Goal: Task Accomplishment & Management: Use online tool/utility

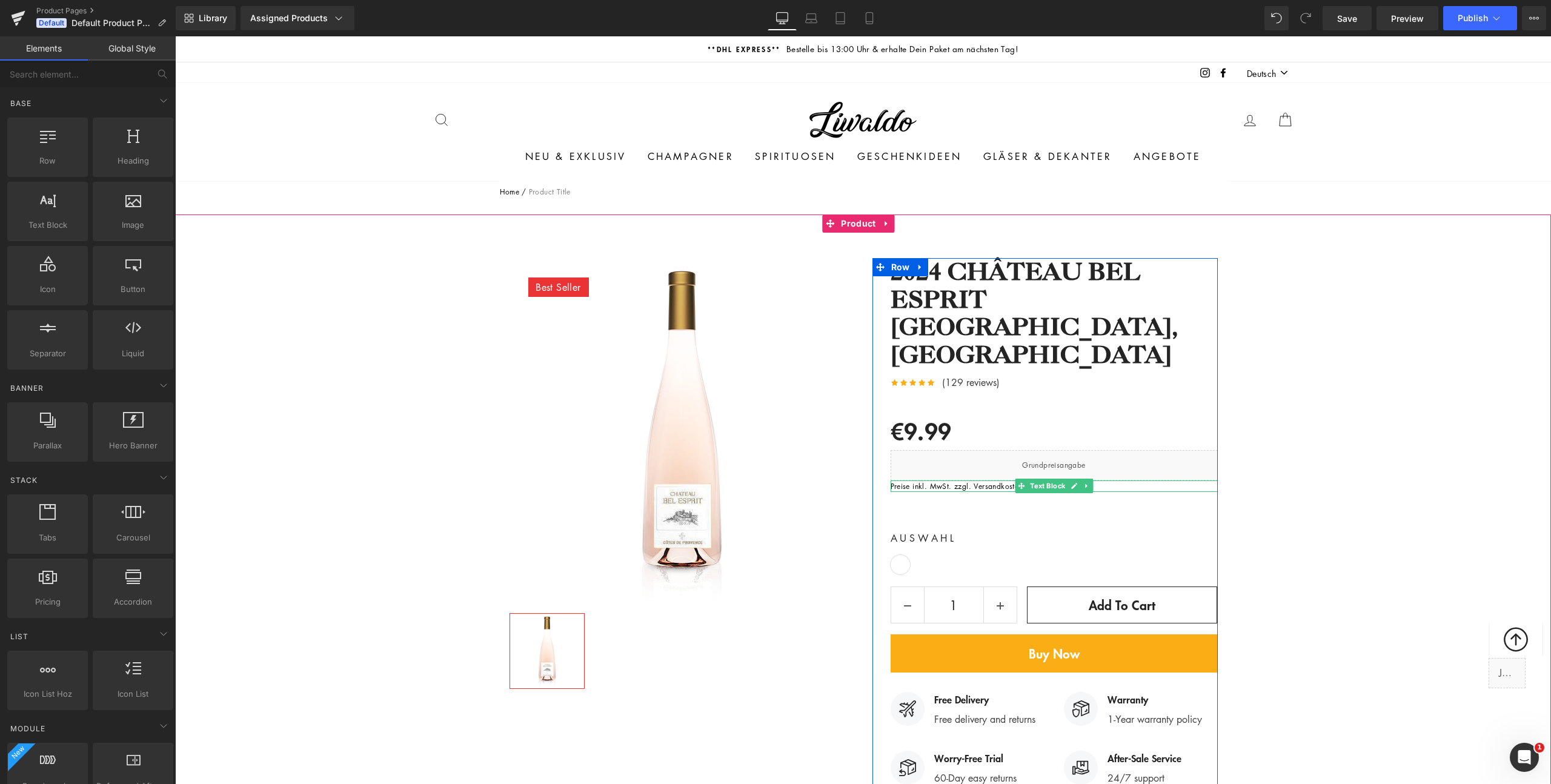
click at [923, 486] on p "Preise inkl. MwSt. zzgl. Versandkosten" at bounding box center [1054, 486] width 327 height 12
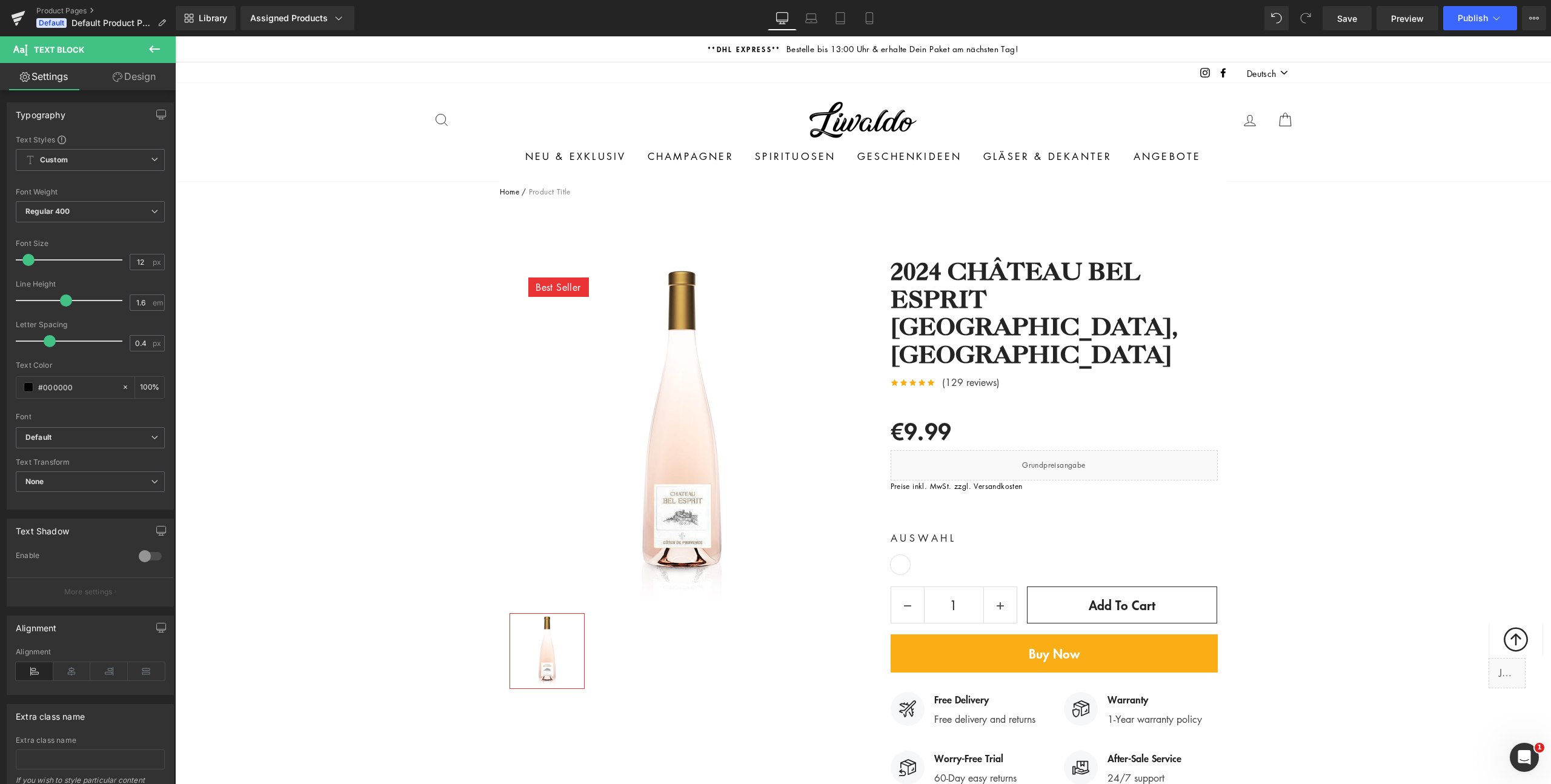
click at [150, 50] on icon at bounding box center [154, 49] width 11 height 7
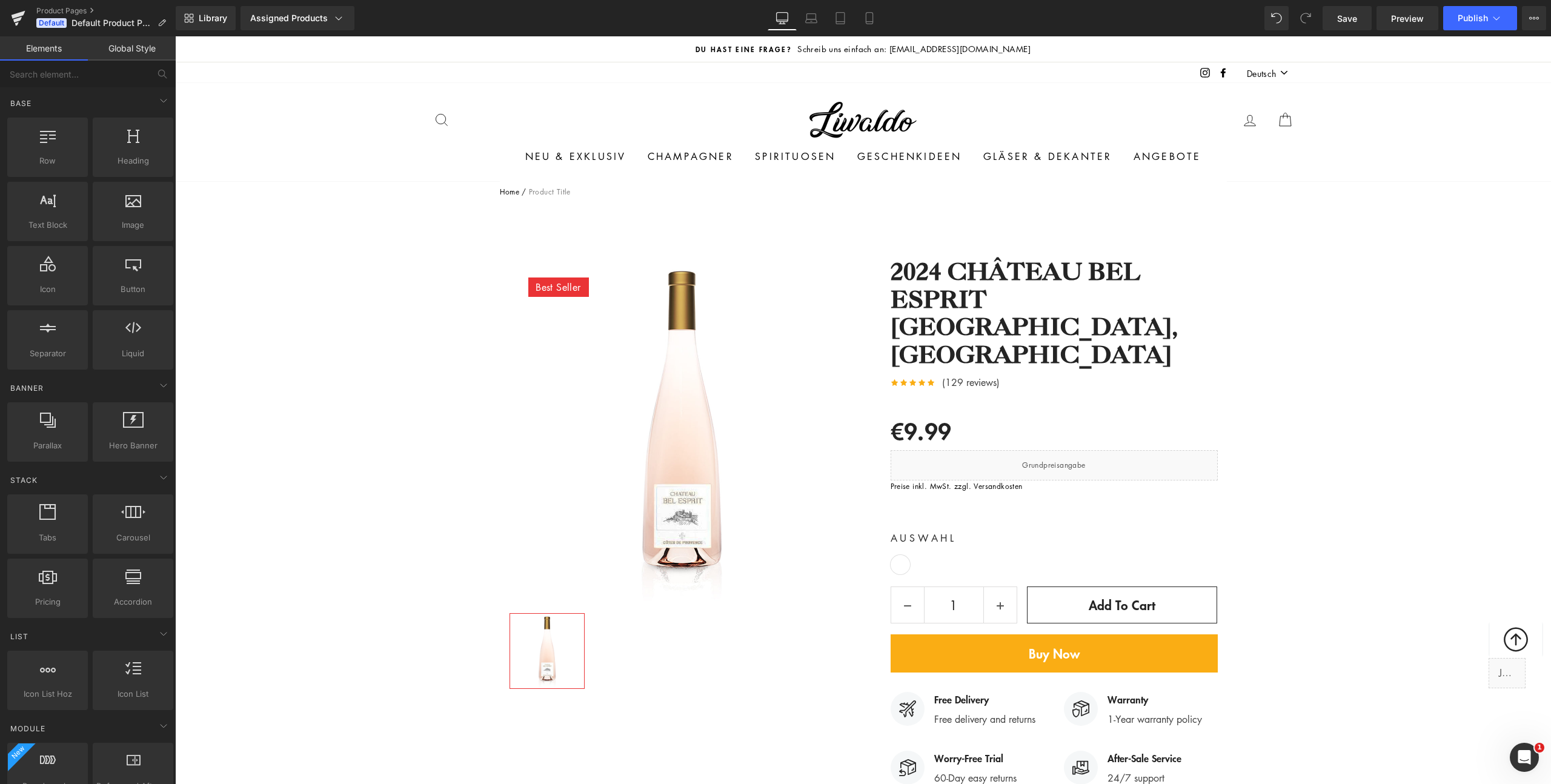
click at [140, 55] on link "Global Style" at bounding box center [132, 49] width 88 height 24
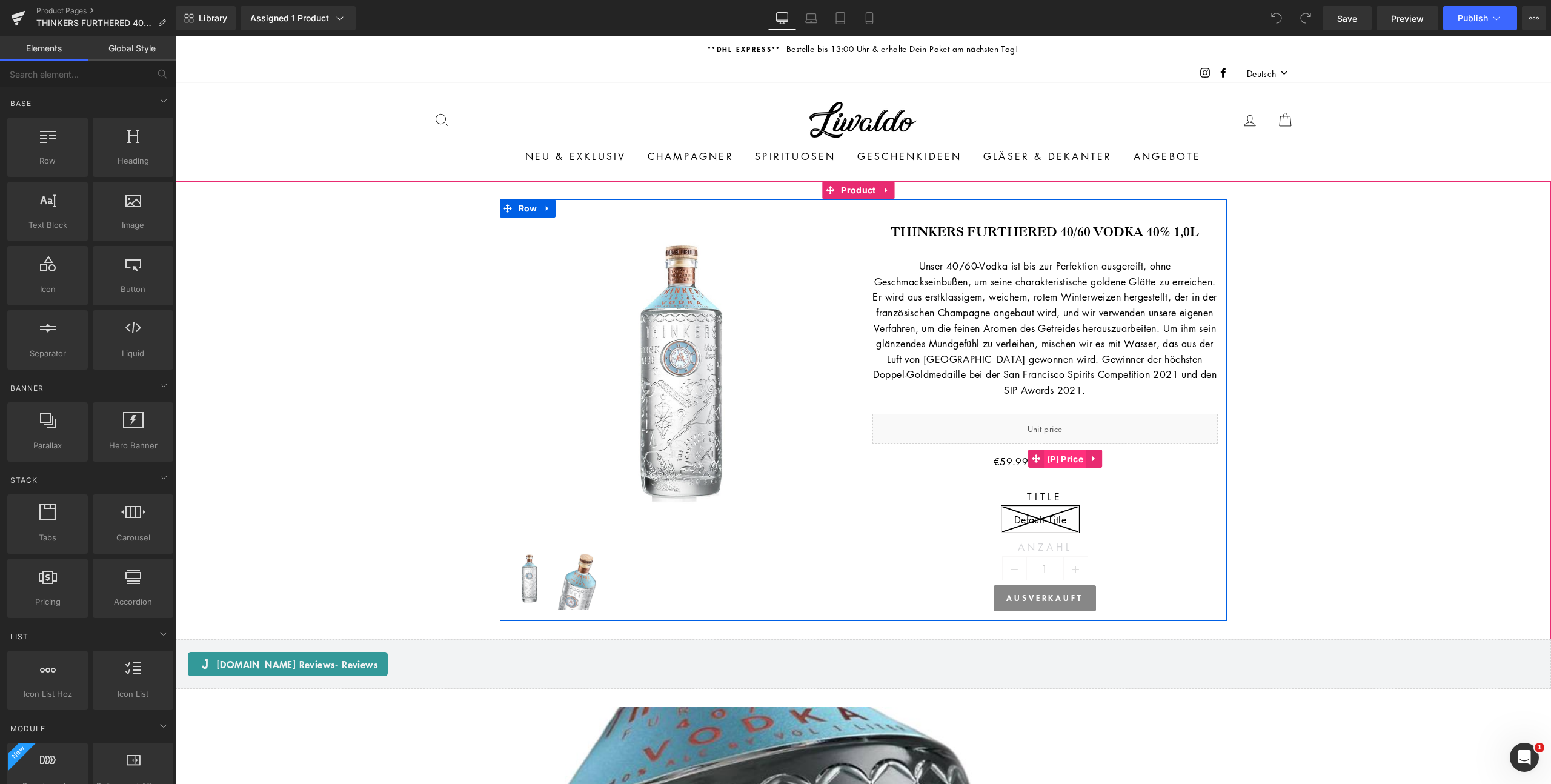
click at [1049, 458] on span "(P) Price" at bounding box center [1065, 459] width 43 height 18
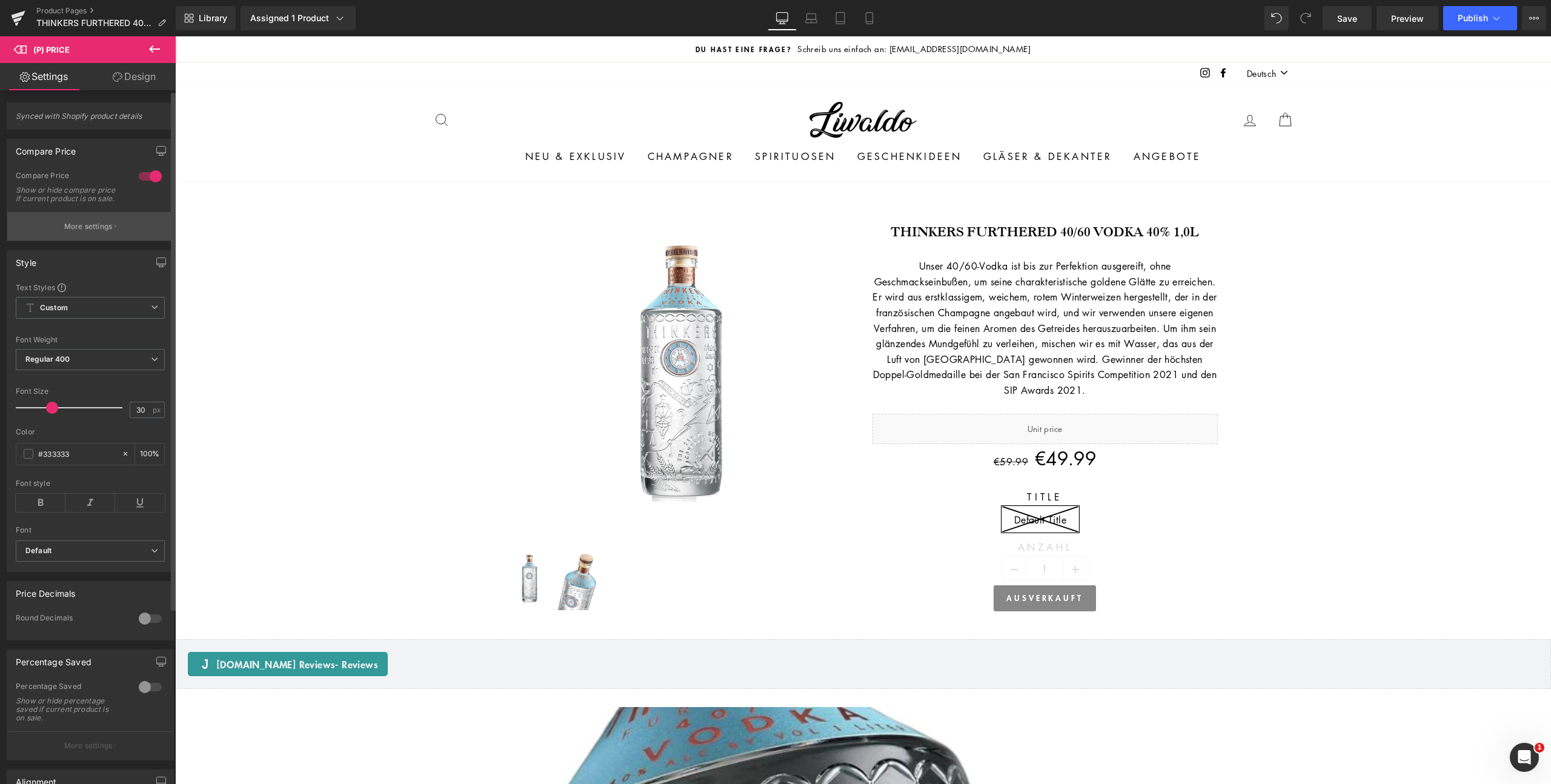
click at [78, 232] on p "More settings" at bounding box center [88, 226] width 48 height 11
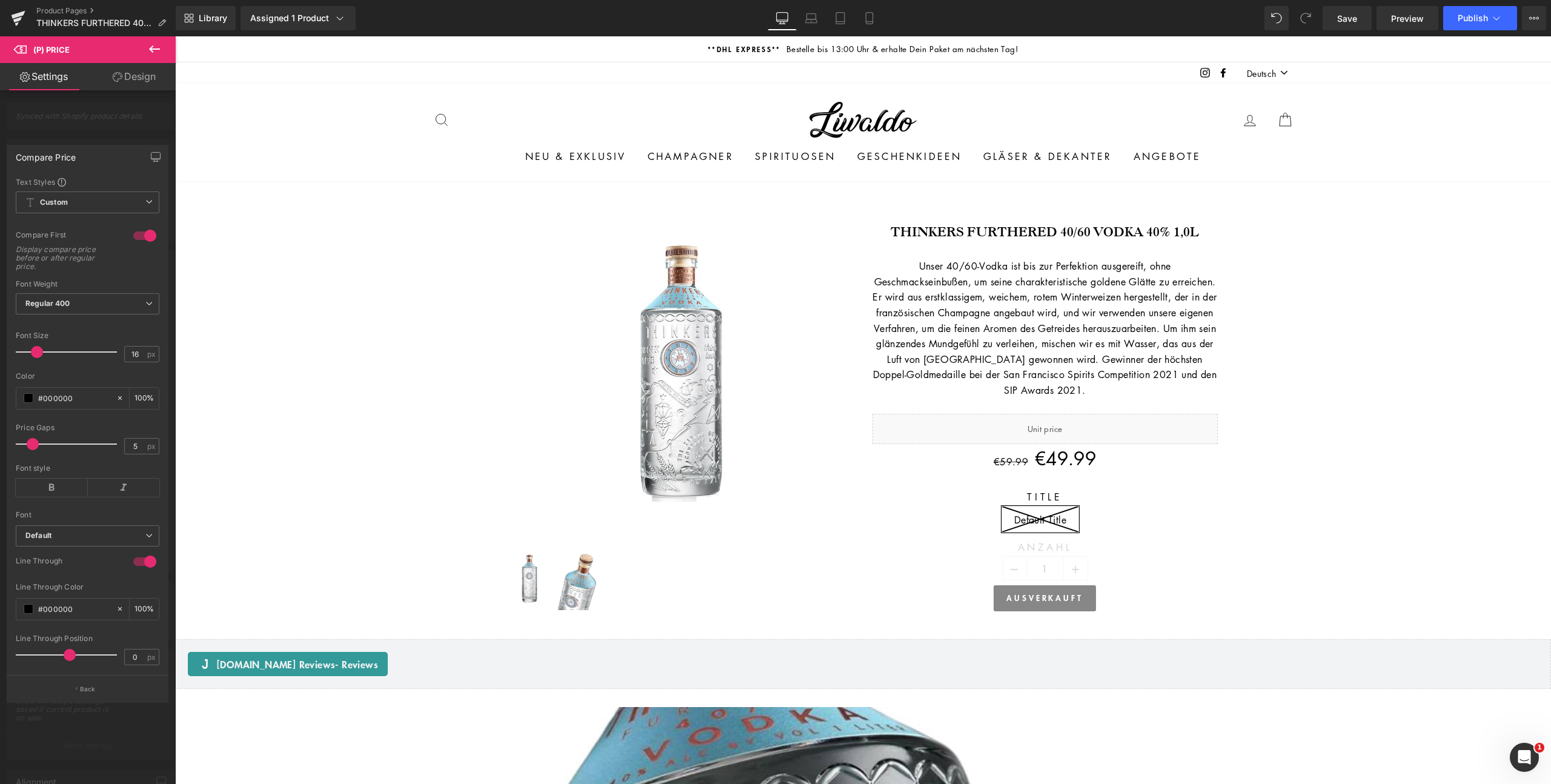
click at [152, 45] on icon at bounding box center [154, 49] width 15 height 15
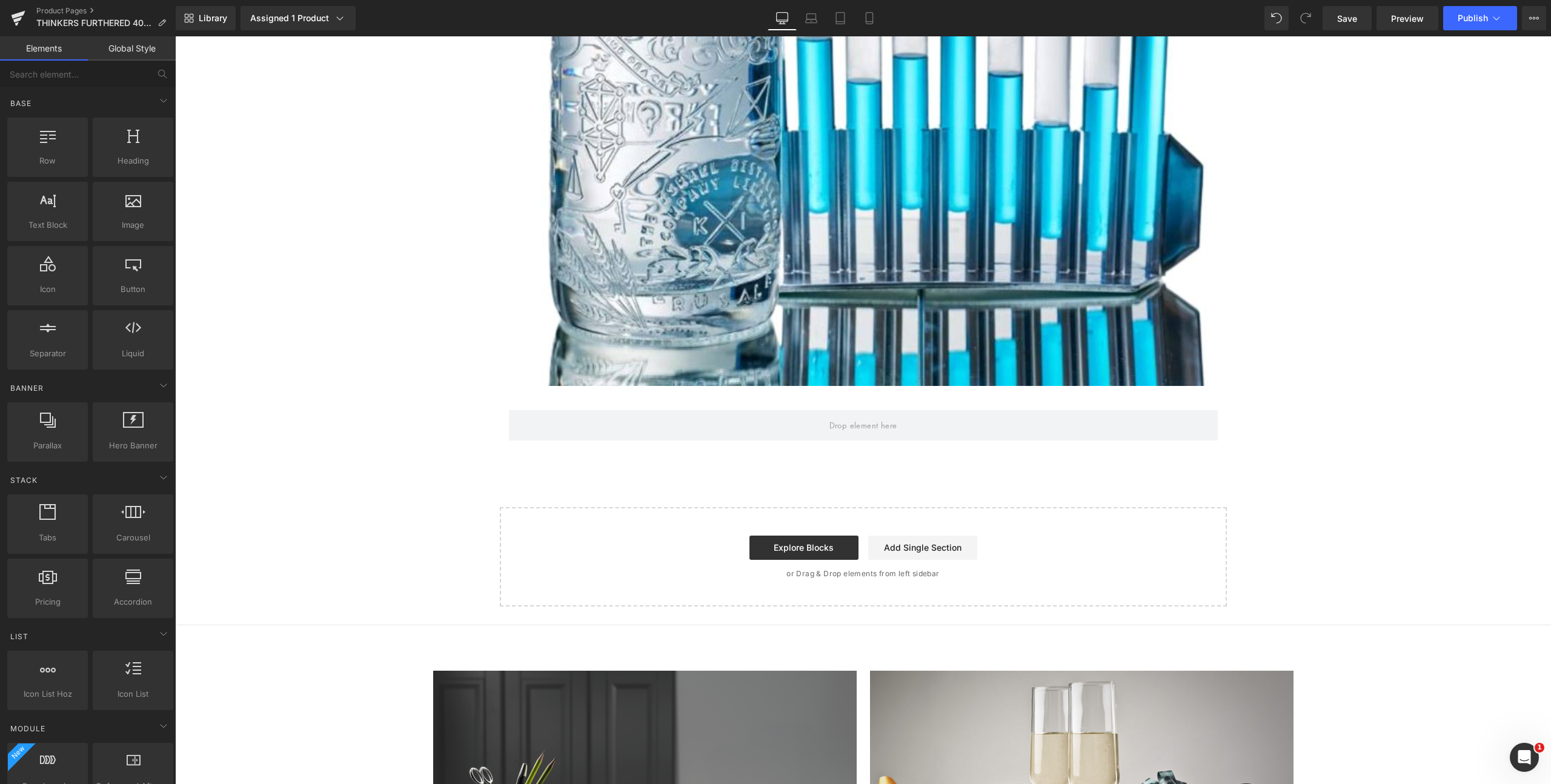
scroll to position [3349, 0]
click at [53, 10] on link "Product Pages" at bounding box center [106, 11] width 139 height 10
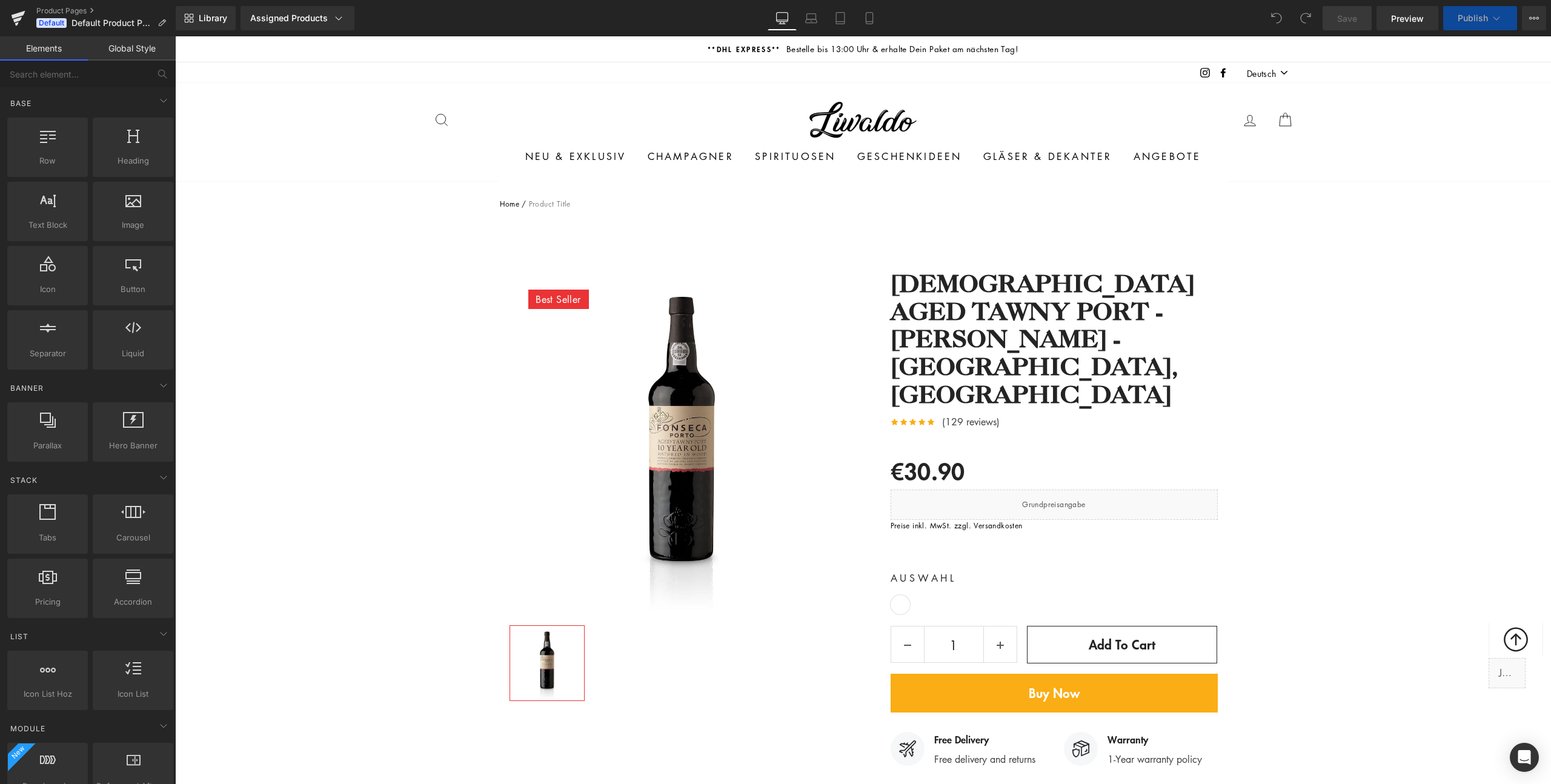
click at [990, 520] on p "Preise inkl. MwSt. zzgl. Versandkosten" at bounding box center [1054, 525] width 327 height 12
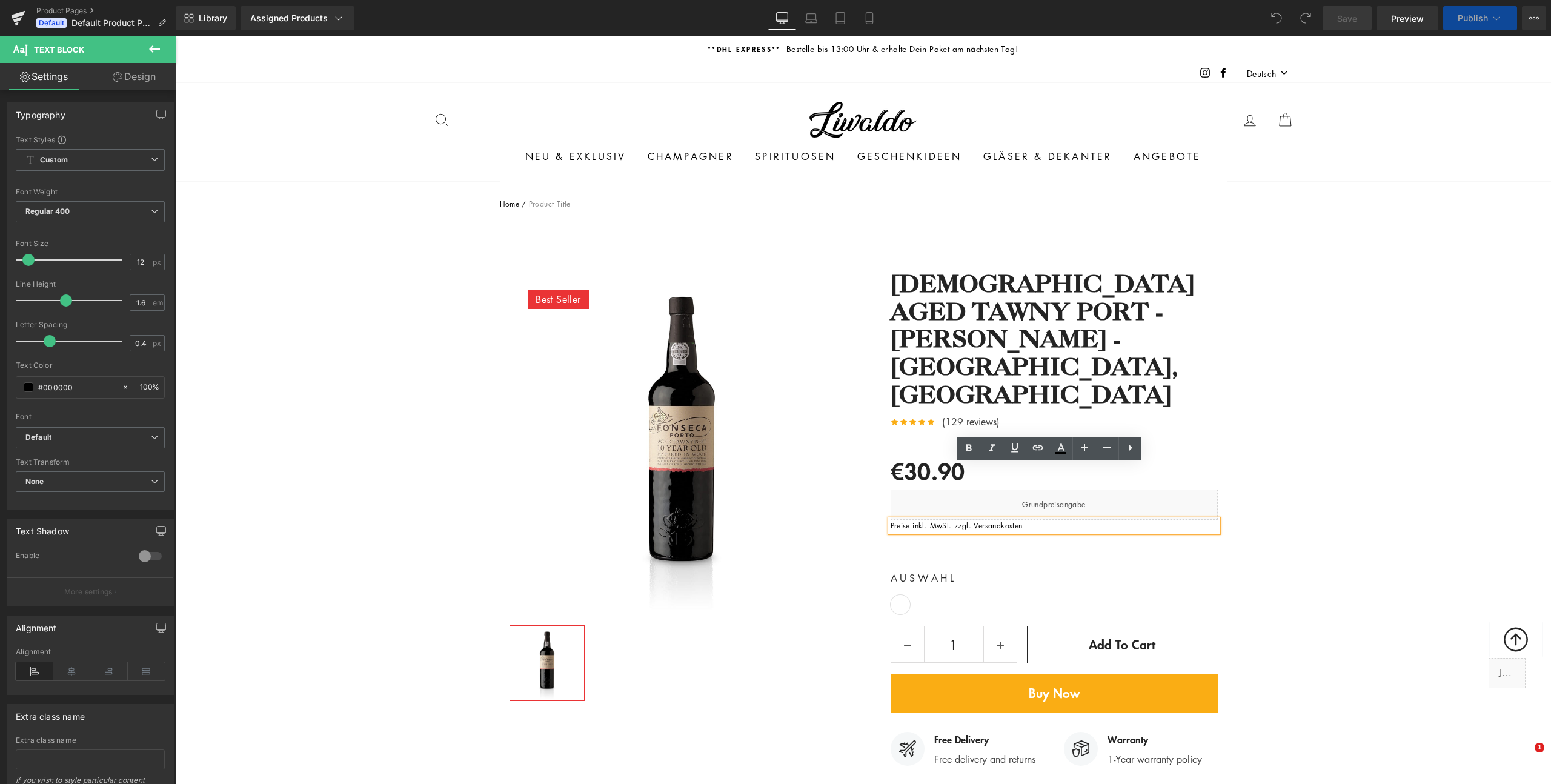
click at [1011, 520] on p "Preise inkl. MwSt. zzgl. Versandkosten" at bounding box center [1054, 525] width 327 height 12
click at [998, 520] on p "Preise inkl. MwSt. zzgl. Versandkosten" at bounding box center [1054, 525] width 327 height 12
click at [1039, 451] on icon at bounding box center [1038, 448] width 15 height 15
click at [1001, 494] on input "text" at bounding box center [1025, 495] width 187 height 31
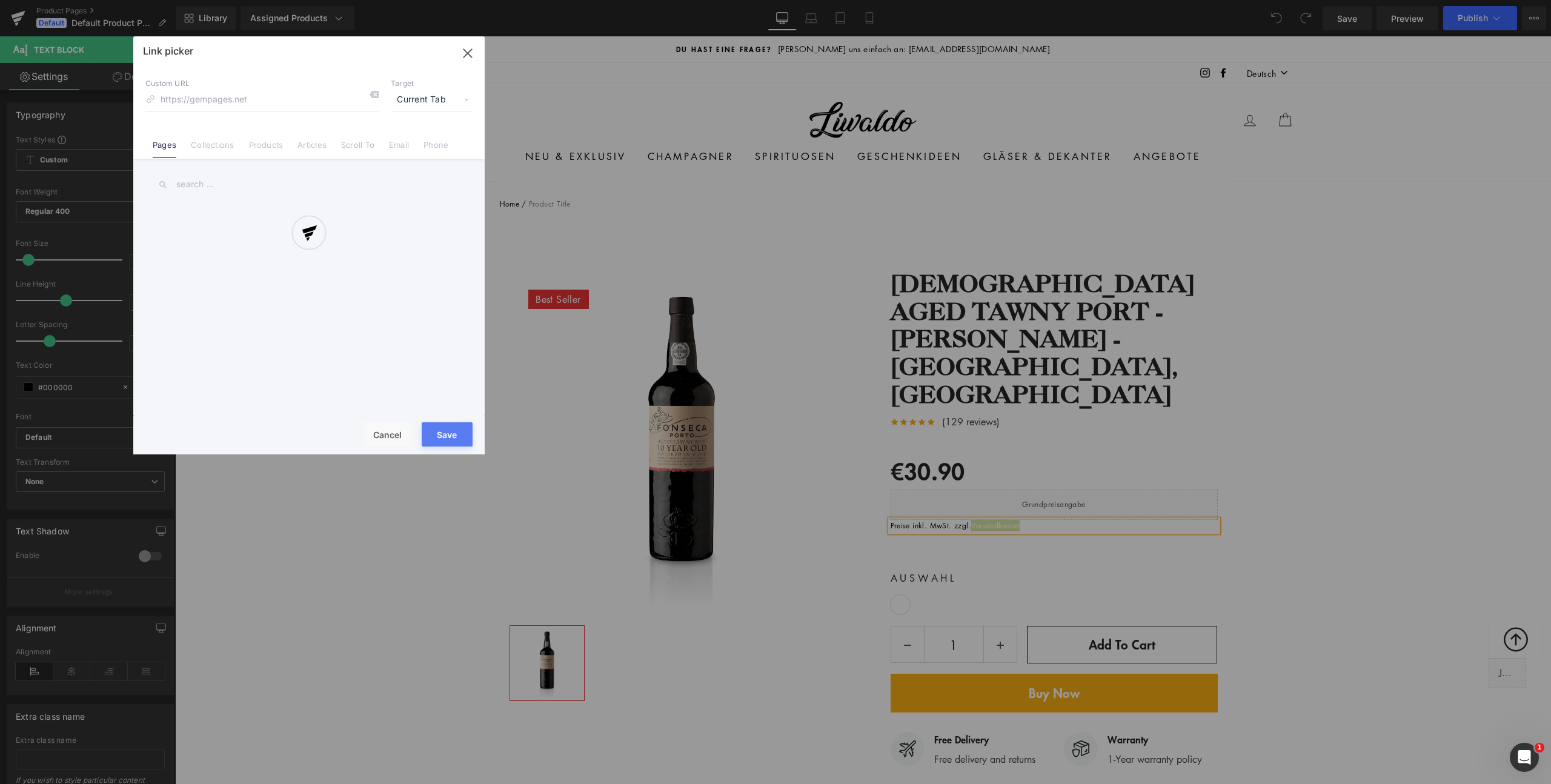
click at [1161, 0] on div "Text Color Highlight Color #333333 Edit or remove link: Edit - Unlink - Cancel …" at bounding box center [776, 0] width 1551 height 0
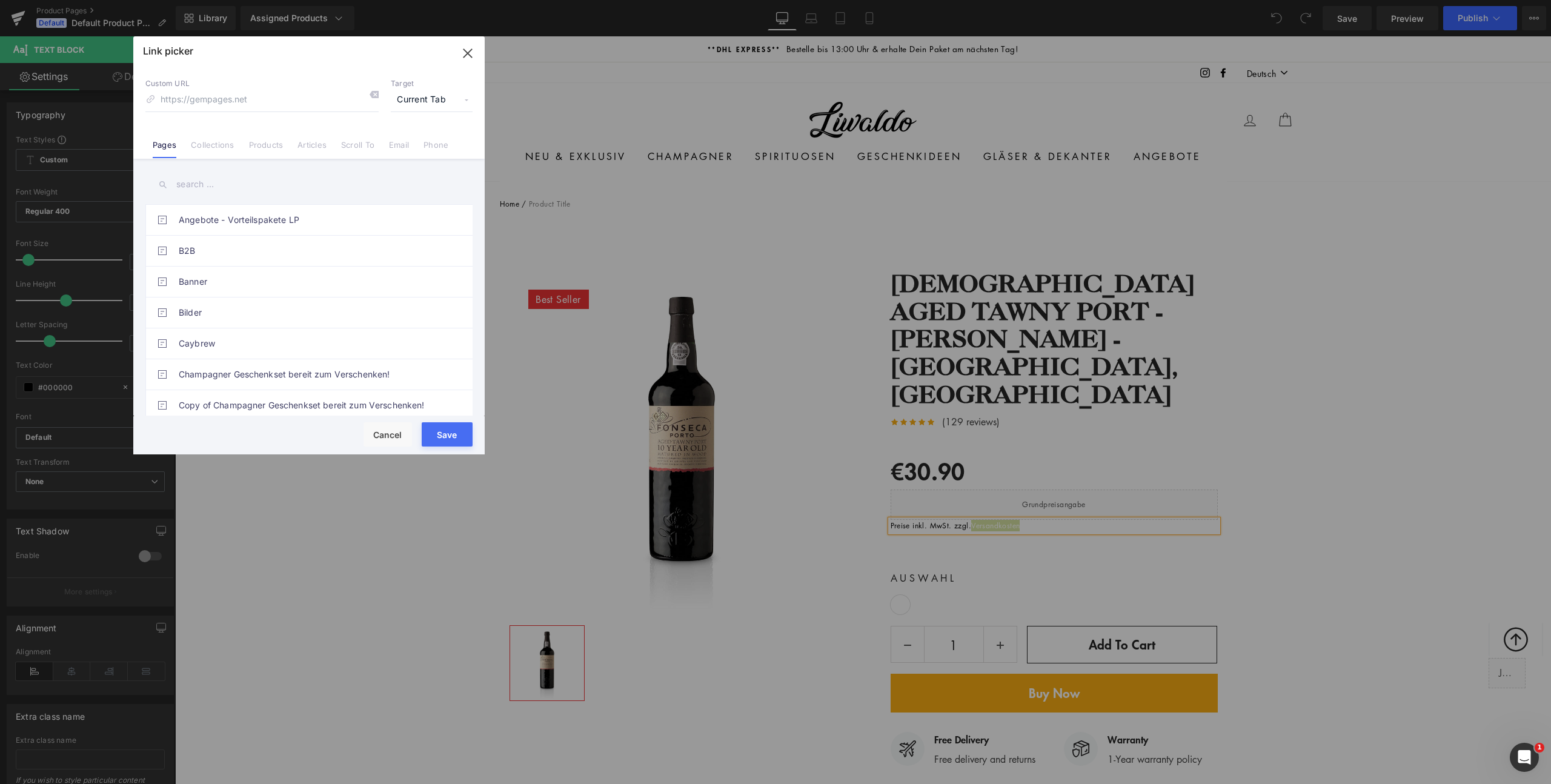
click at [257, 179] on input "text" at bounding box center [309, 184] width 327 height 27
paste input "/policies/shipping-policy"
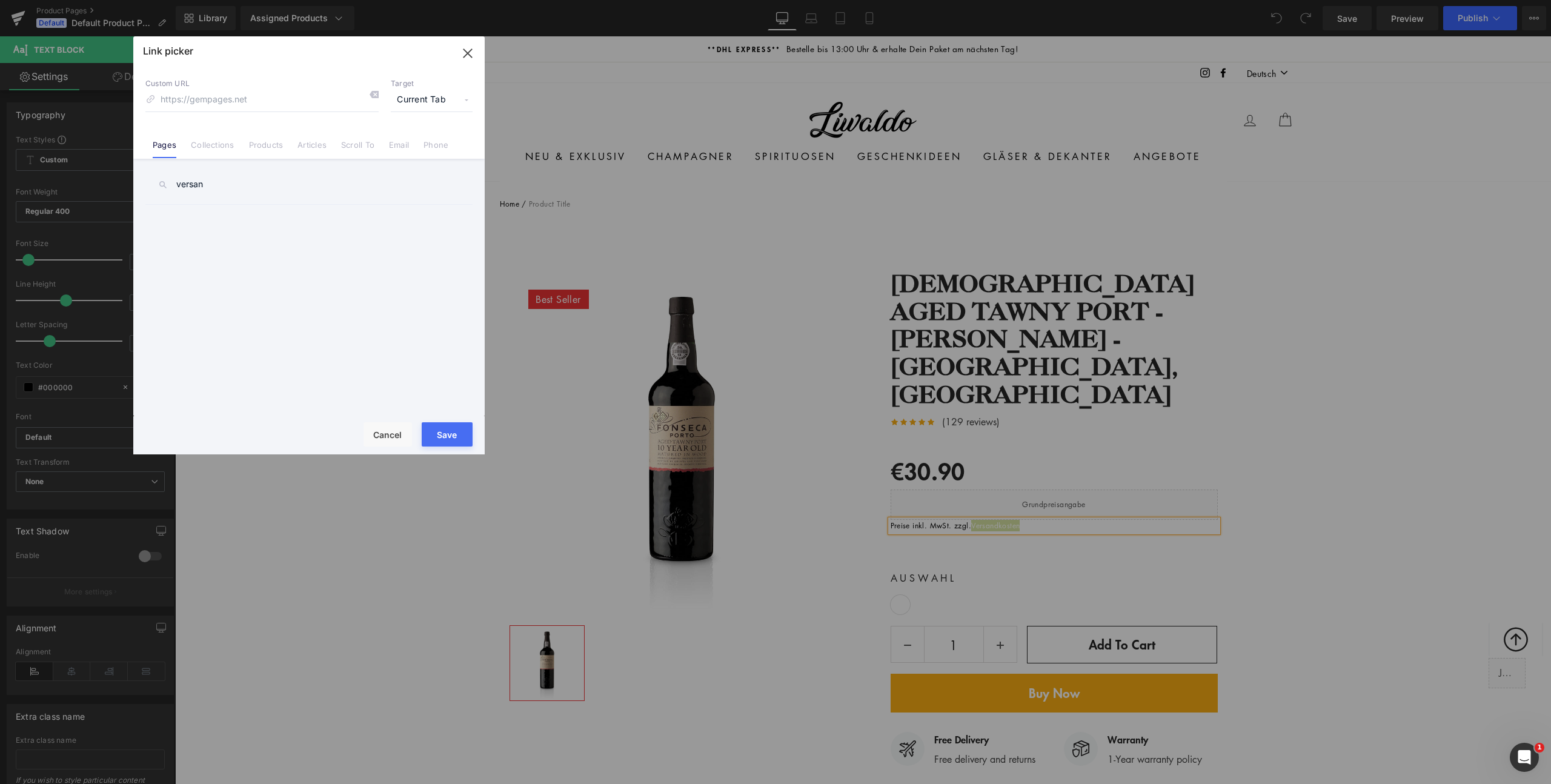
type input "versand"
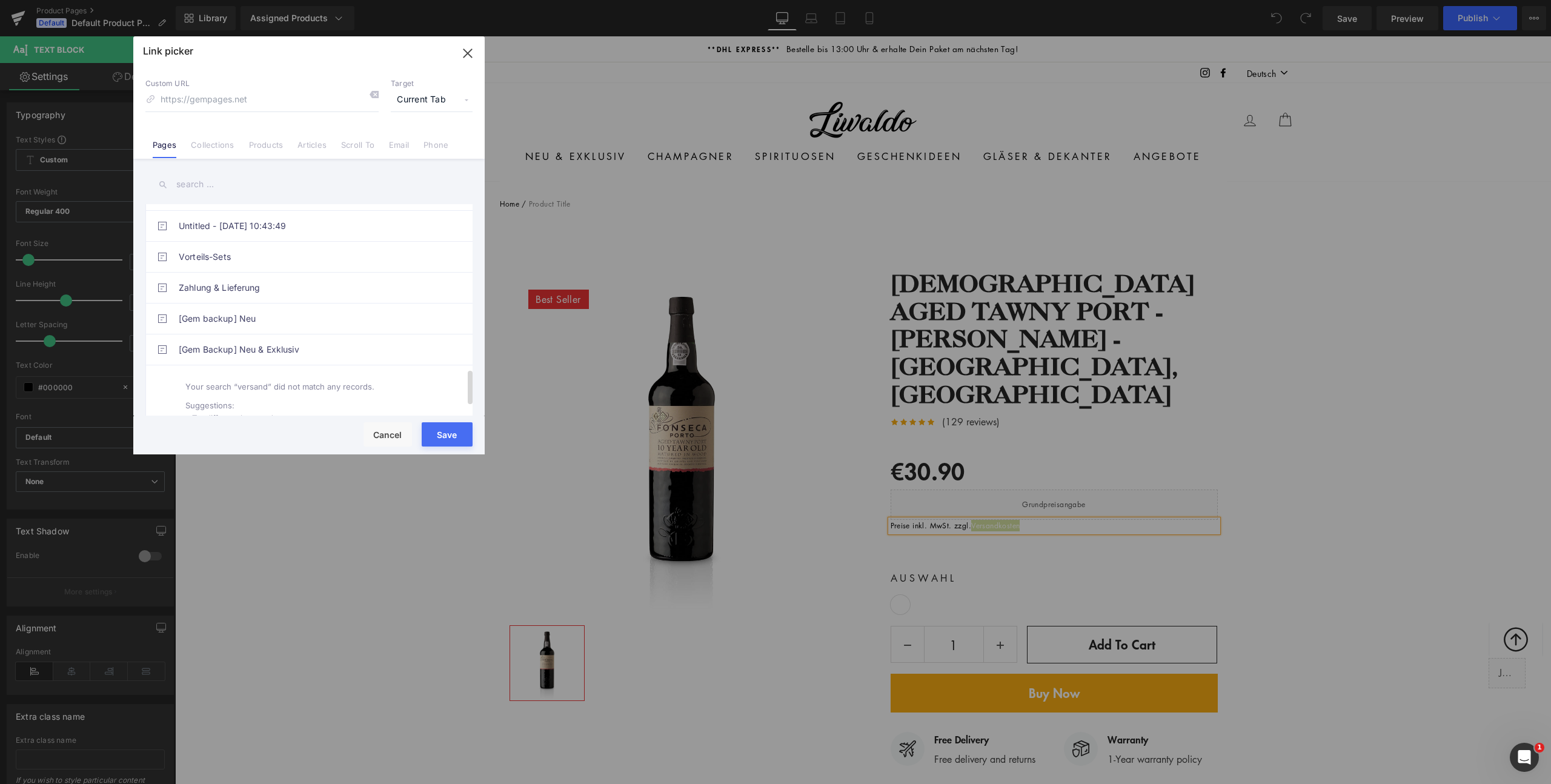
scroll to position [1012, 0]
click at [350, 286] on link "Zahlung & Lieferung" at bounding box center [312, 290] width 267 height 31
click at [248, 99] on input at bounding box center [262, 100] width 233 height 23
paste input "olicies/shipping-policy"
type input "/policies/shipping-policy"
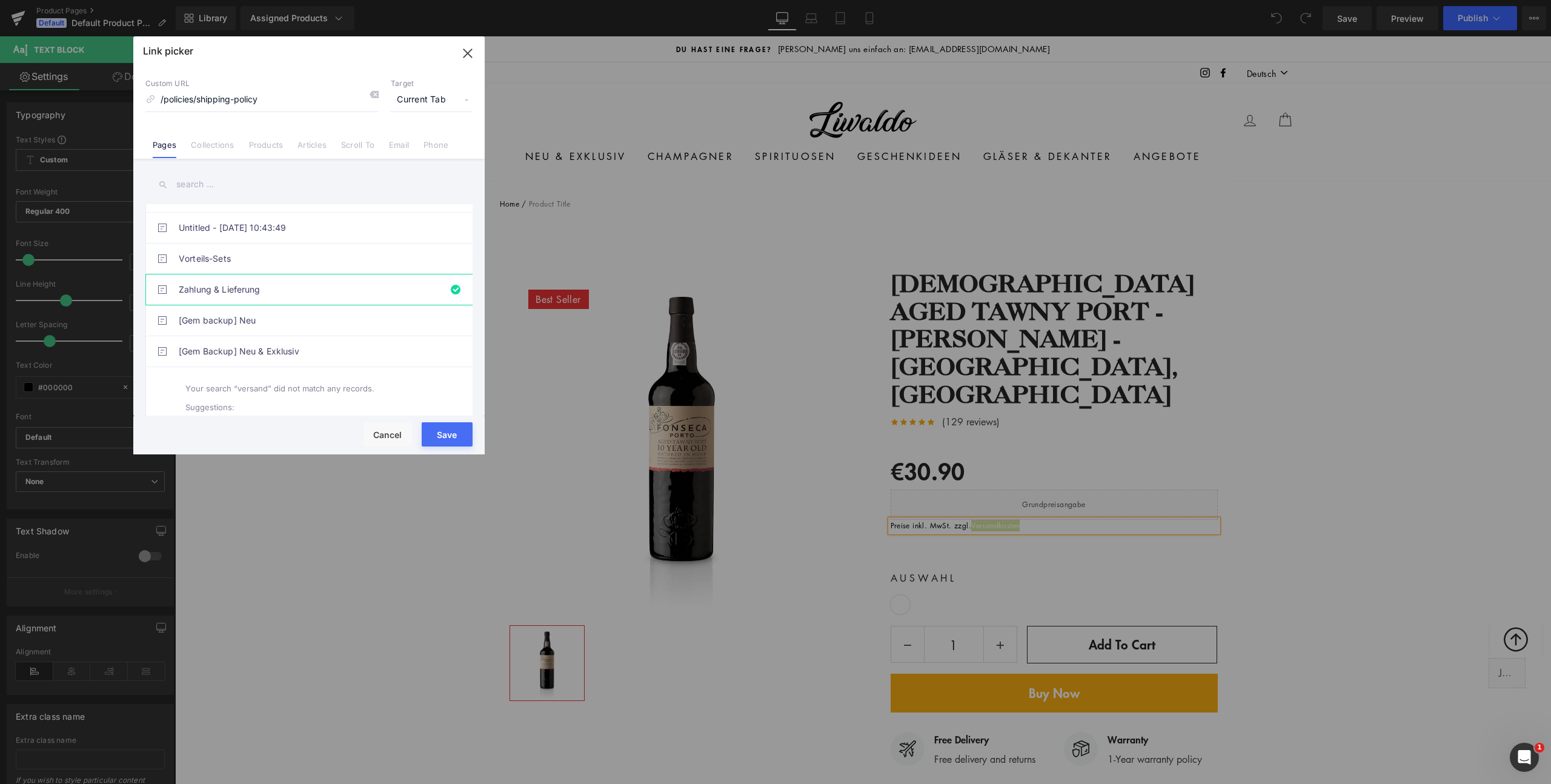
click at [436, 436] on button "Save" at bounding box center [447, 434] width 51 height 24
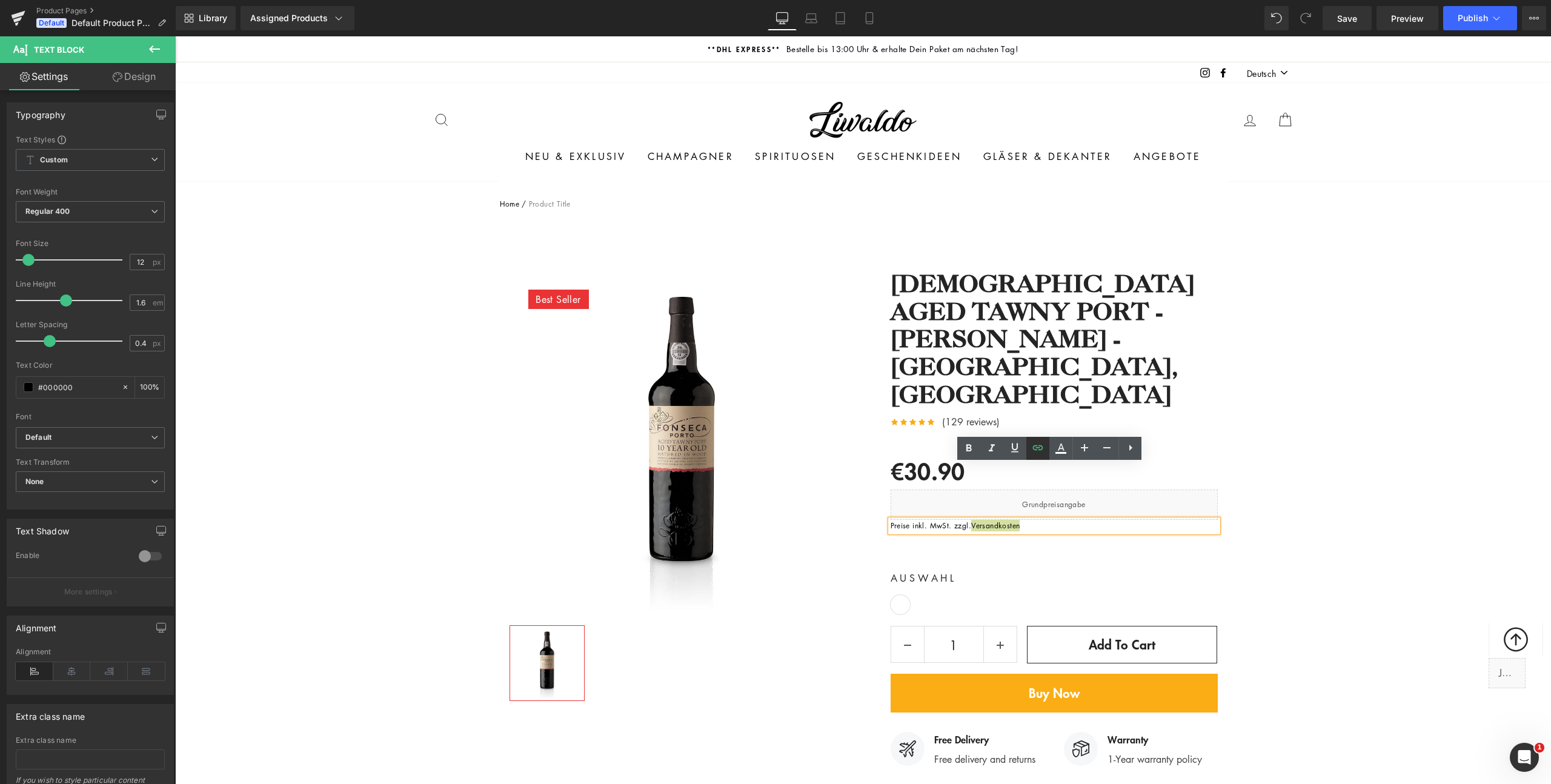
click at [1040, 448] on icon at bounding box center [1038, 448] width 15 height 15
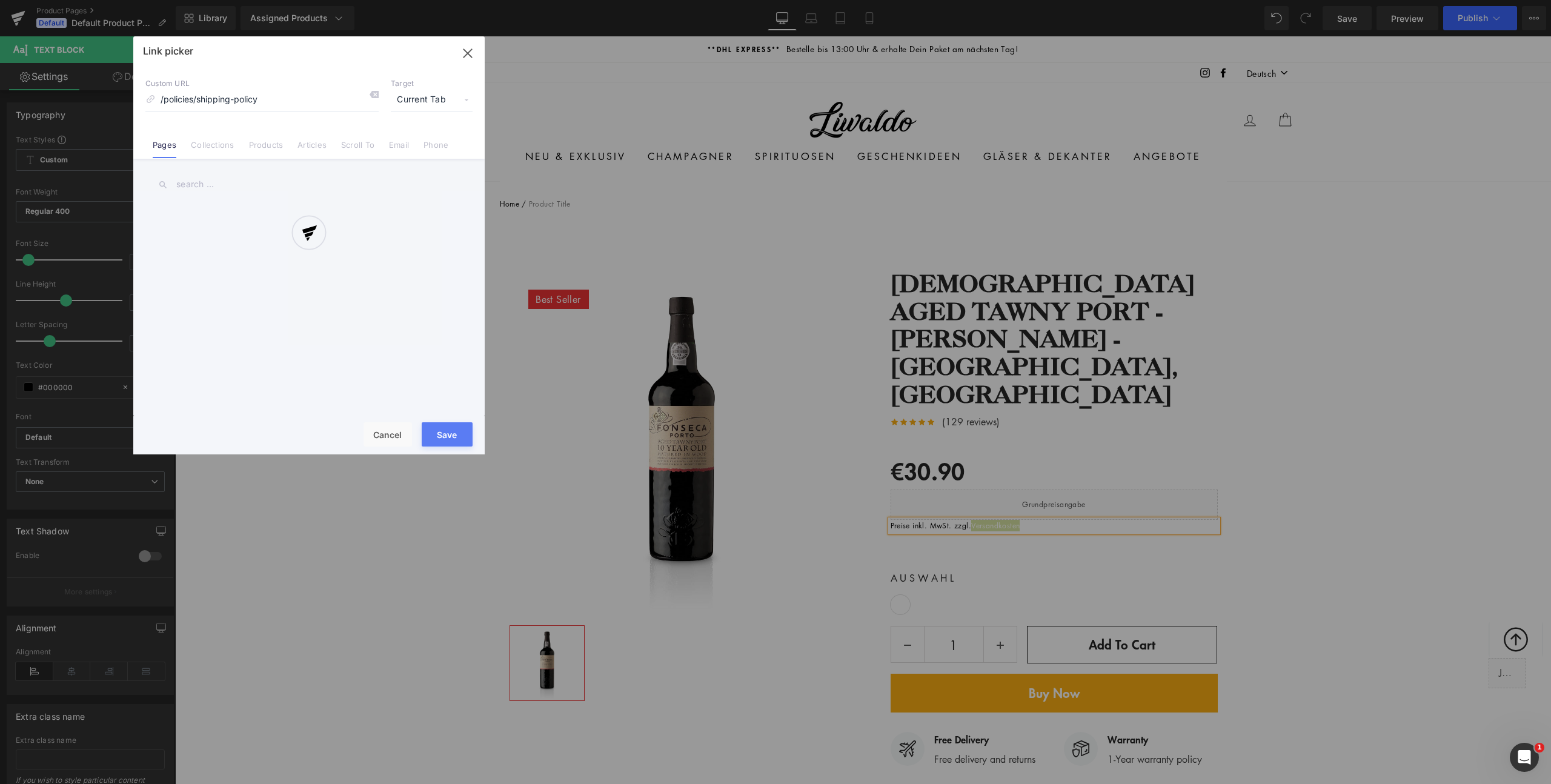
click at [1166, 0] on div "Text Color Highlight Color #333333 Edit or remove link: Edit - Unlink - Cancel …" at bounding box center [776, 0] width 1551 height 0
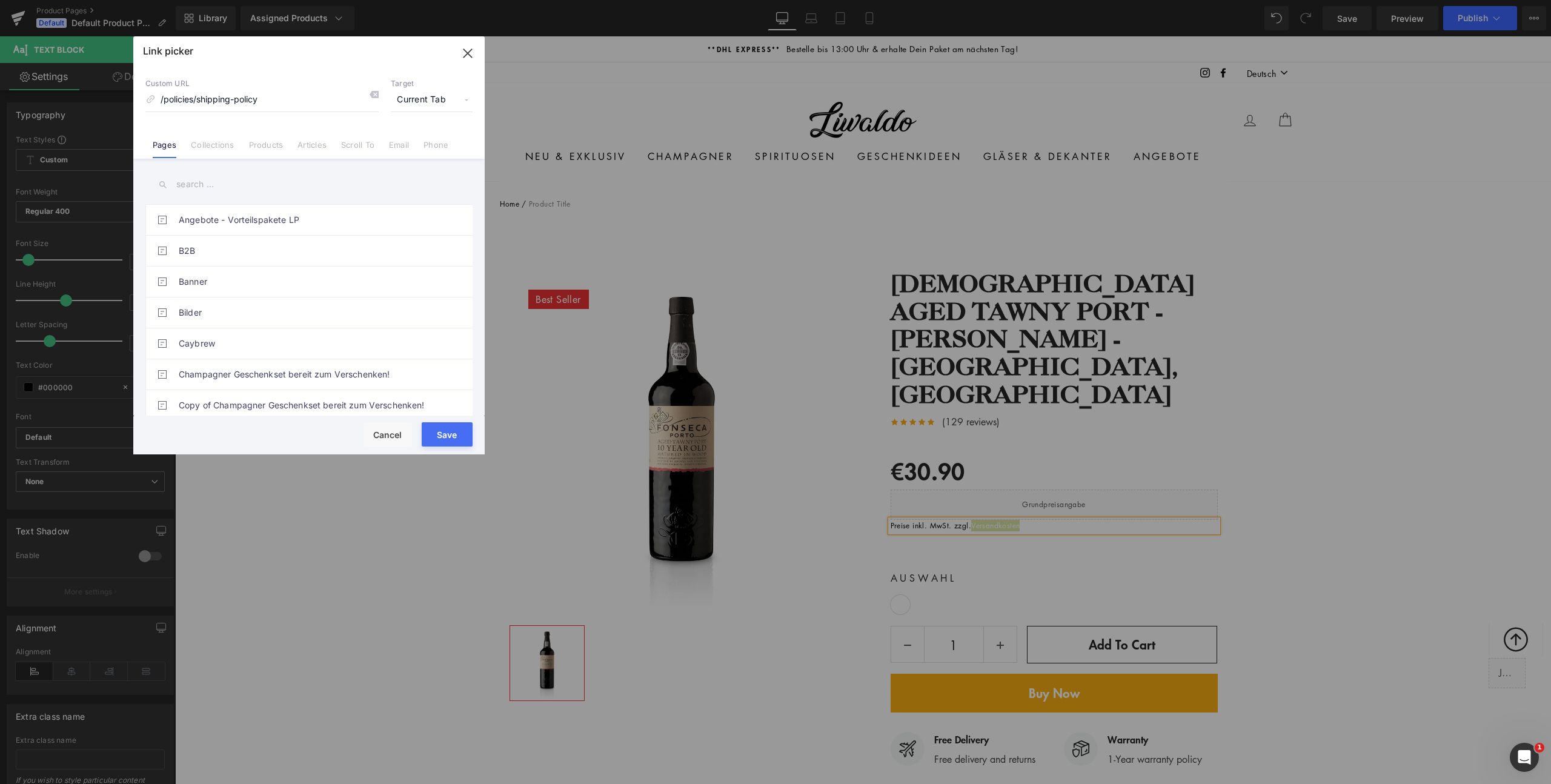
click at [439, 101] on span "Current Tab" at bounding box center [432, 100] width 82 height 23
click at [431, 140] on li "New Tab" at bounding box center [432, 143] width 94 height 21
click at [444, 434] on button "Save" at bounding box center [447, 434] width 51 height 24
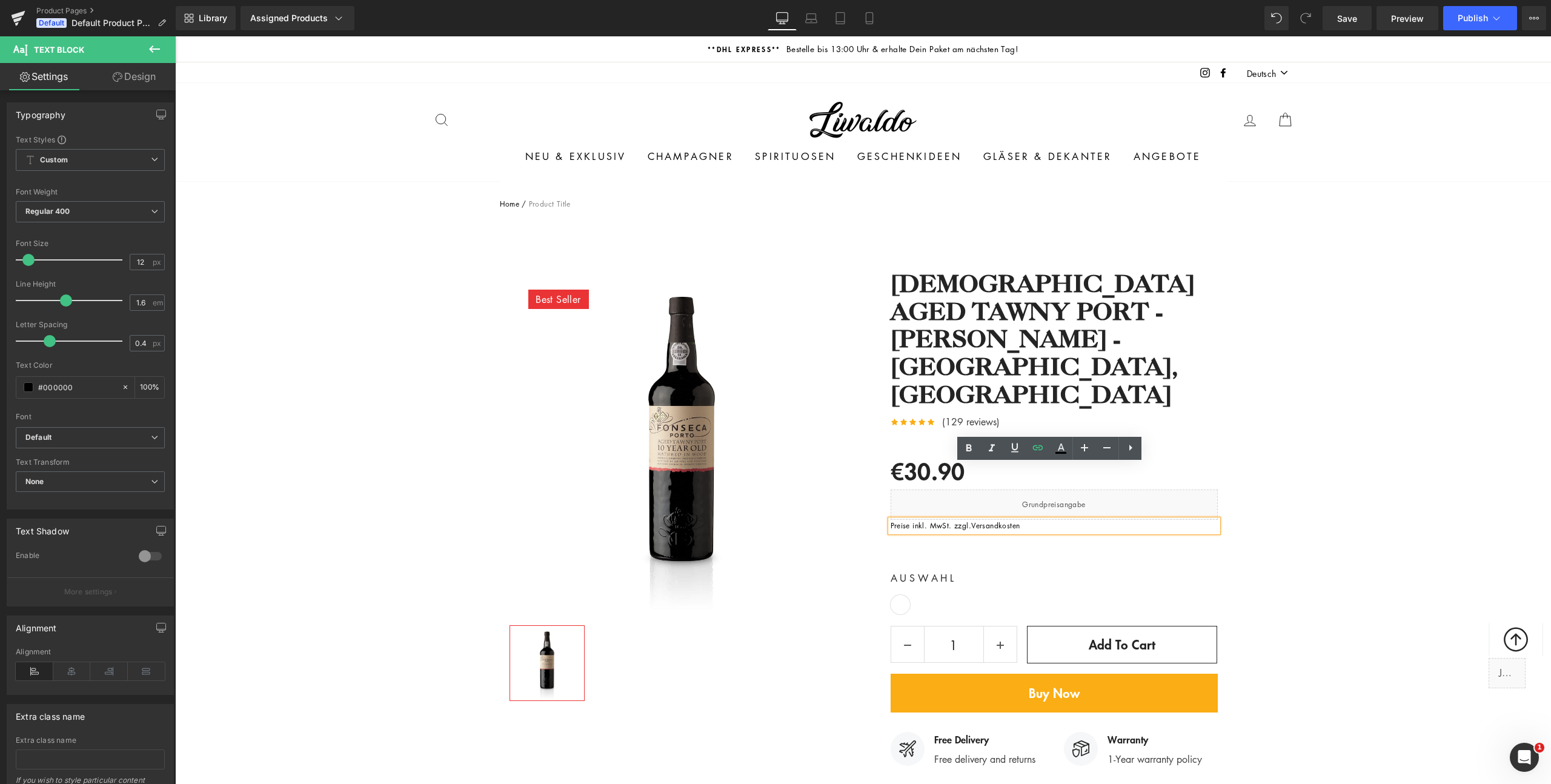
click at [208, 125] on header "Suche Seitennavigation Einloggen Suche Einkaufswagen" at bounding box center [863, 132] width 1376 height 98
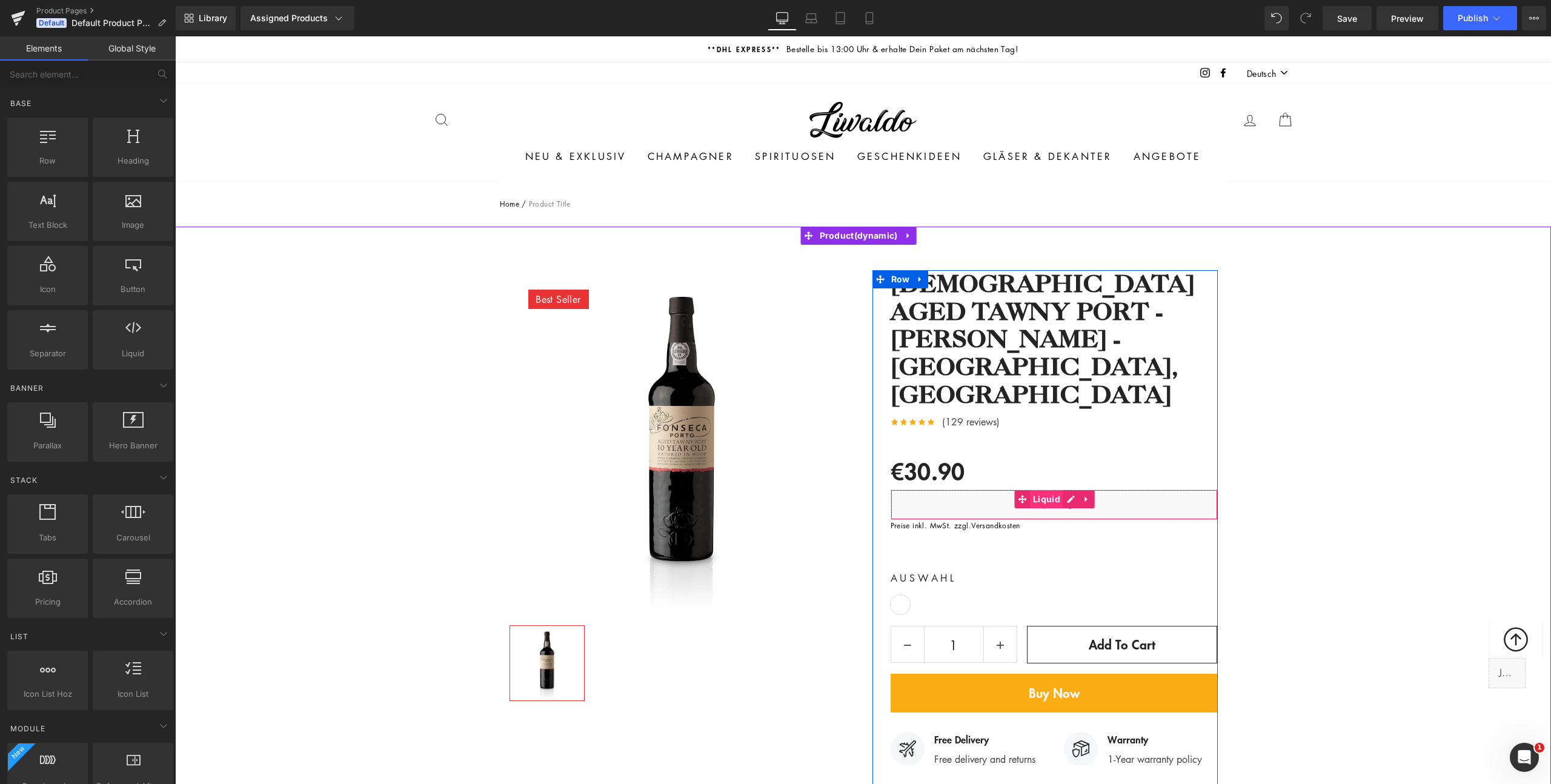
click at [1046, 490] on span "Liquid" at bounding box center [1046, 499] width 34 height 18
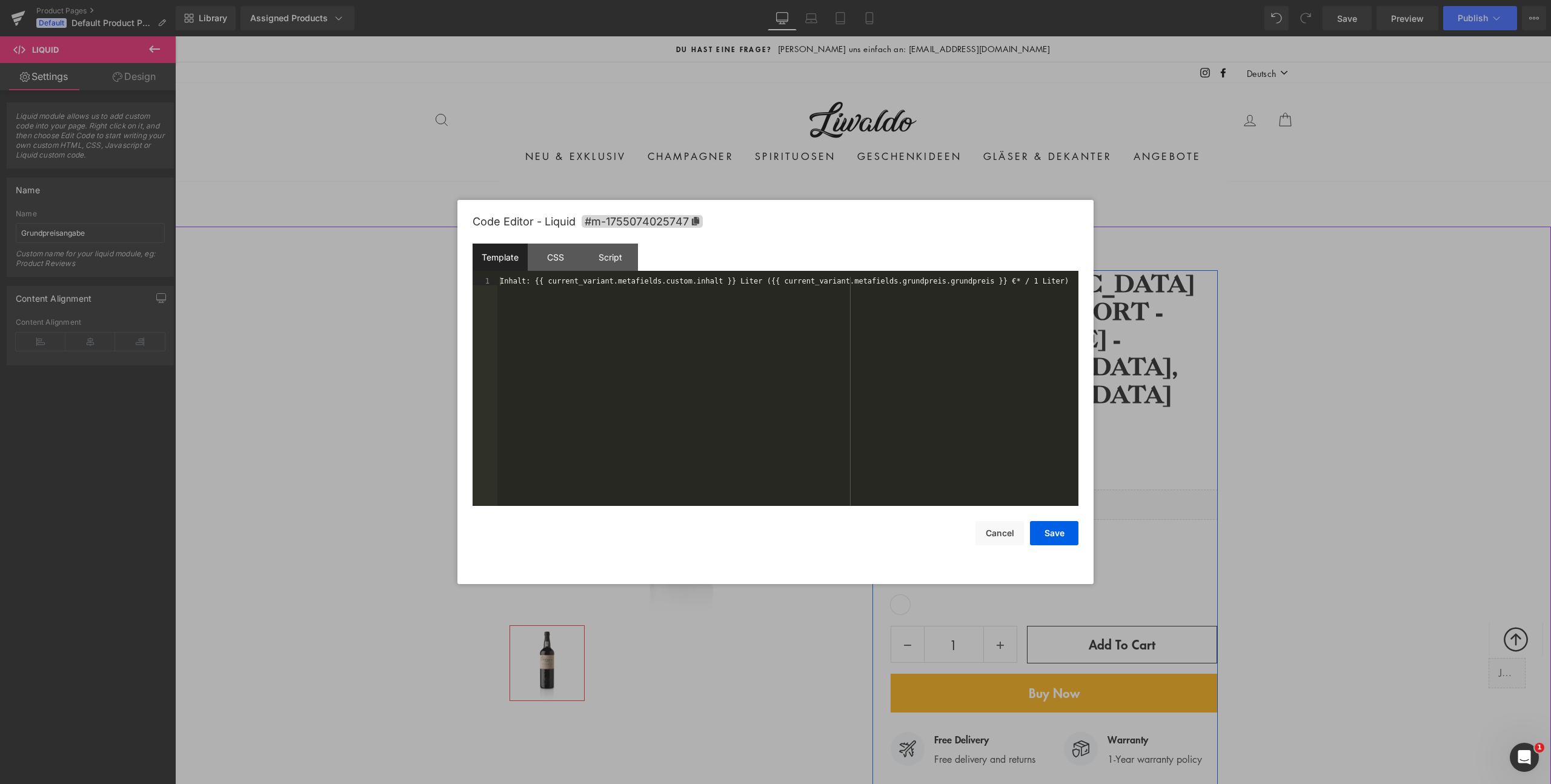
click at [1064, 489] on div "Liquid" at bounding box center [1054, 505] width 327 height 31
click at [1052, 533] on button "Save" at bounding box center [1054, 533] width 48 height 24
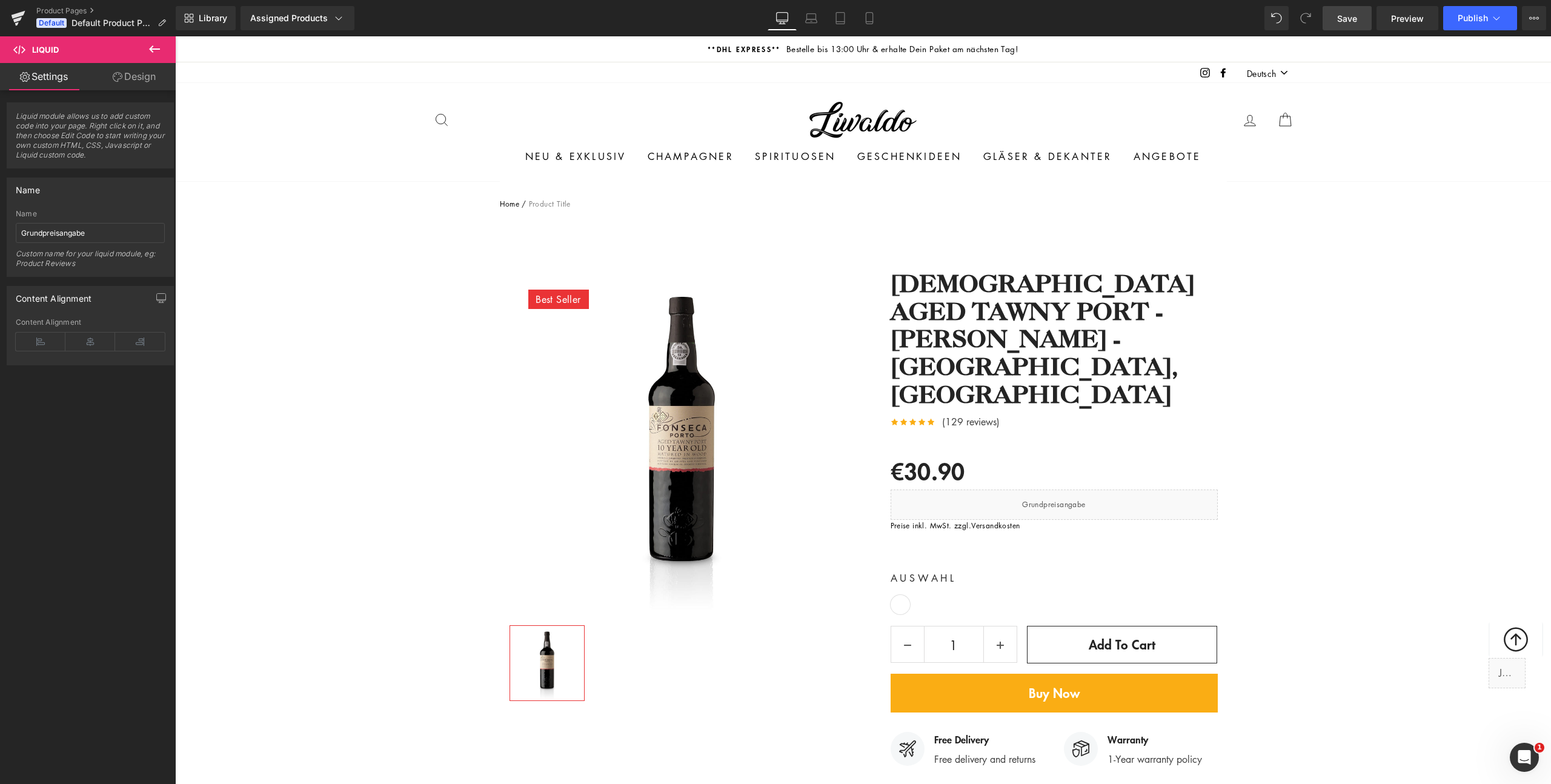
click at [1340, 23] on span "Save" at bounding box center [1347, 18] width 20 height 13
click at [985, 520] on link "Versandkosten" at bounding box center [995, 525] width 48 height 10
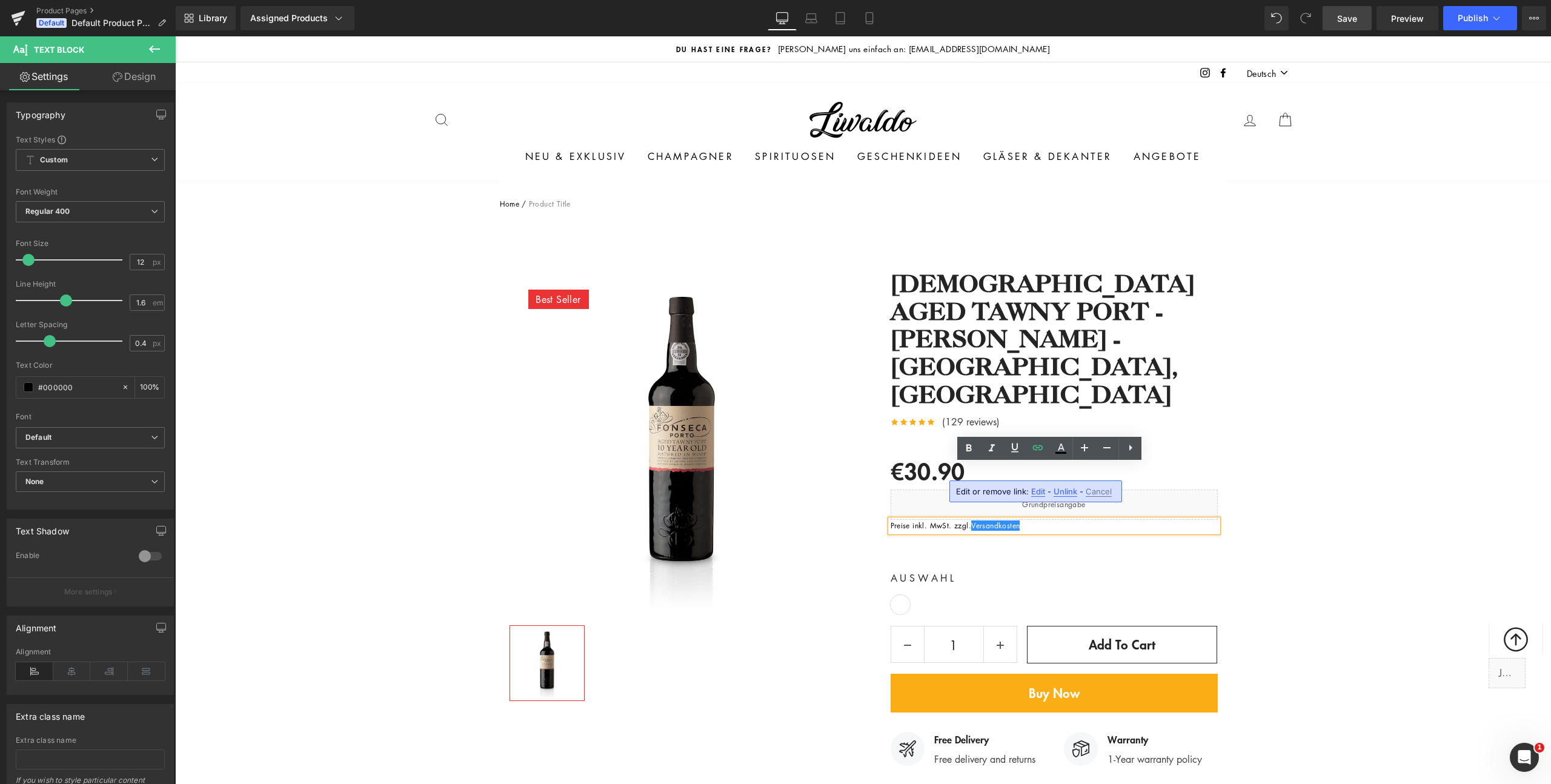
click at [1287, 401] on div "Best Seller (P) Image Row ‹ › (P) Image List (P) Title" at bounding box center [863, 777] width 1376 height 1050
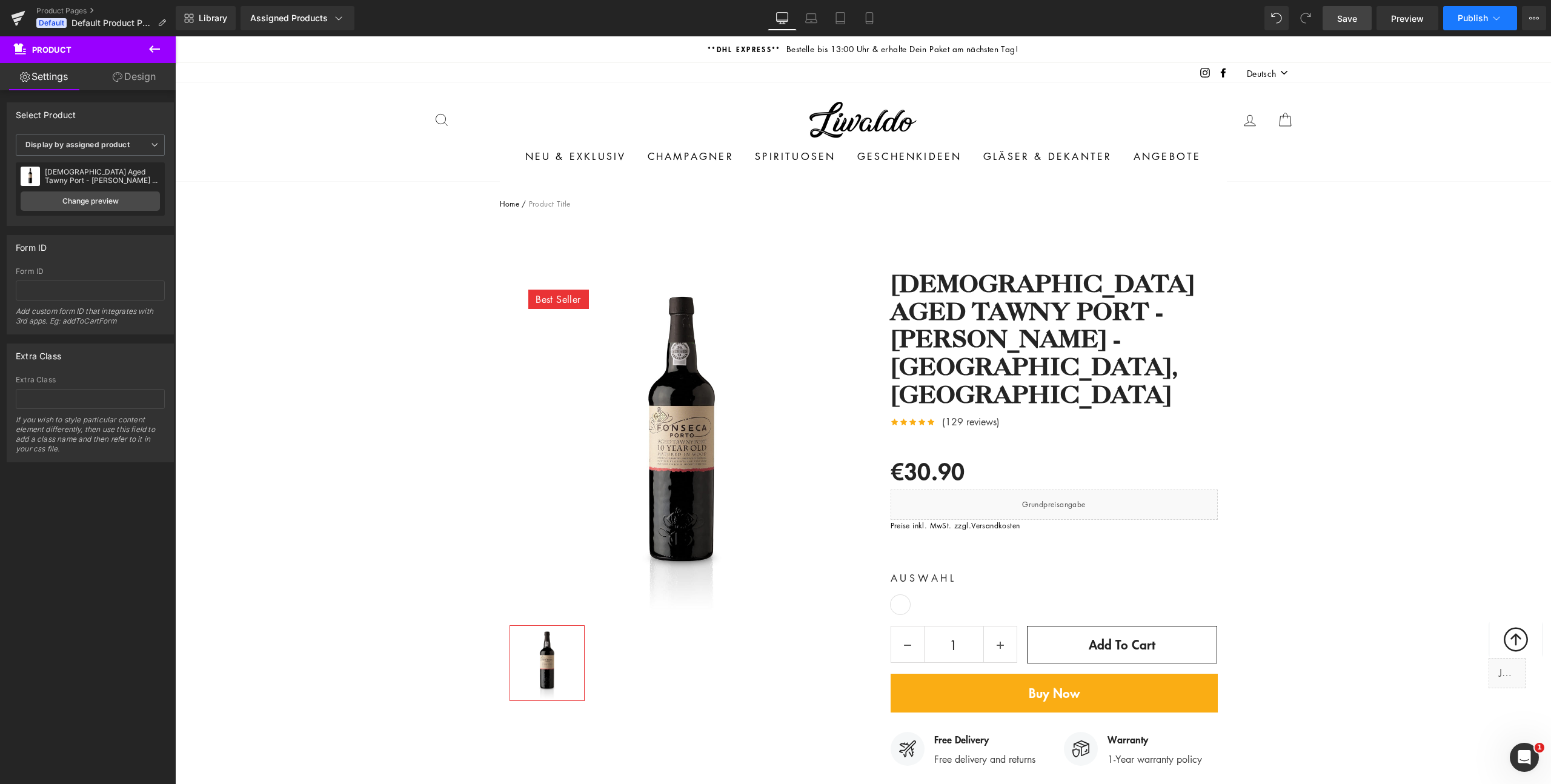
click at [1477, 10] on button "Publish" at bounding box center [1480, 18] width 74 height 24
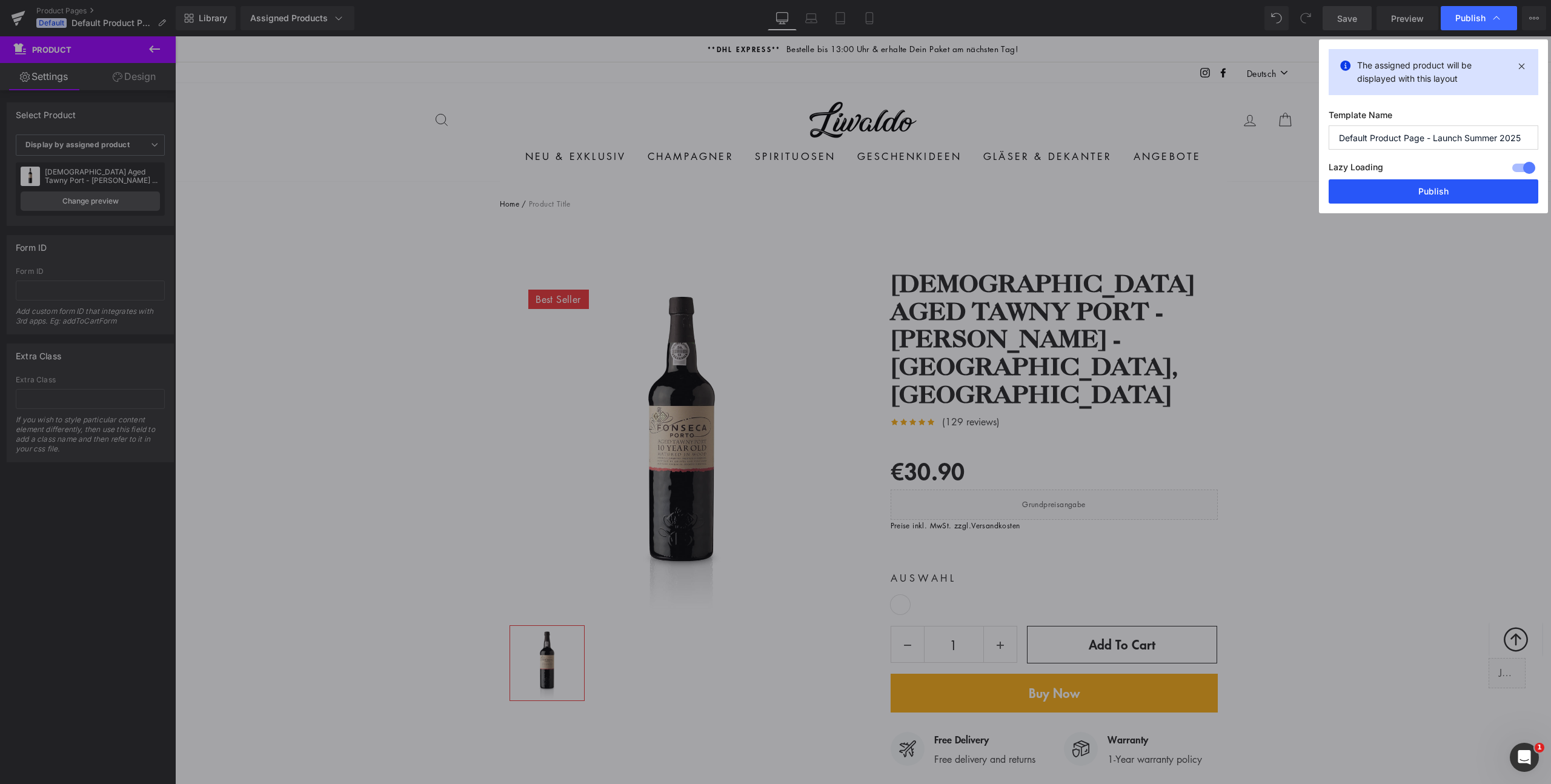
click at [1416, 198] on button "Publish" at bounding box center [1434, 192] width 210 height 24
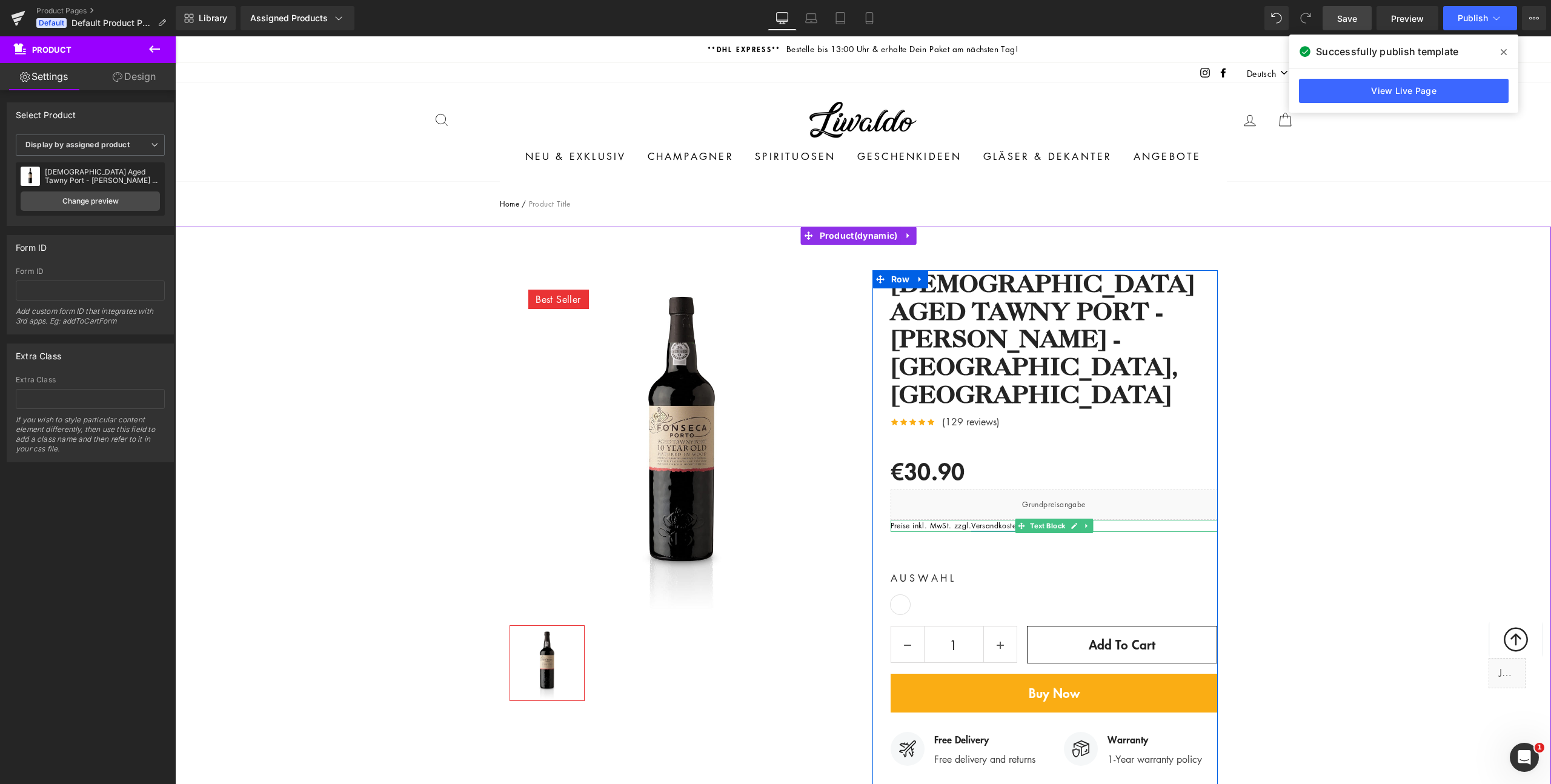
click at [991, 520] on link "Versandkosten" at bounding box center [995, 525] width 48 height 10
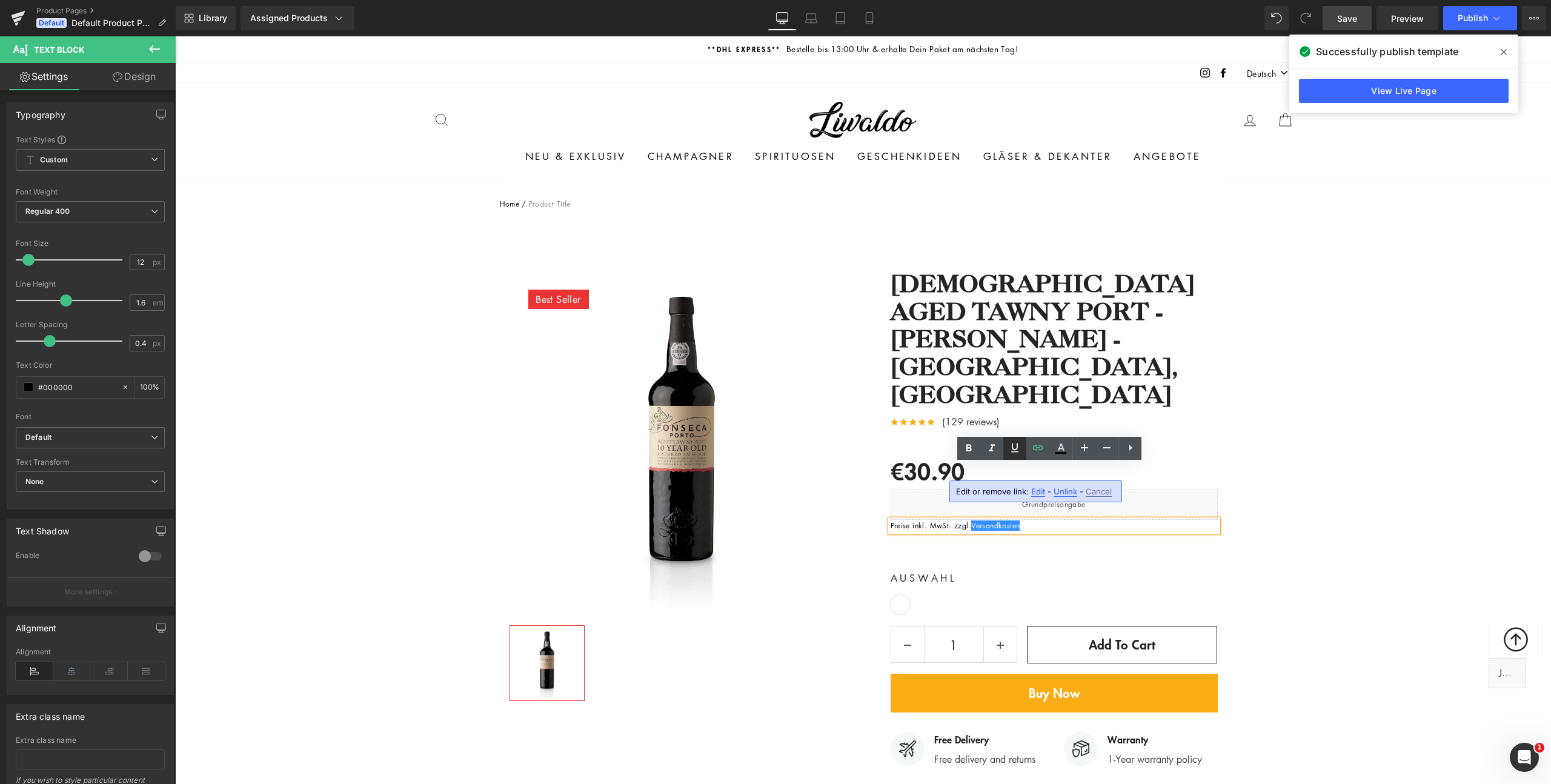
click at [1013, 454] on icon at bounding box center [1015, 448] width 15 height 15
drag, startPoint x: 969, startPoint y: 474, endPoint x: 1018, endPoint y: 474, distance: 49.0
click at [1018, 520] on p "Preise inkl. MwSt. zzgl. Versandkosten" at bounding box center [1054, 525] width 327 height 12
click at [1017, 452] on icon at bounding box center [1015, 448] width 15 height 15
click at [1012, 574] on span at bounding box center [1015, 583] width 16 height 18
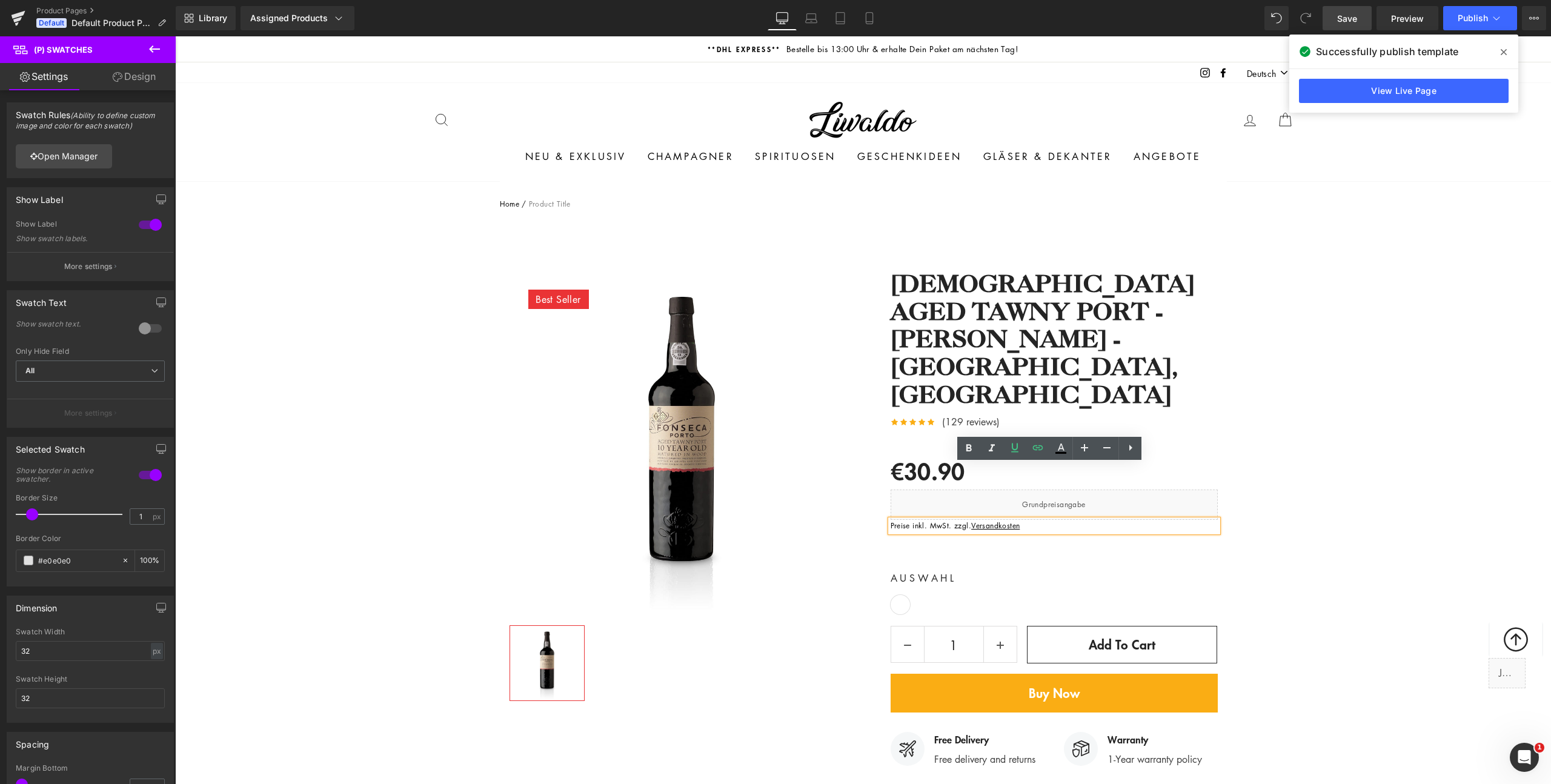
click at [1331, 531] on div "Best Seller (P) Image Row ‹ › (P) Image List (P) Title" at bounding box center [863, 777] width 1376 height 1050
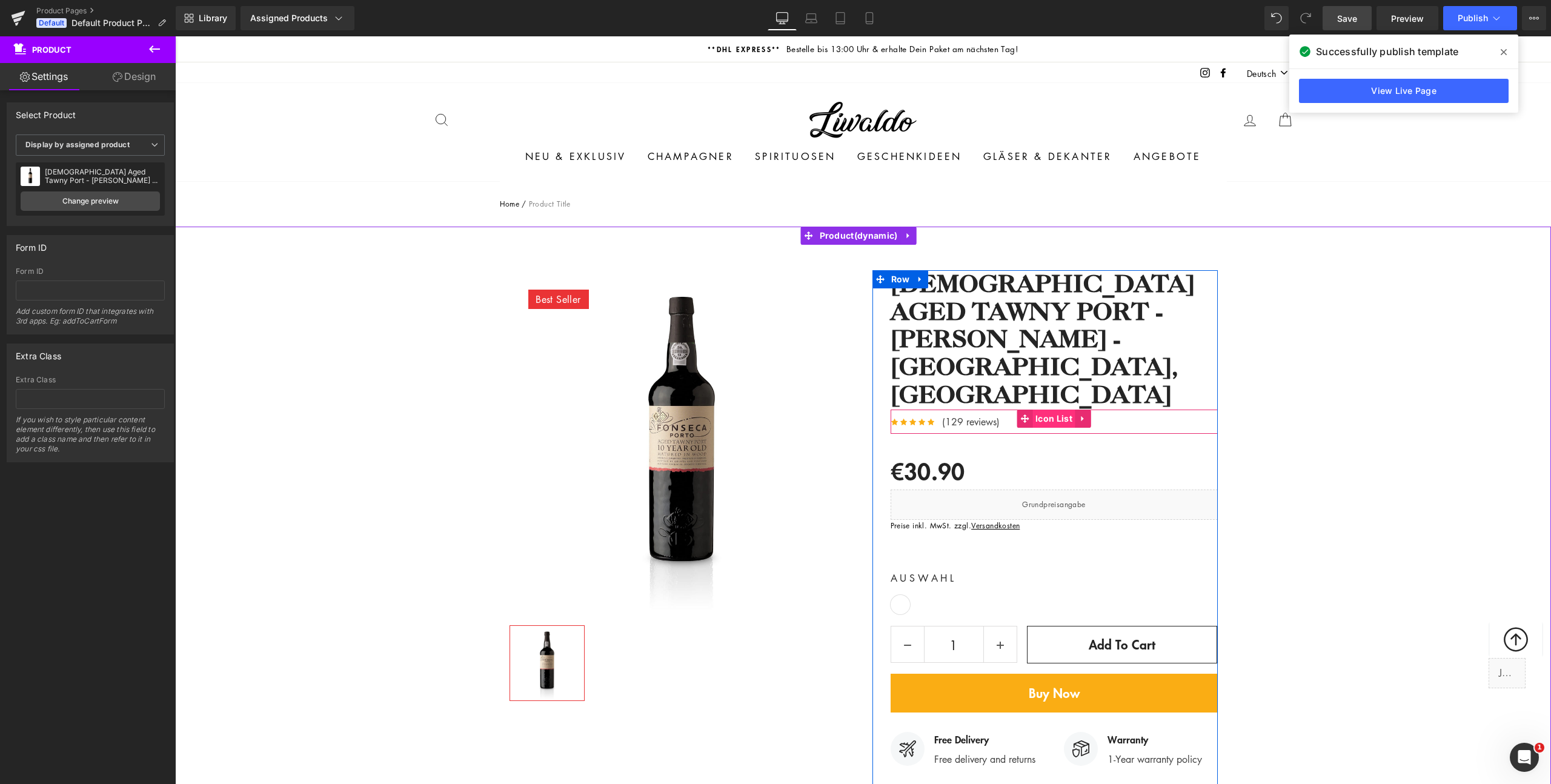
click at [1054, 409] on span "Icon List" at bounding box center [1054, 419] width 43 height 18
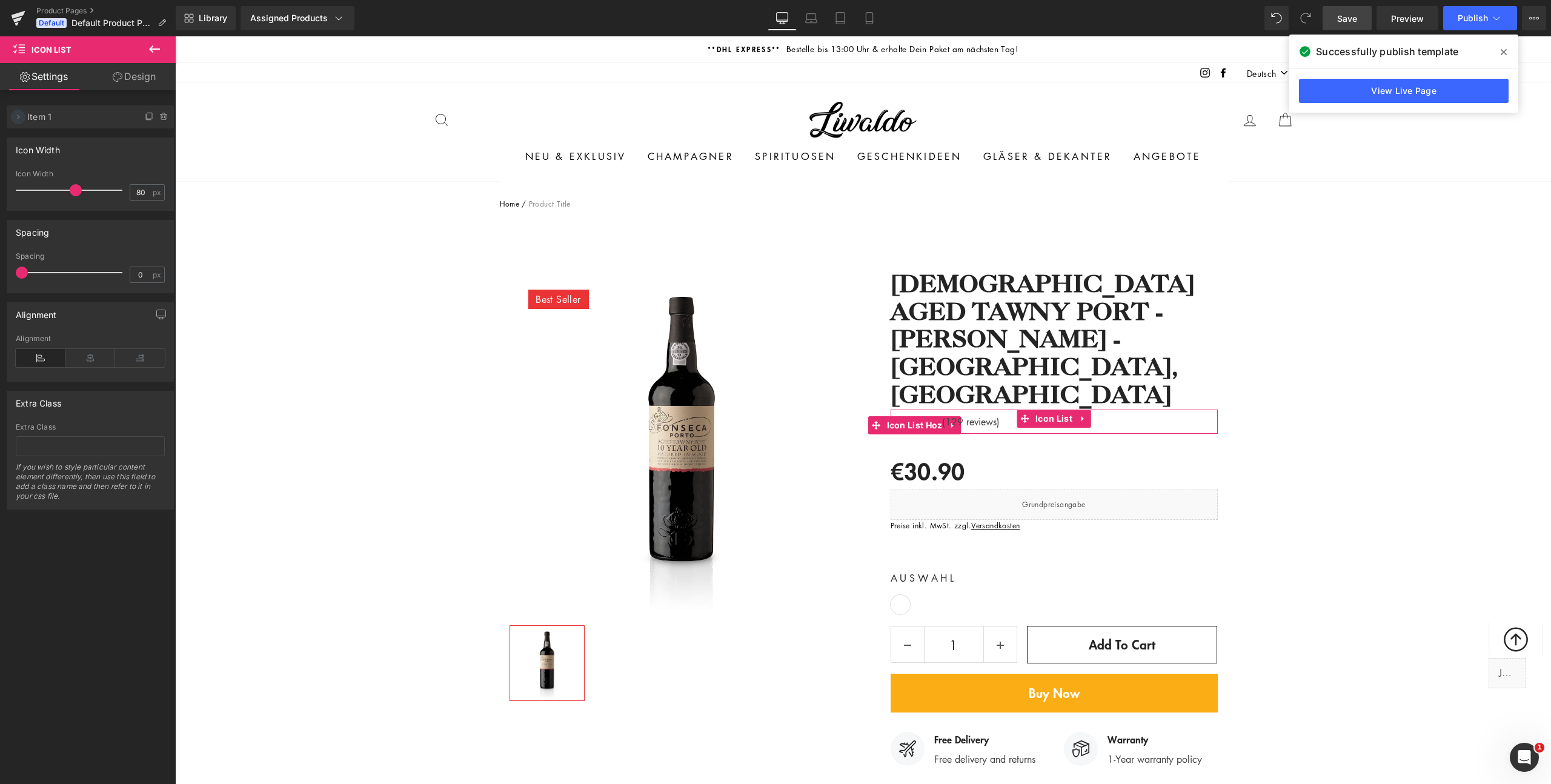
click at [21, 118] on icon at bounding box center [18, 117] width 10 height 10
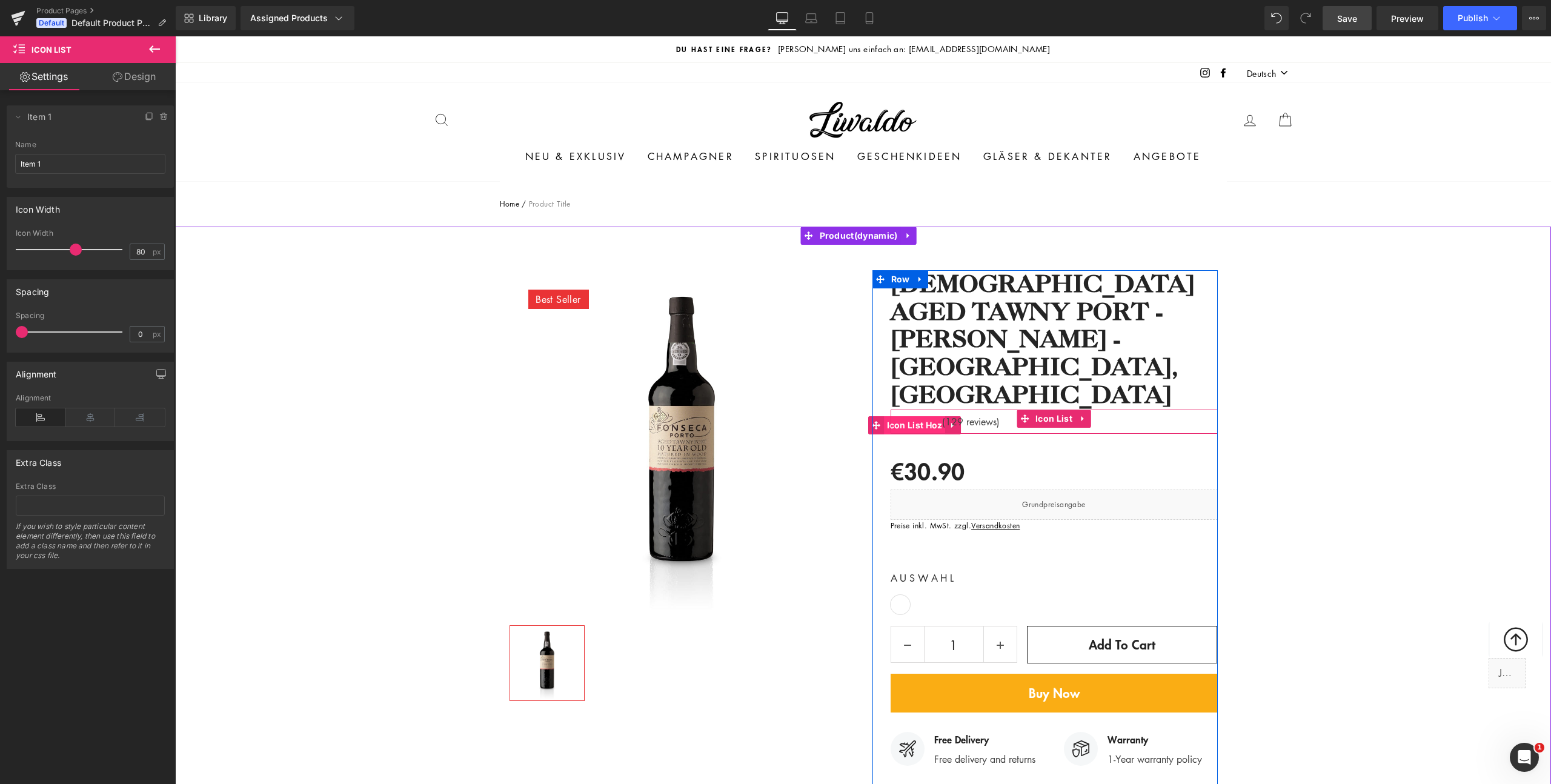
click at [917, 416] on span "Icon List Hoz" at bounding box center [915, 425] width 62 height 18
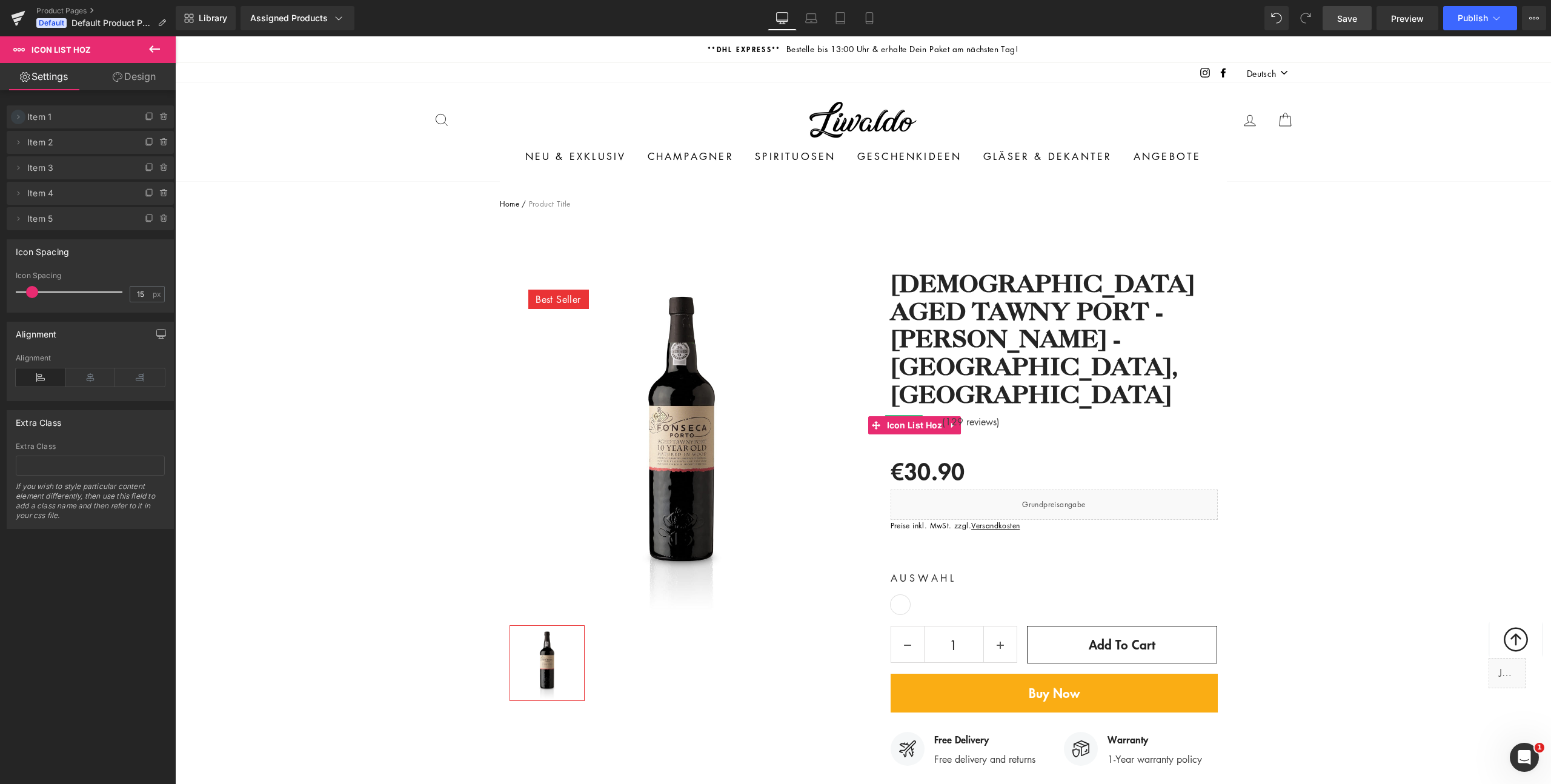
click at [21, 120] on icon at bounding box center [18, 117] width 10 height 10
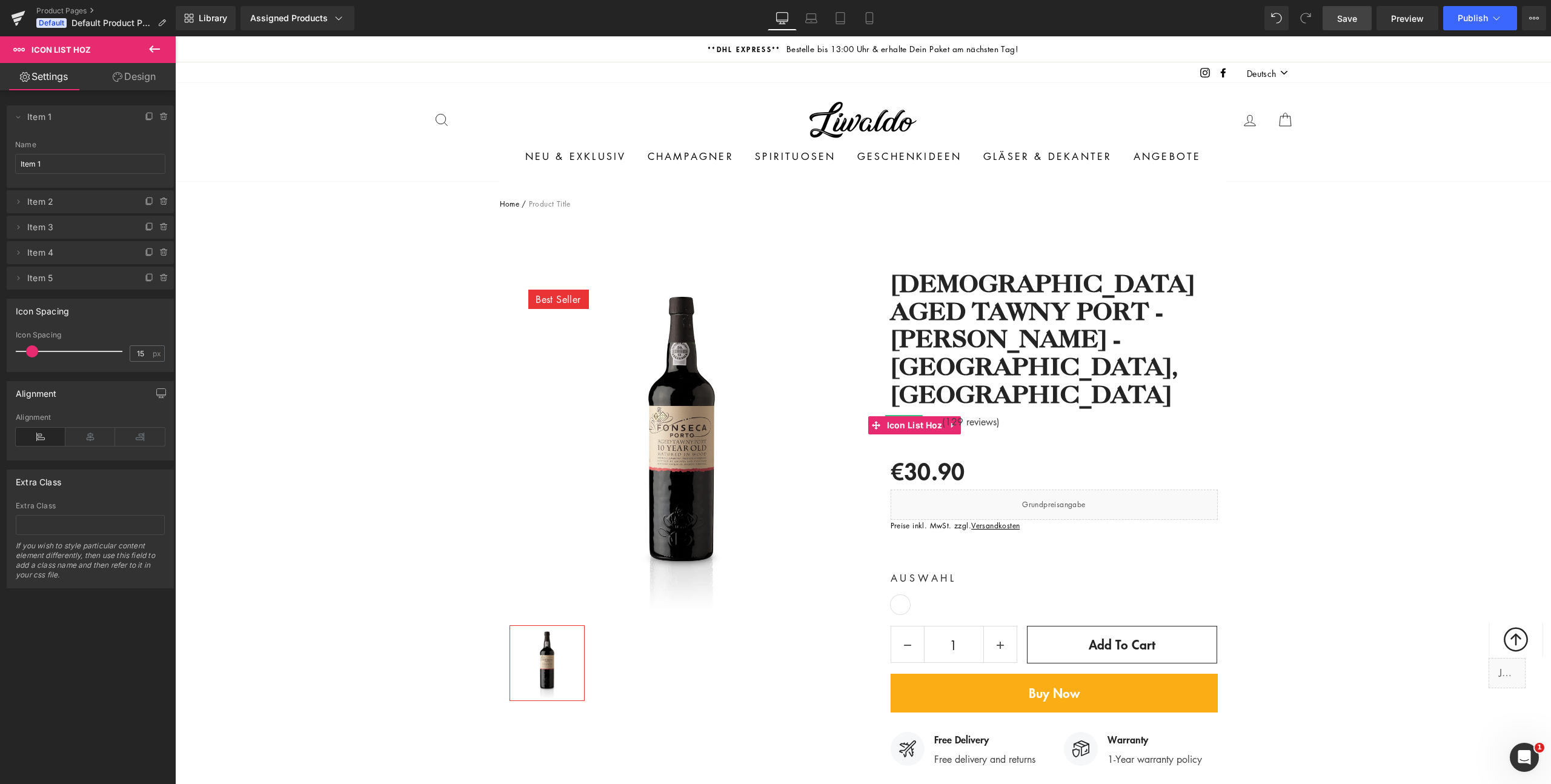
click at [111, 131] on li "Delete Cancel Item 1 Item 1 Name Item 1" at bounding box center [90, 146] width 167 height 82
click at [20, 203] on icon at bounding box center [18, 202] width 10 height 10
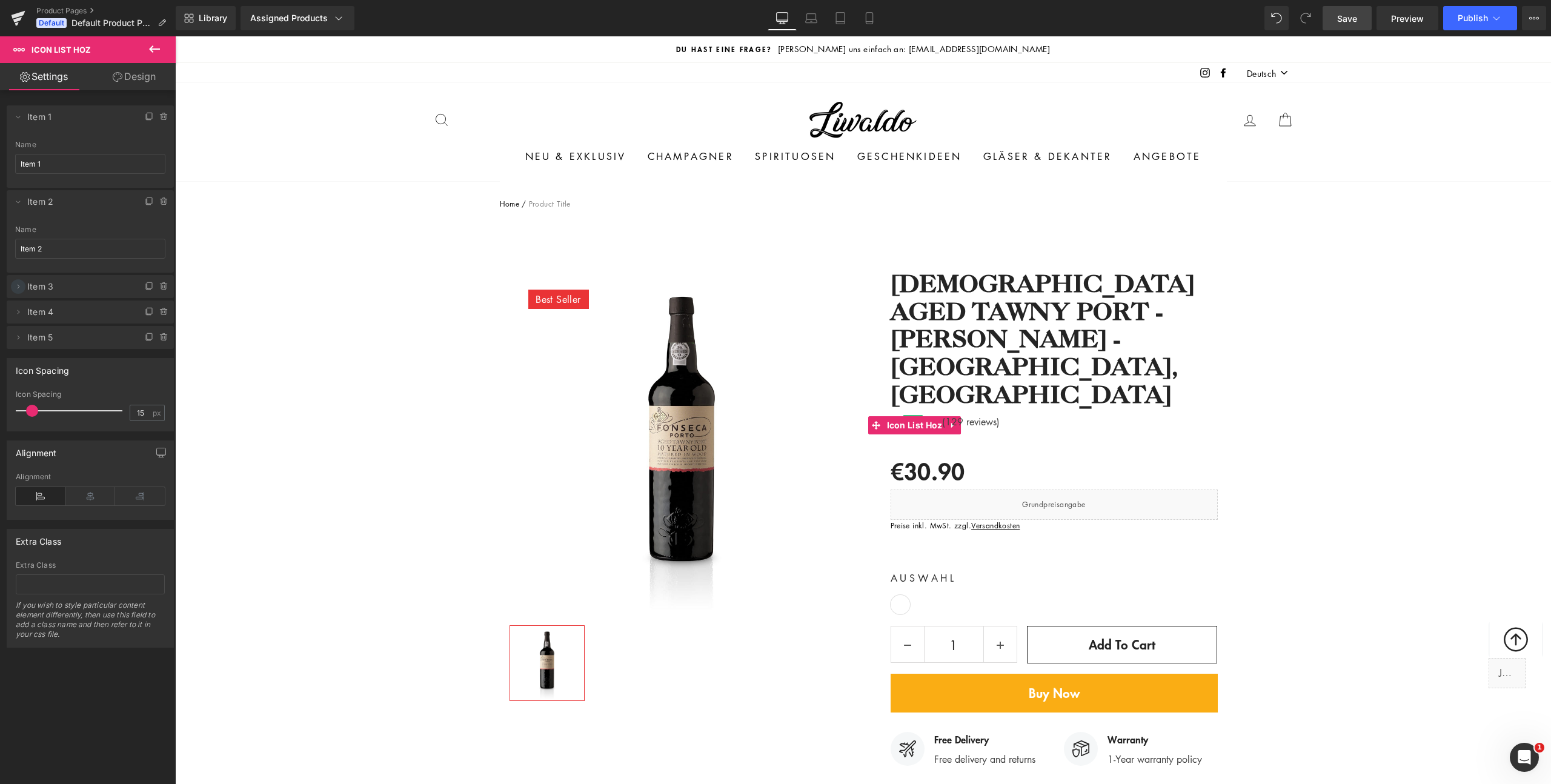
click at [19, 286] on icon at bounding box center [18, 287] width 10 height 10
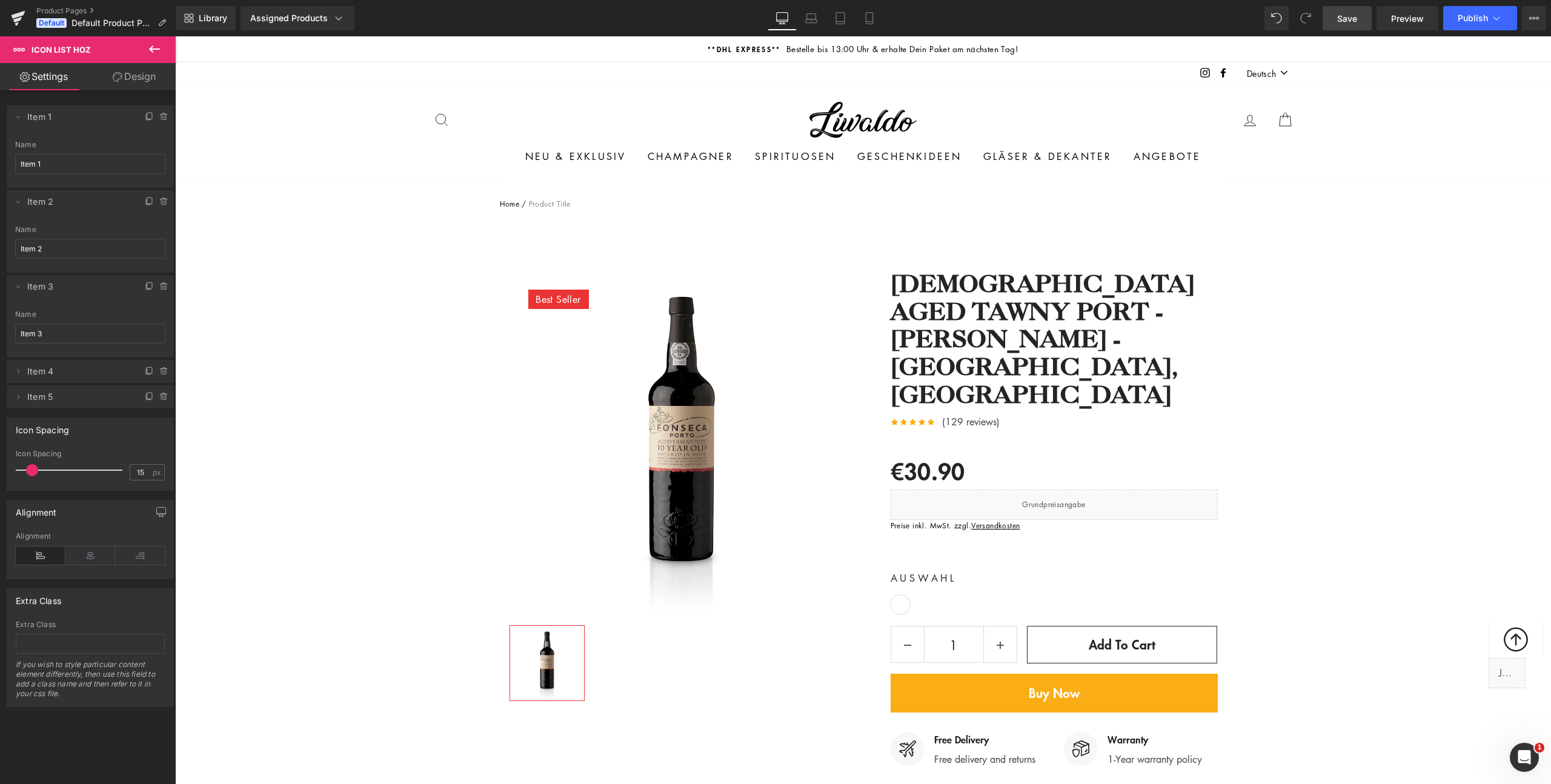
click at [157, 50] on icon at bounding box center [154, 49] width 15 height 15
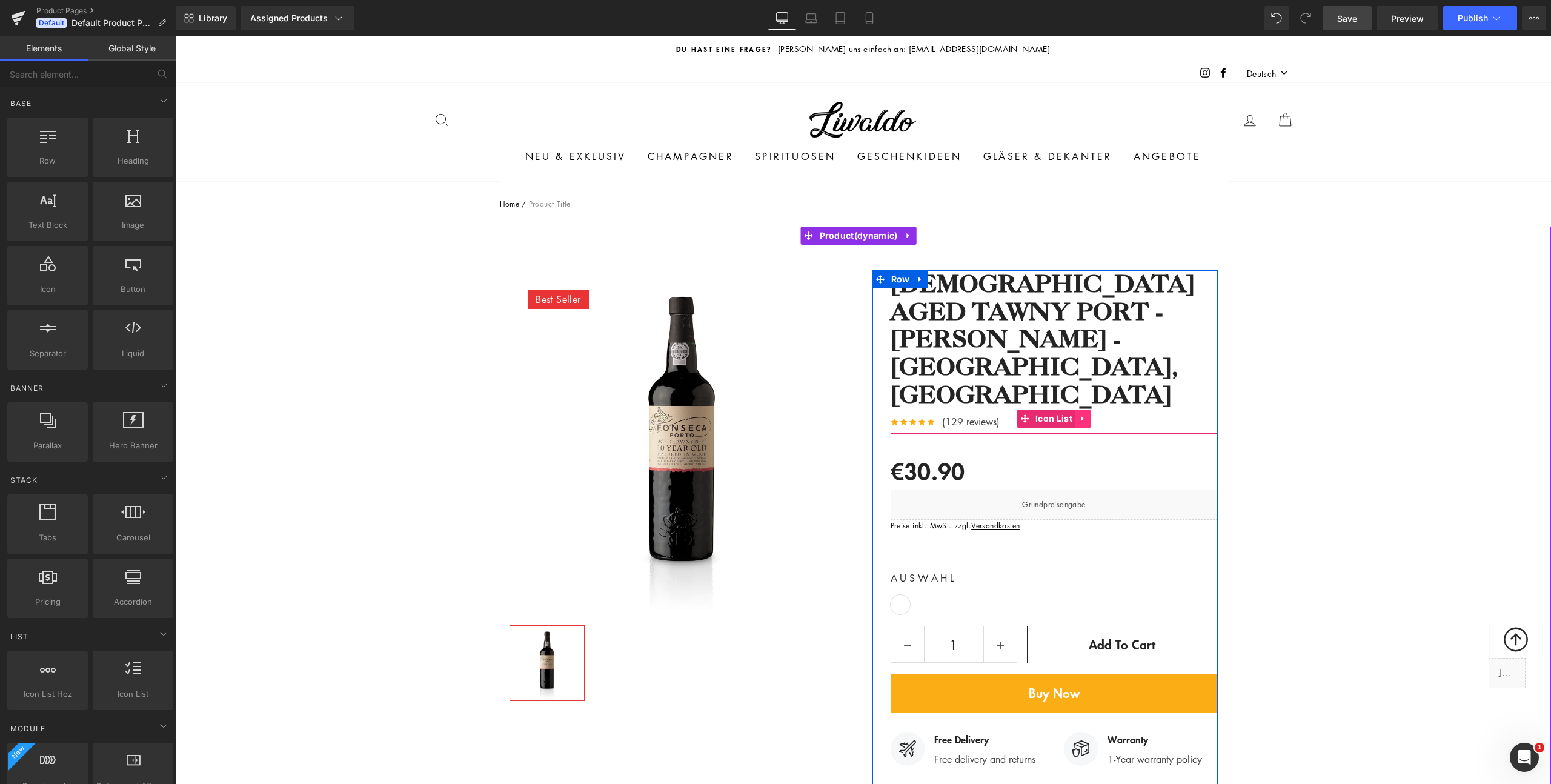
click at [1082, 414] on icon at bounding box center [1084, 419] width 9 height 9
click at [1087, 414] on icon at bounding box center [1091, 419] width 9 height 9
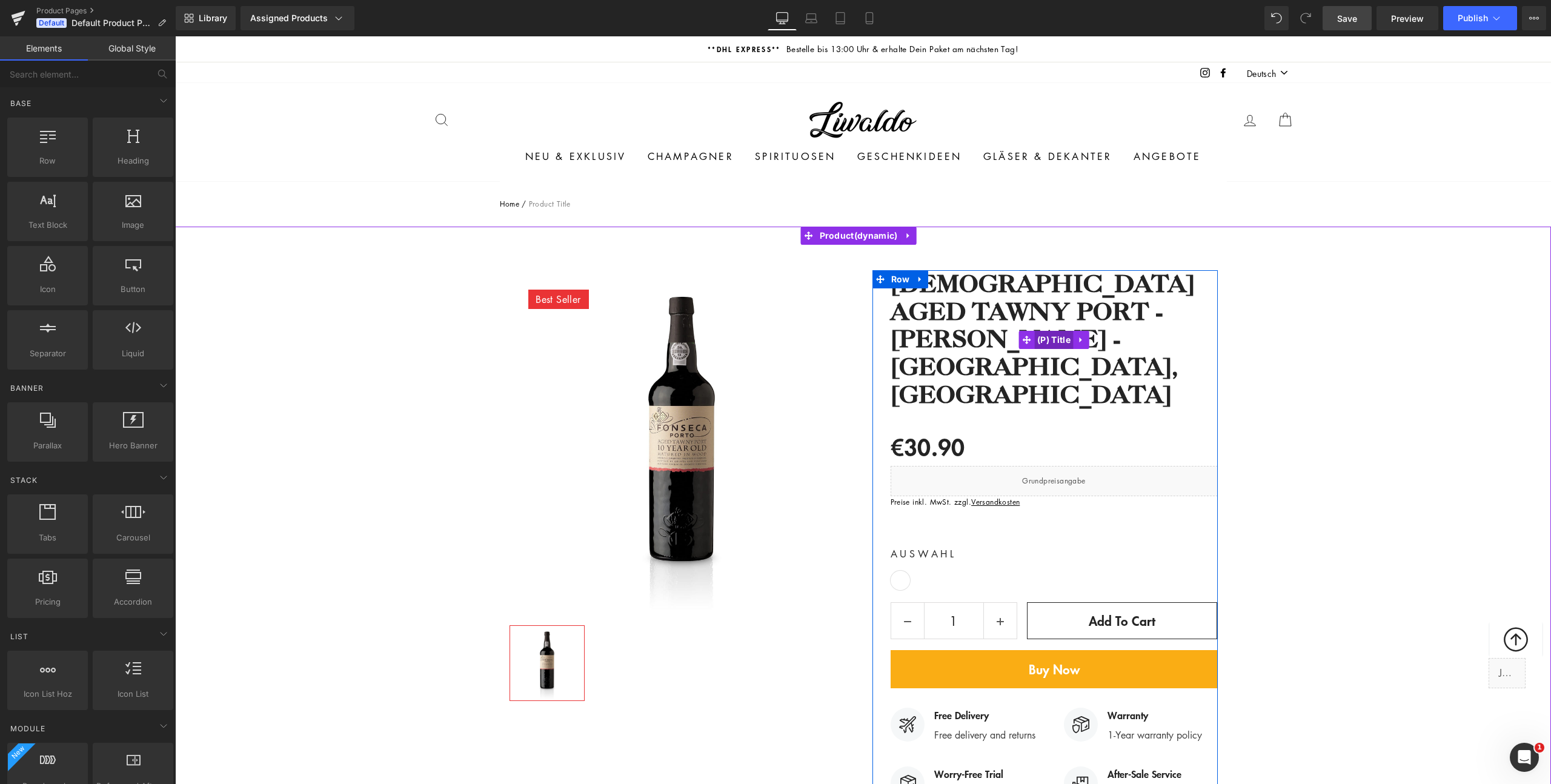
click at [1048, 331] on span "(P) Title" at bounding box center [1054, 340] width 40 height 18
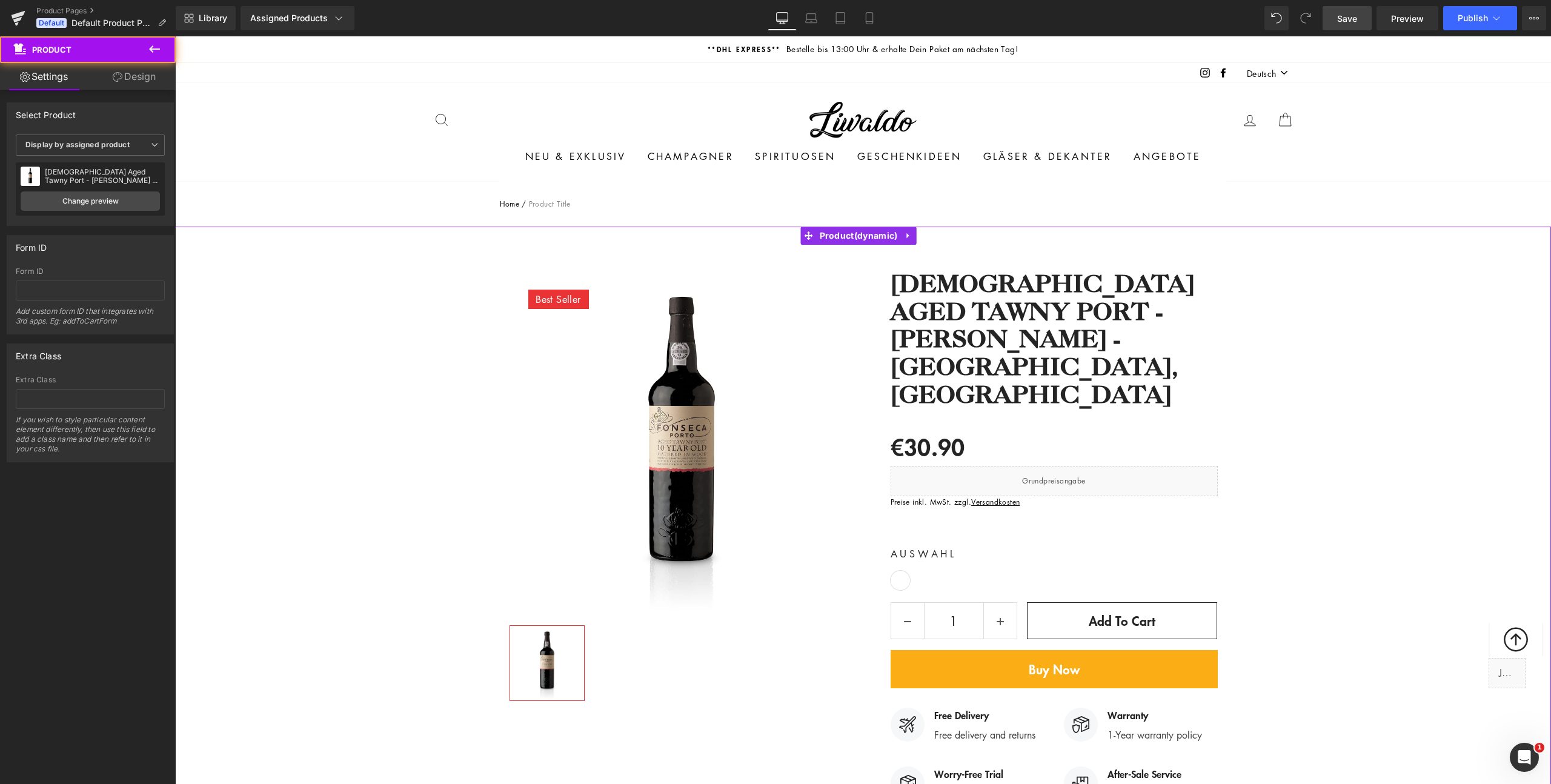
click at [1367, 439] on div "Best Seller (P) Image Row ‹ › (P) Image List (P) Title €0 -" at bounding box center [863, 765] width 1376 height 1026
click at [910, 439] on span "(P) Price" at bounding box center [928, 448] width 43 height 18
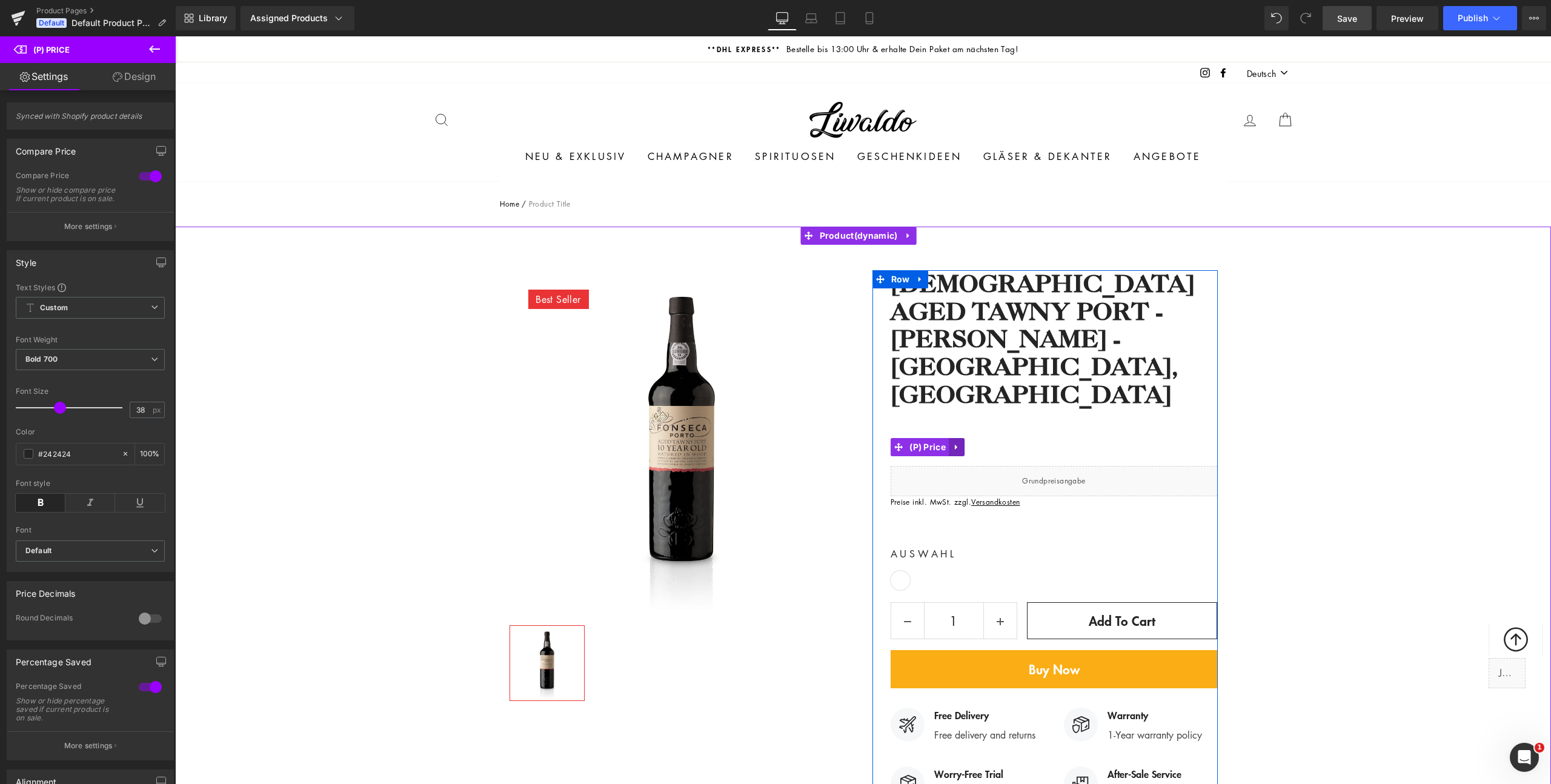
click at [955, 445] on icon at bounding box center [956, 447] width 2 height 5
click at [981, 443] on icon at bounding box center [981, 447] width 9 height 9
click at [935, 439] on span "(P) Price" at bounding box center [928, 448] width 43 height 18
click at [145, 173] on div at bounding box center [150, 176] width 29 height 20
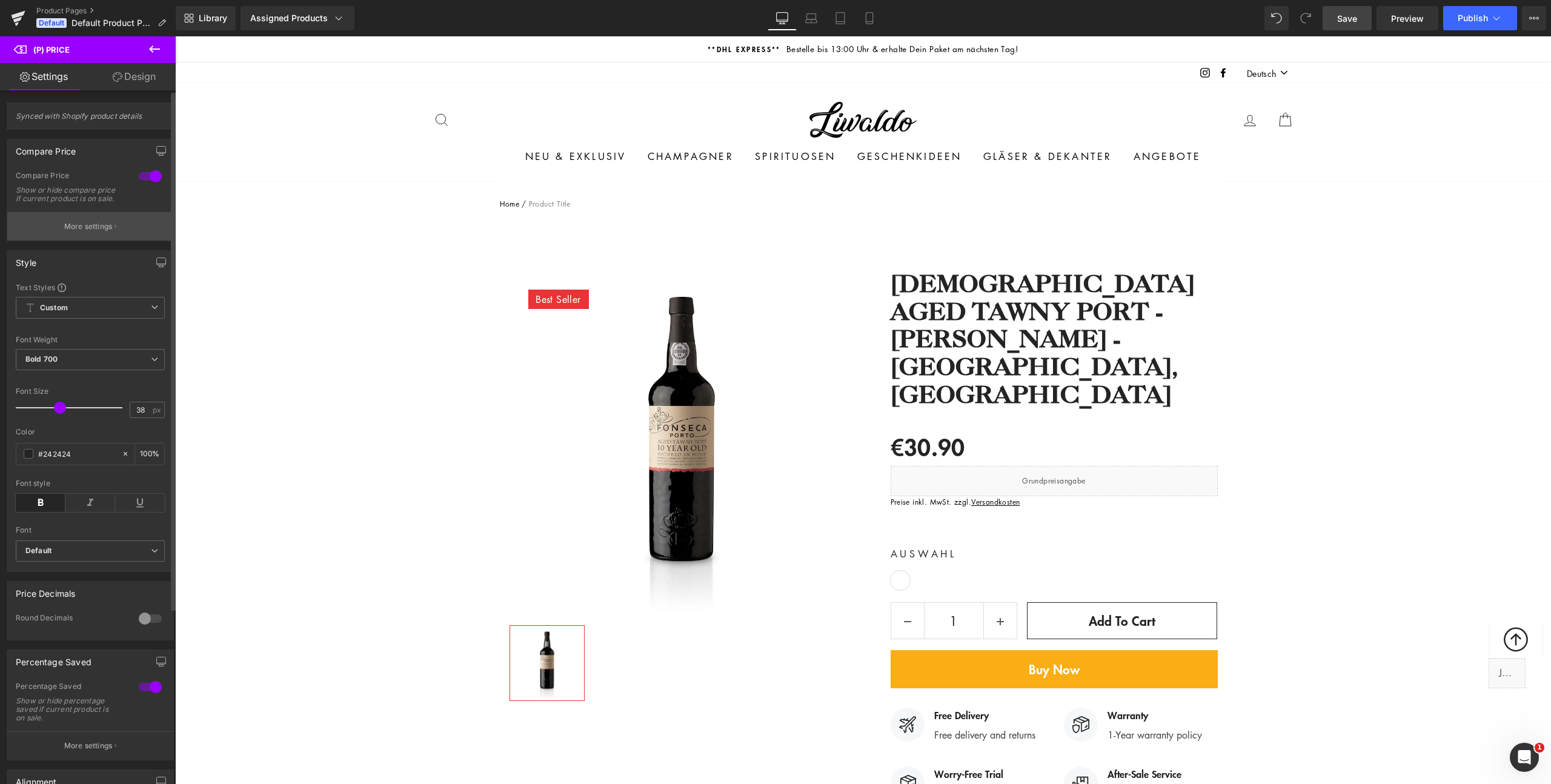
click at [67, 232] on p "More settings" at bounding box center [88, 226] width 48 height 11
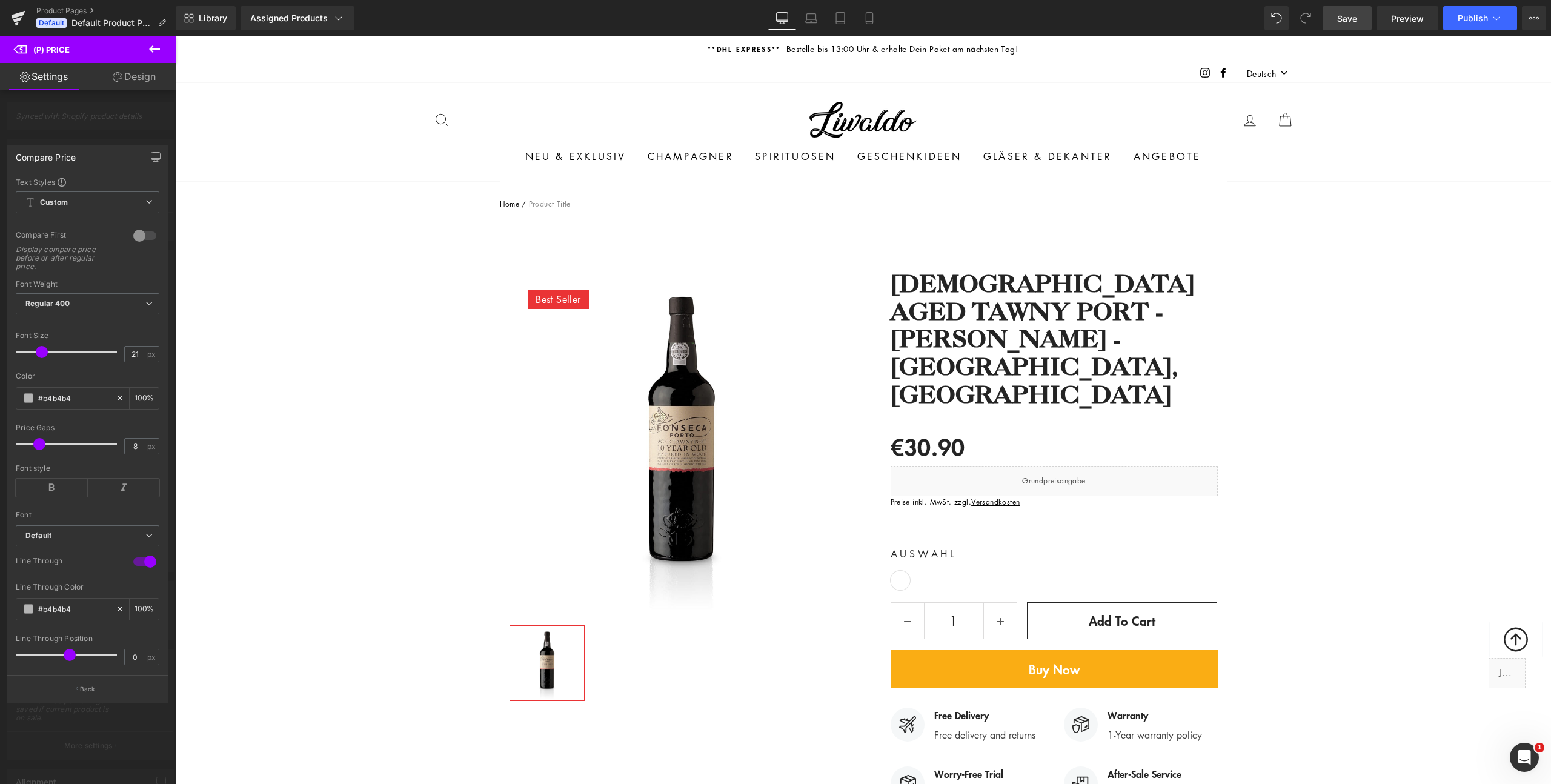
click at [150, 50] on icon at bounding box center [154, 49] width 15 height 15
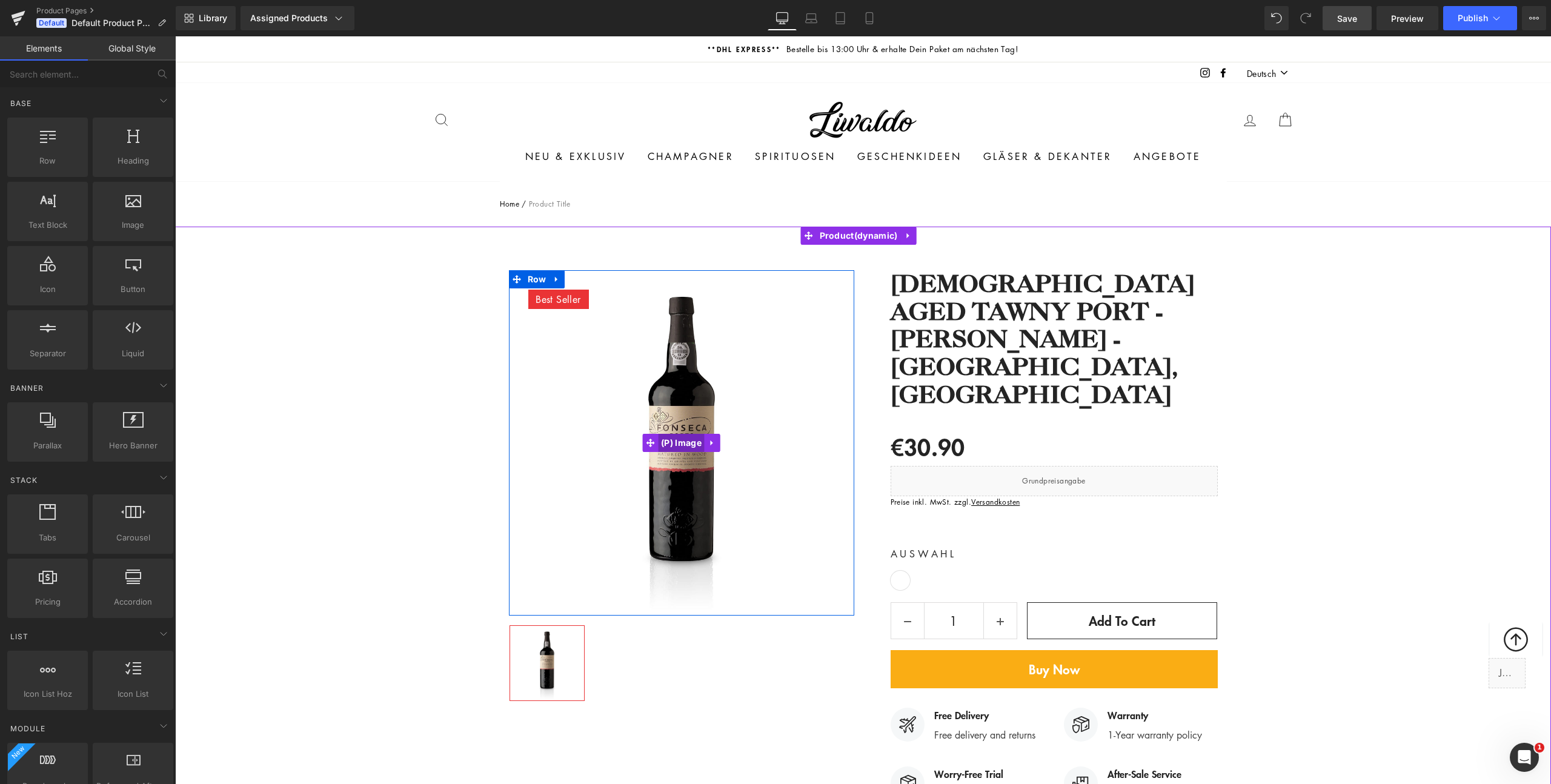
click at [672, 444] on span "(P) Image" at bounding box center [681, 443] width 46 height 18
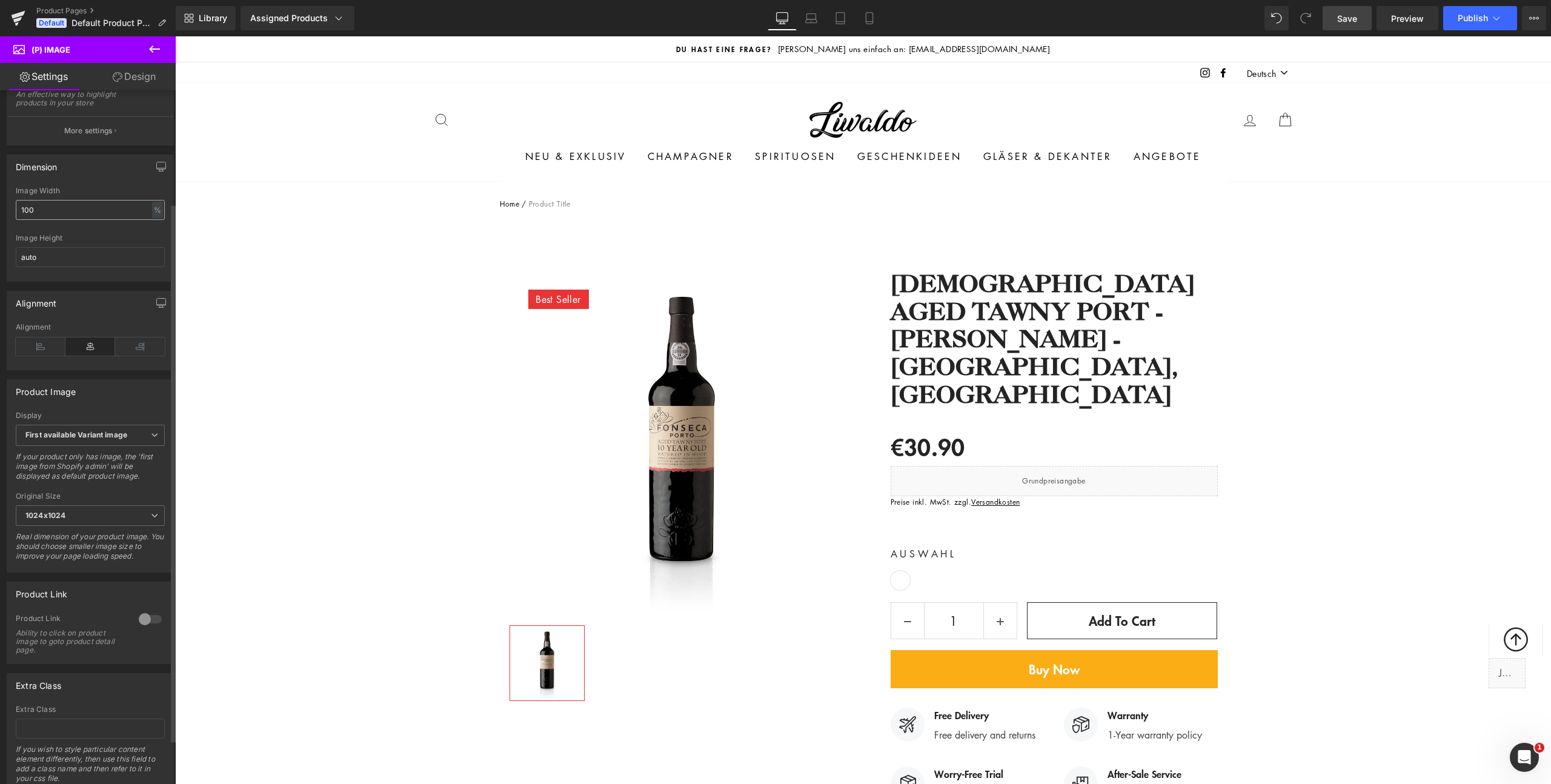
scroll to position [203, 0]
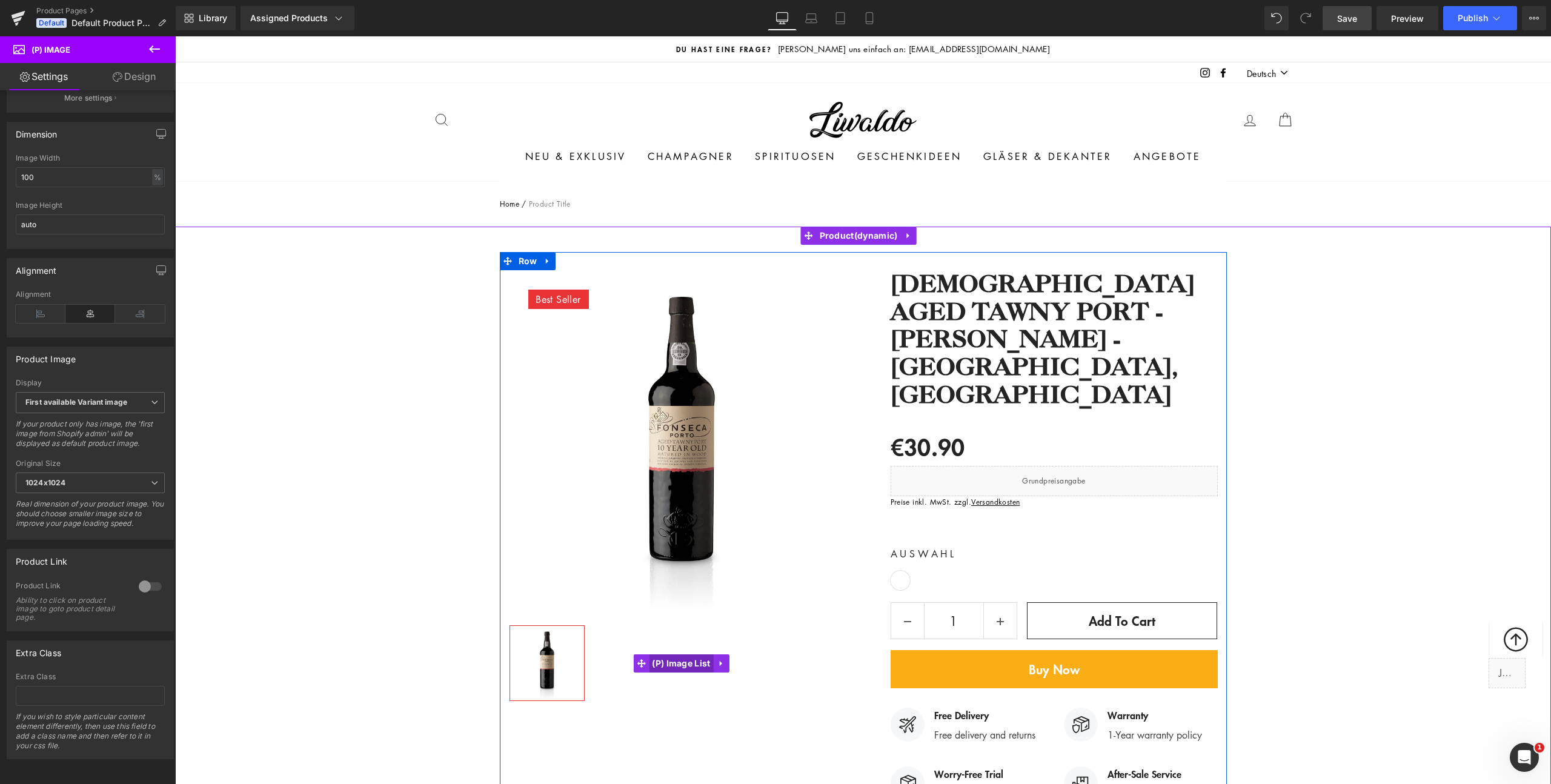
click at [675, 661] on span "(P) Image List" at bounding box center [681, 663] width 64 height 18
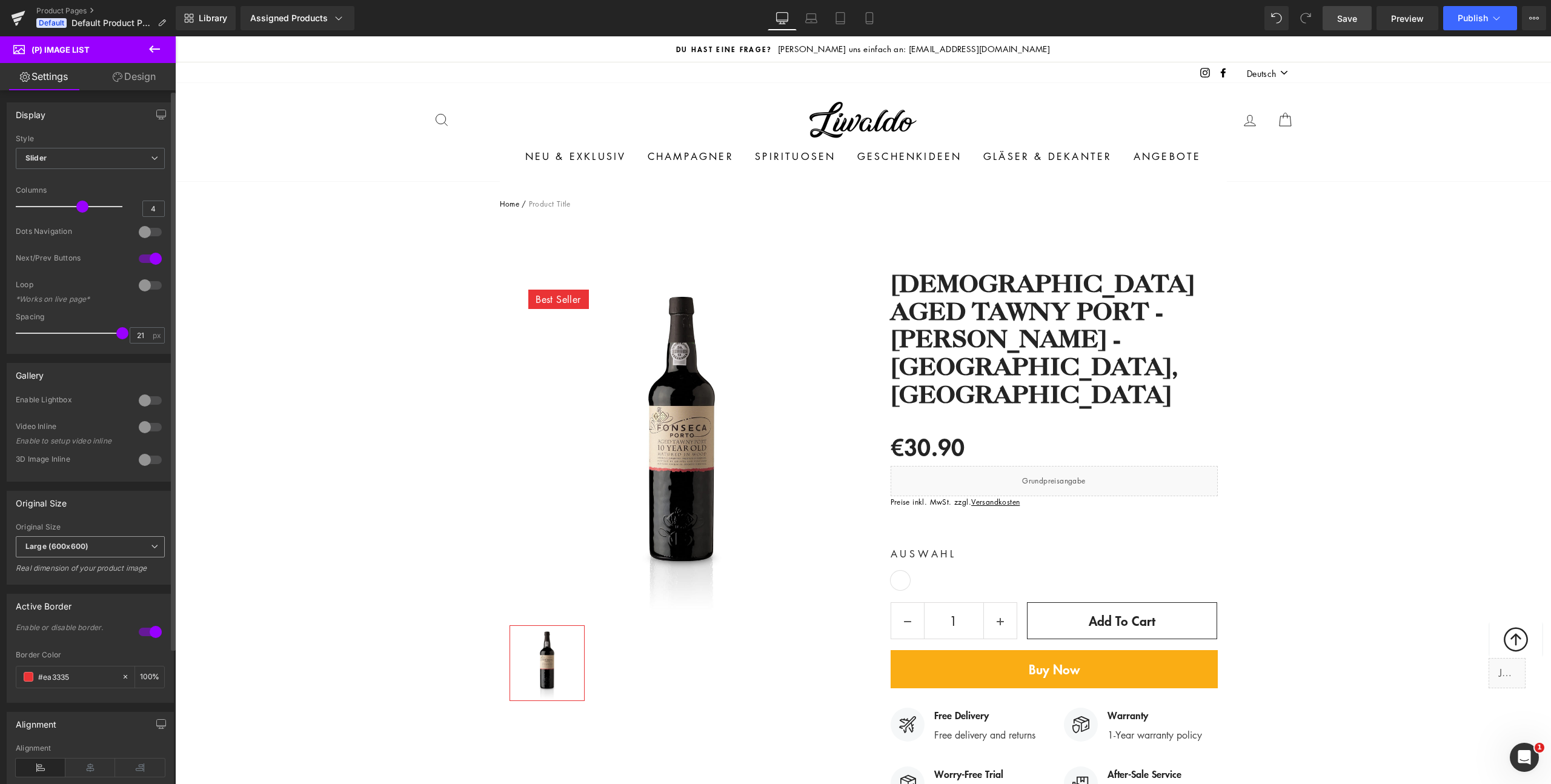
click at [151, 547] on icon at bounding box center [154, 547] width 7 height 7
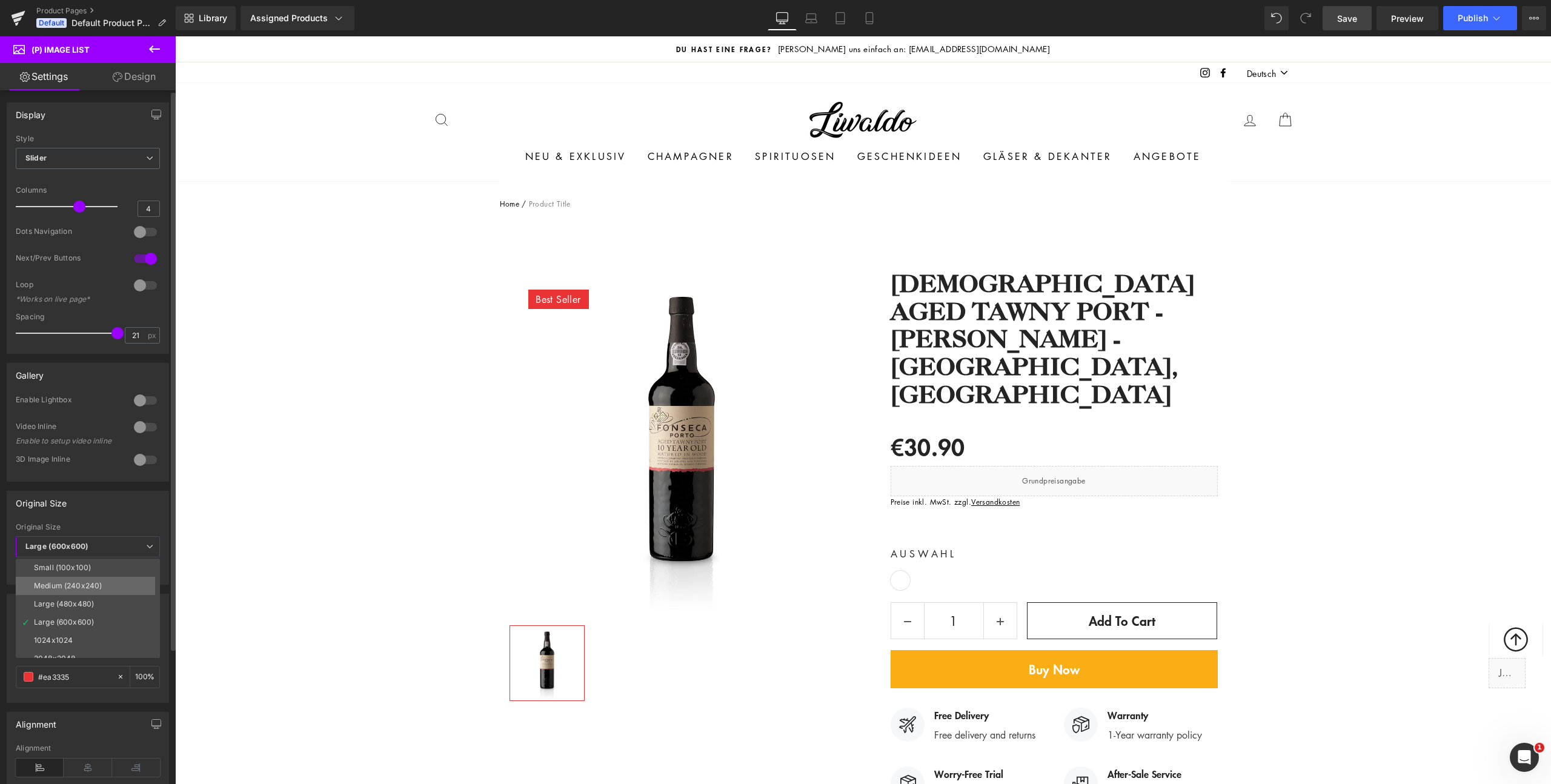
click at [135, 579] on li "Medium (240x240)" at bounding box center [90, 586] width 149 height 18
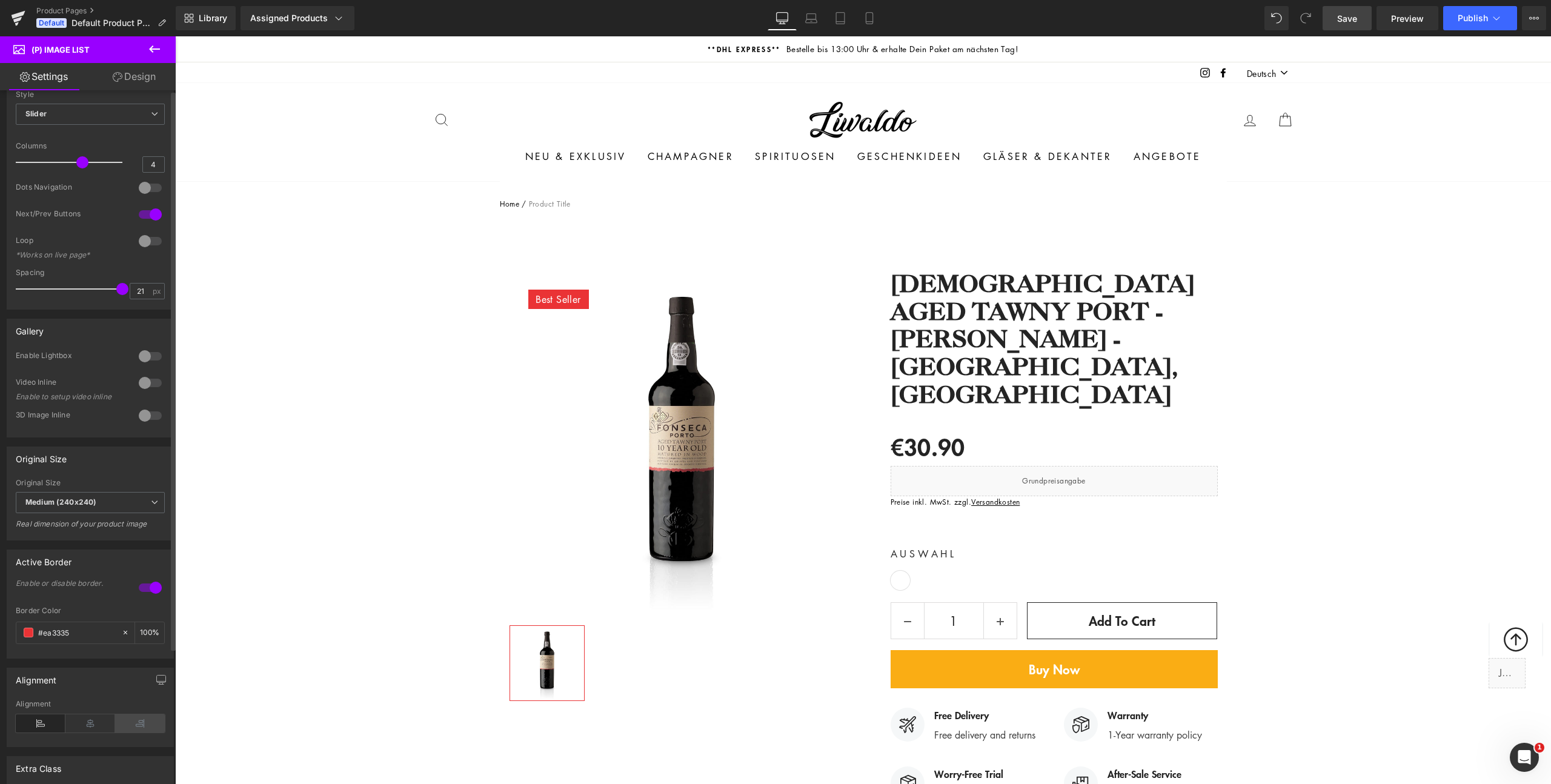
scroll to position [0, 0]
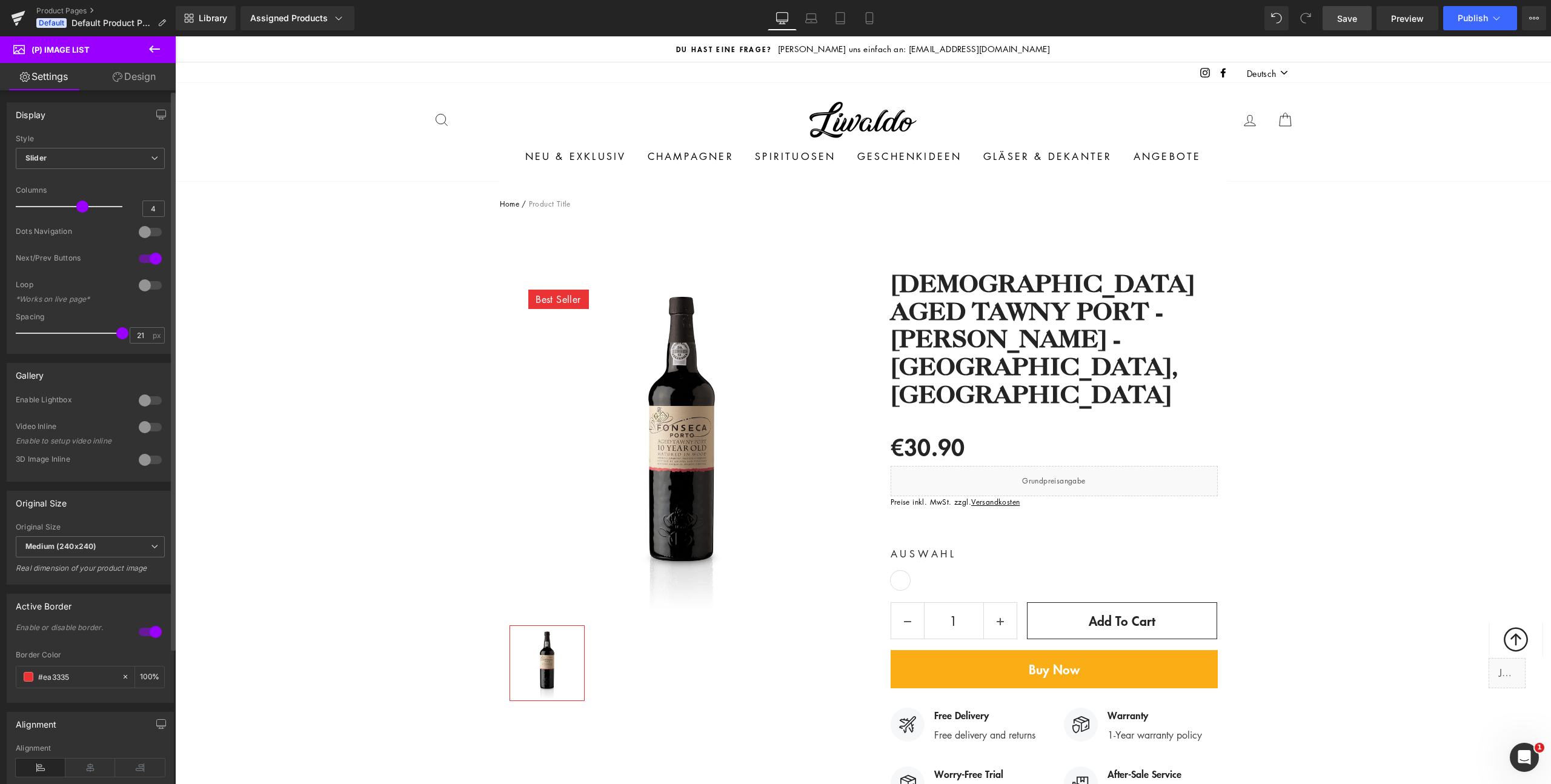
click at [139, 458] on div at bounding box center [150, 460] width 29 height 20
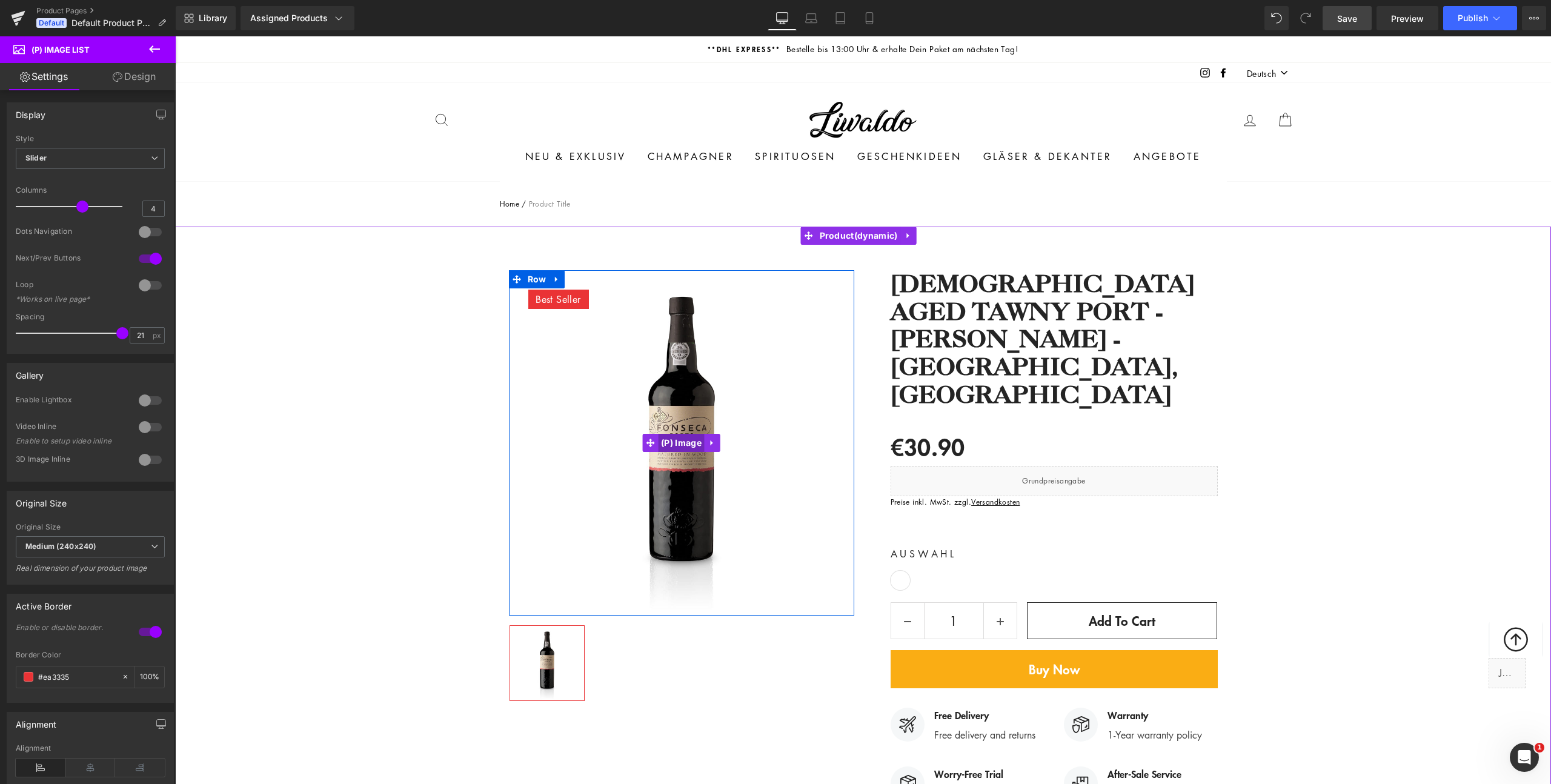
click at [669, 441] on span "(P) Image" at bounding box center [681, 443] width 46 height 18
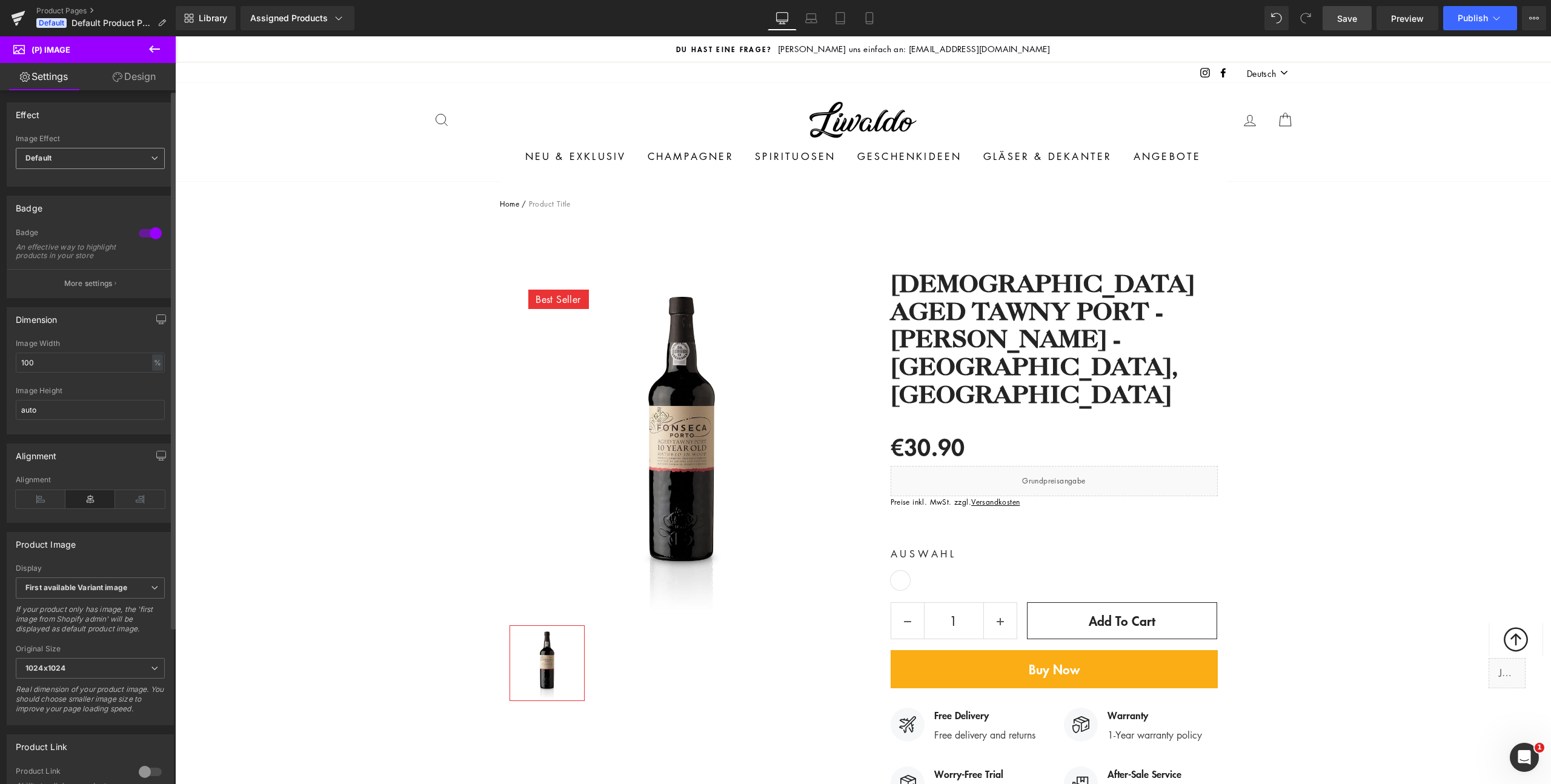
click at [118, 153] on span "Default" at bounding box center [90, 158] width 149 height 21
click at [121, 128] on div "Effect Default Zoom Hover Image Effect Default Default Zoom Hover last Image Ho…" at bounding box center [90, 145] width 167 height 84
click at [114, 159] on span "Default" at bounding box center [90, 158] width 149 height 21
click at [117, 132] on div "Effect Default Zoom Hover Image Effect Default Default Zoom Hover last Image Ho…" at bounding box center [90, 145] width 167 height 84
click at [129, 86] on link "Design" at bounding box center [134, 76] width 88 height 27
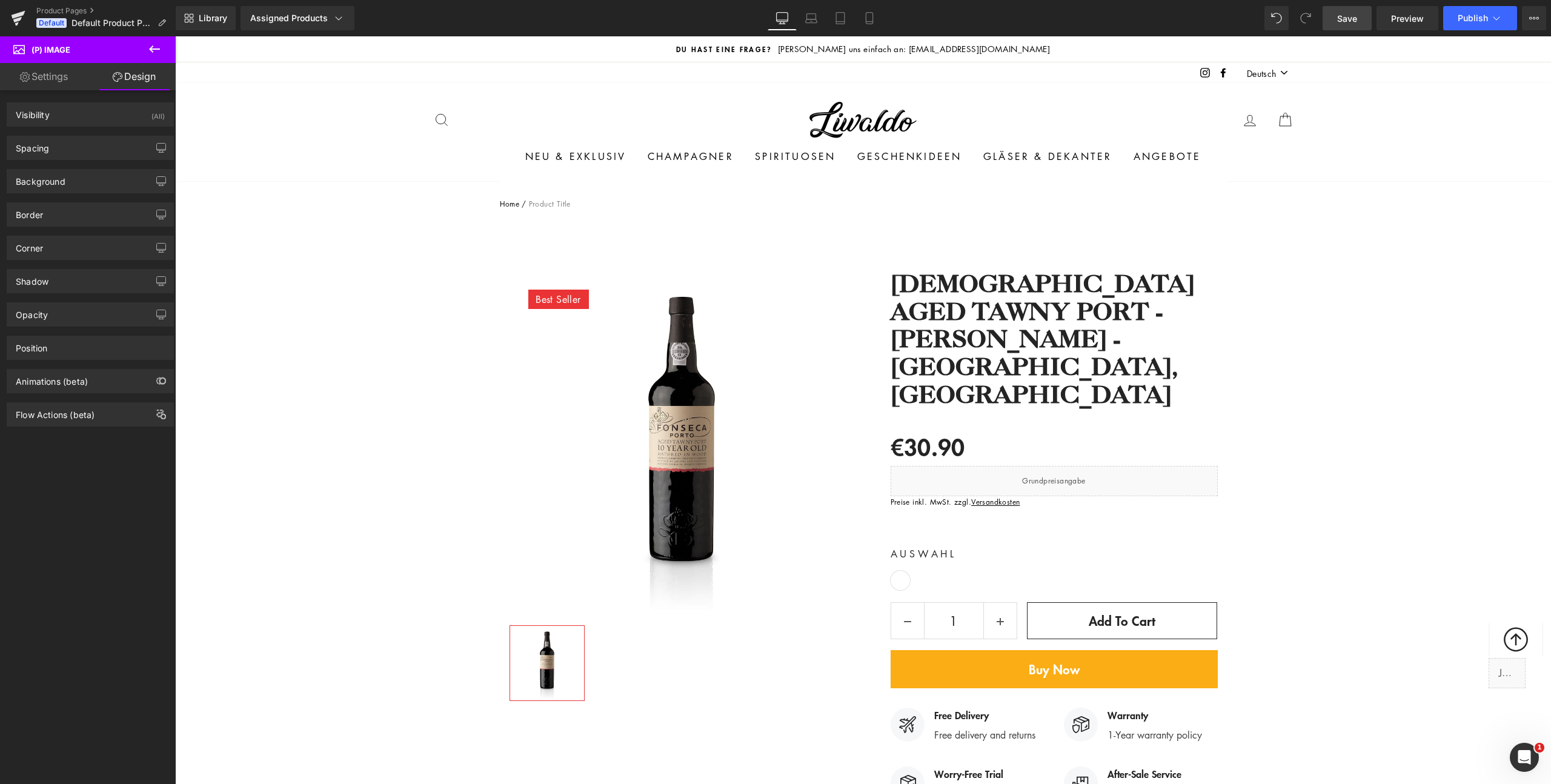
click at [79, 82] on link "Settings" at bounding box center [44, 76] width 88 height 27
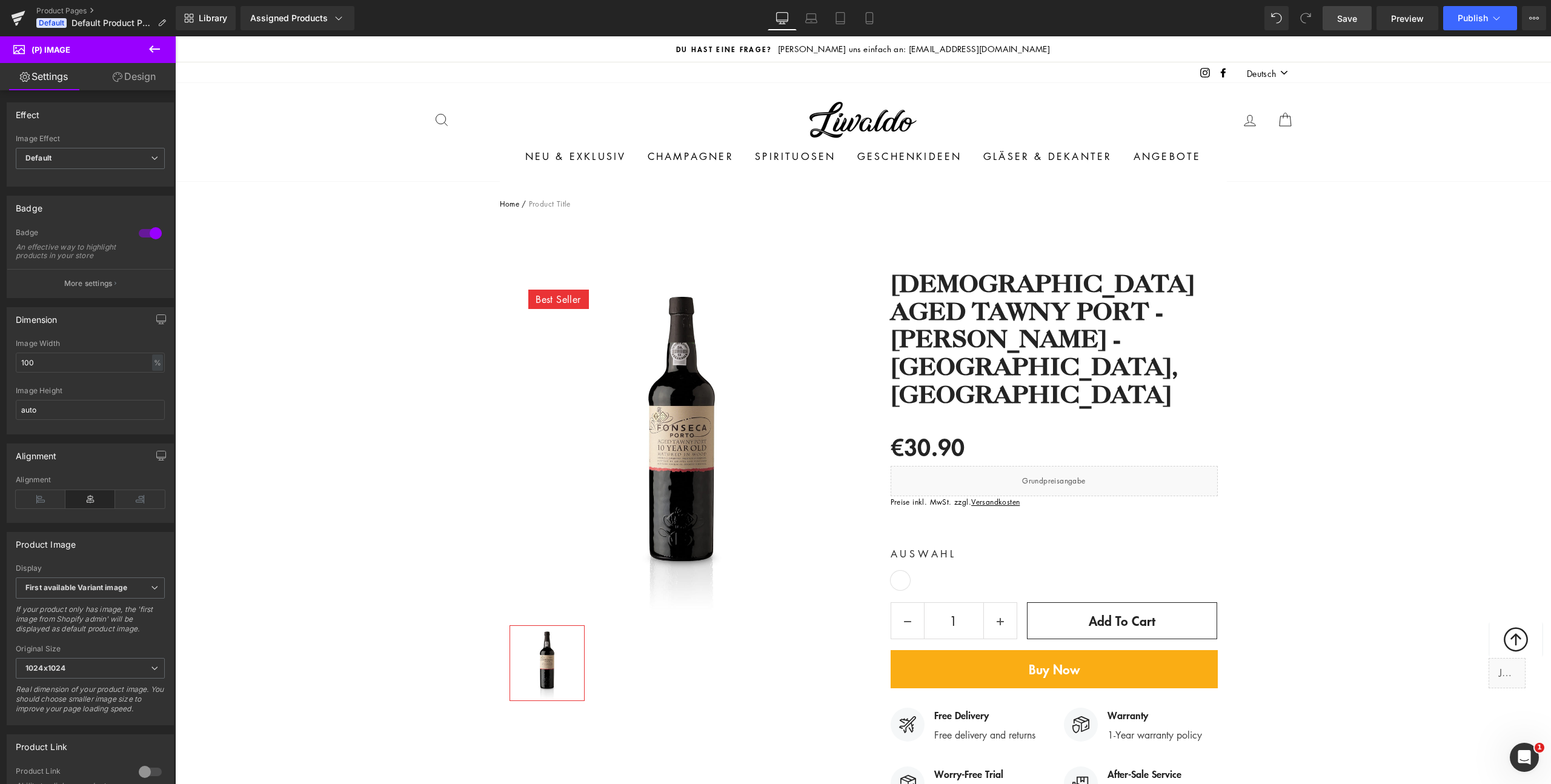
click at [148, 54] on icon at bounding box center [154, 49] width 15 height 15
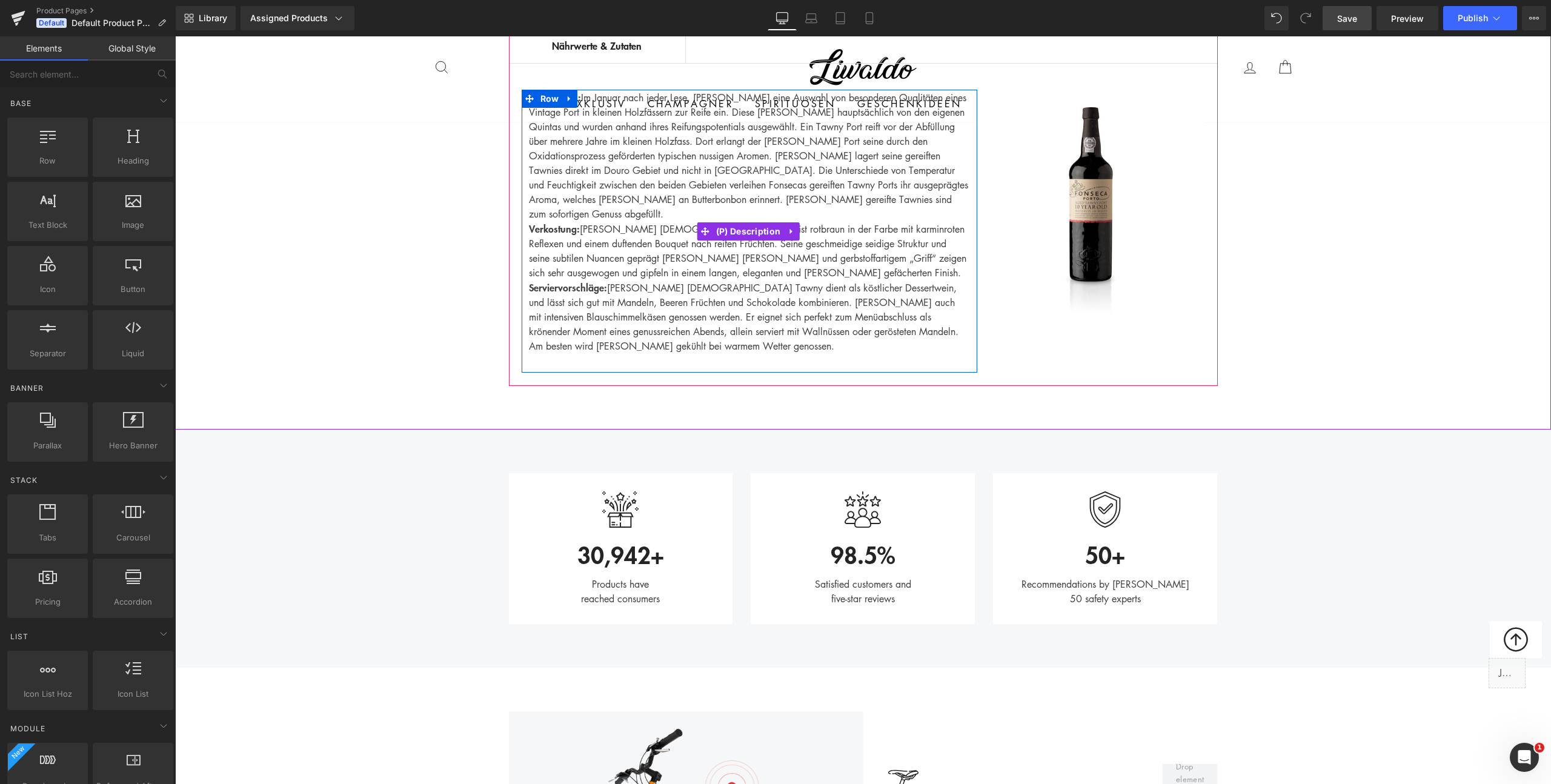
scroll to position [965, 0]
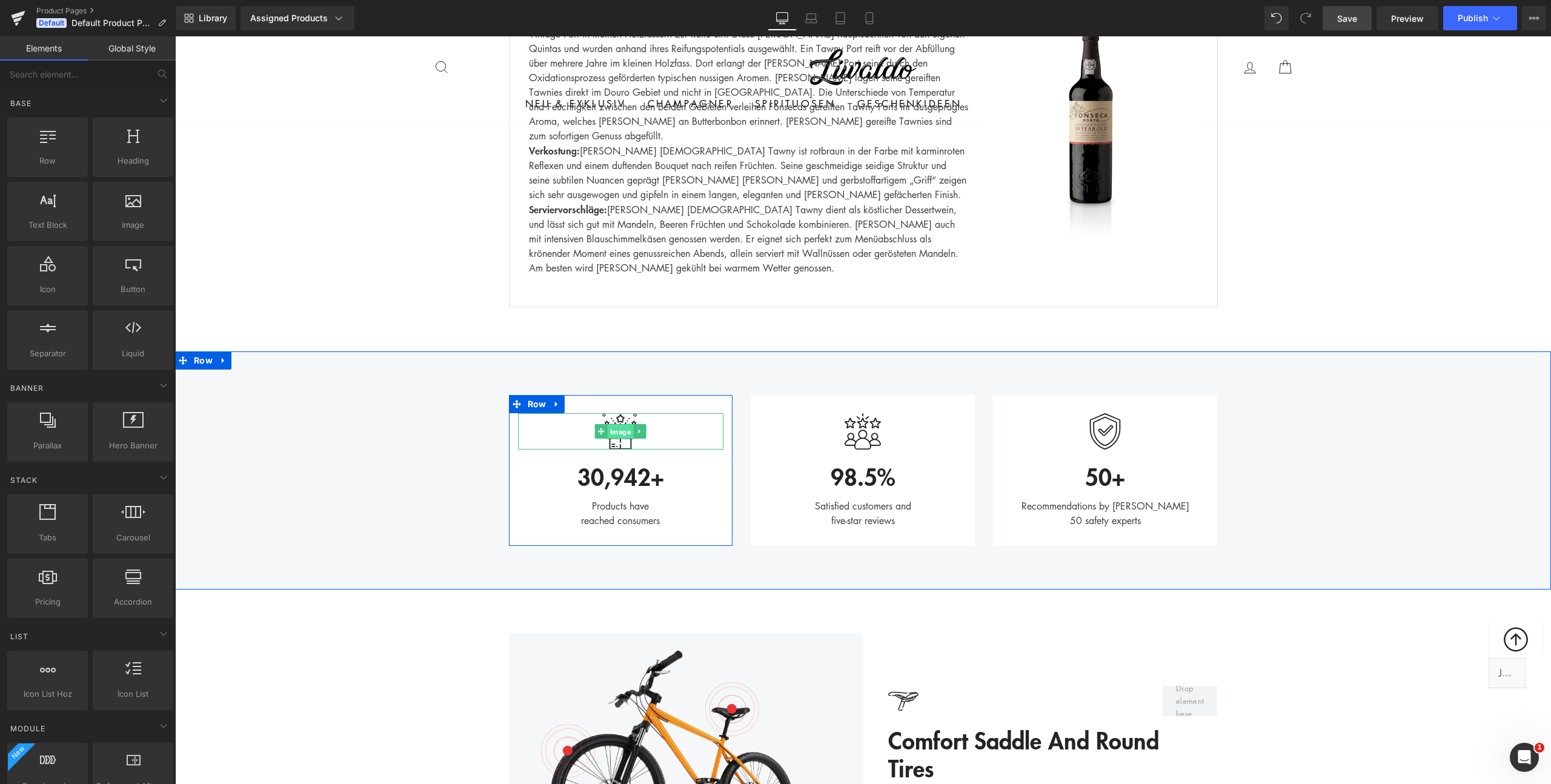
click at [620, 425] on span "Image" at bounding box center [621, 432] width 26 height 15
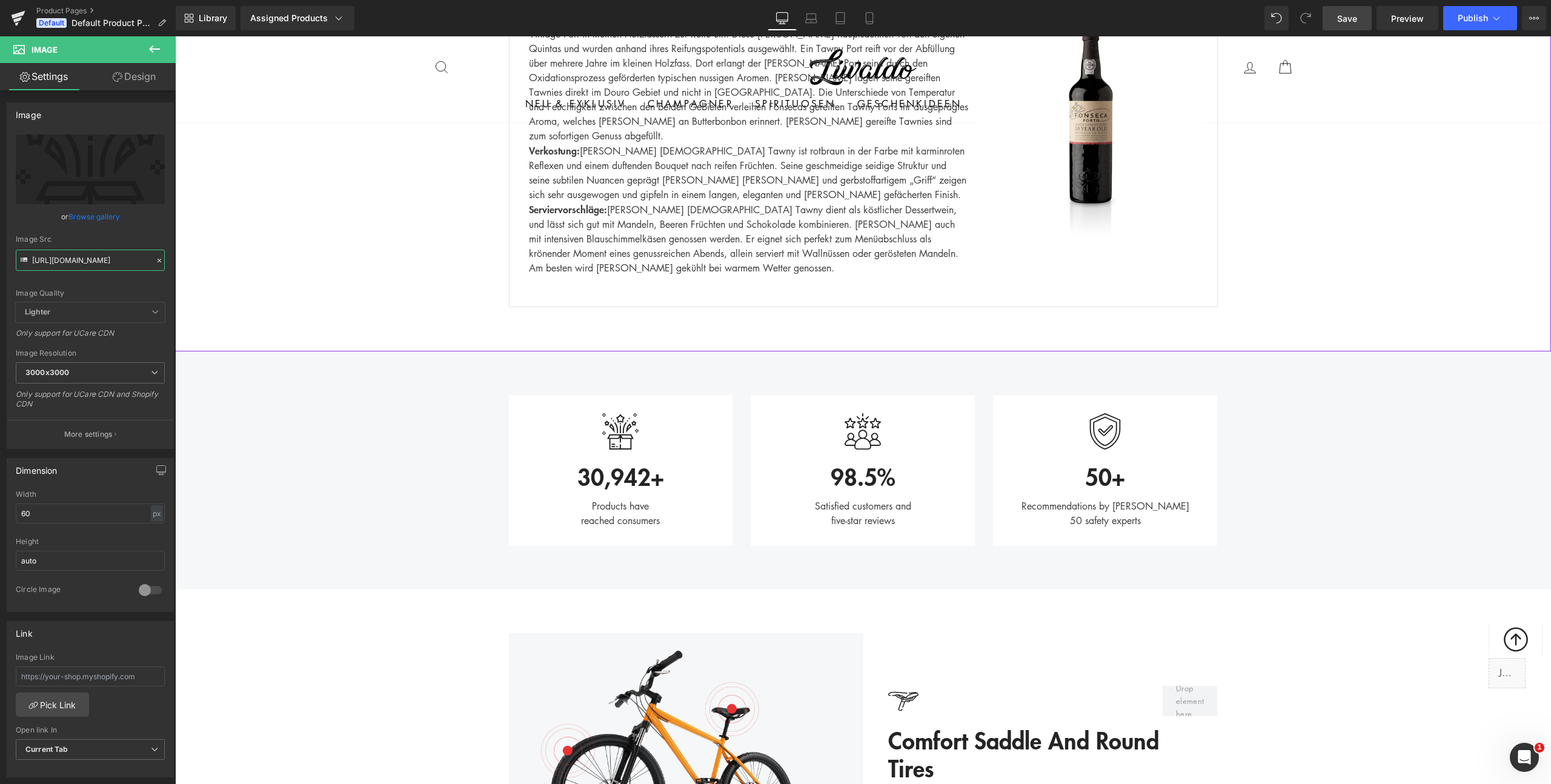
drag, startPoint x: 253, startPoint y: 295, endPoint x: 193, endPoint y: 262, distance: 68.5
click at [126, 260] on input "https://ucarecdn.com/f1018b92-8f84-4c06-a141-e48e975b0034/1.svg" at bounding box center [90, 260] width 149 height 21
drag, startPoint x: 108, startPoint y: 258, endPoint x: 167, endPoint y: 261, distance: 59.1
click at [167, 261] on div "https://ucarecdn.com/f1018b92-8f84-4c06-a141-e48e975b0034/1.svg Replace Image U…" at bounding box center [90, 291] width 166 height 314
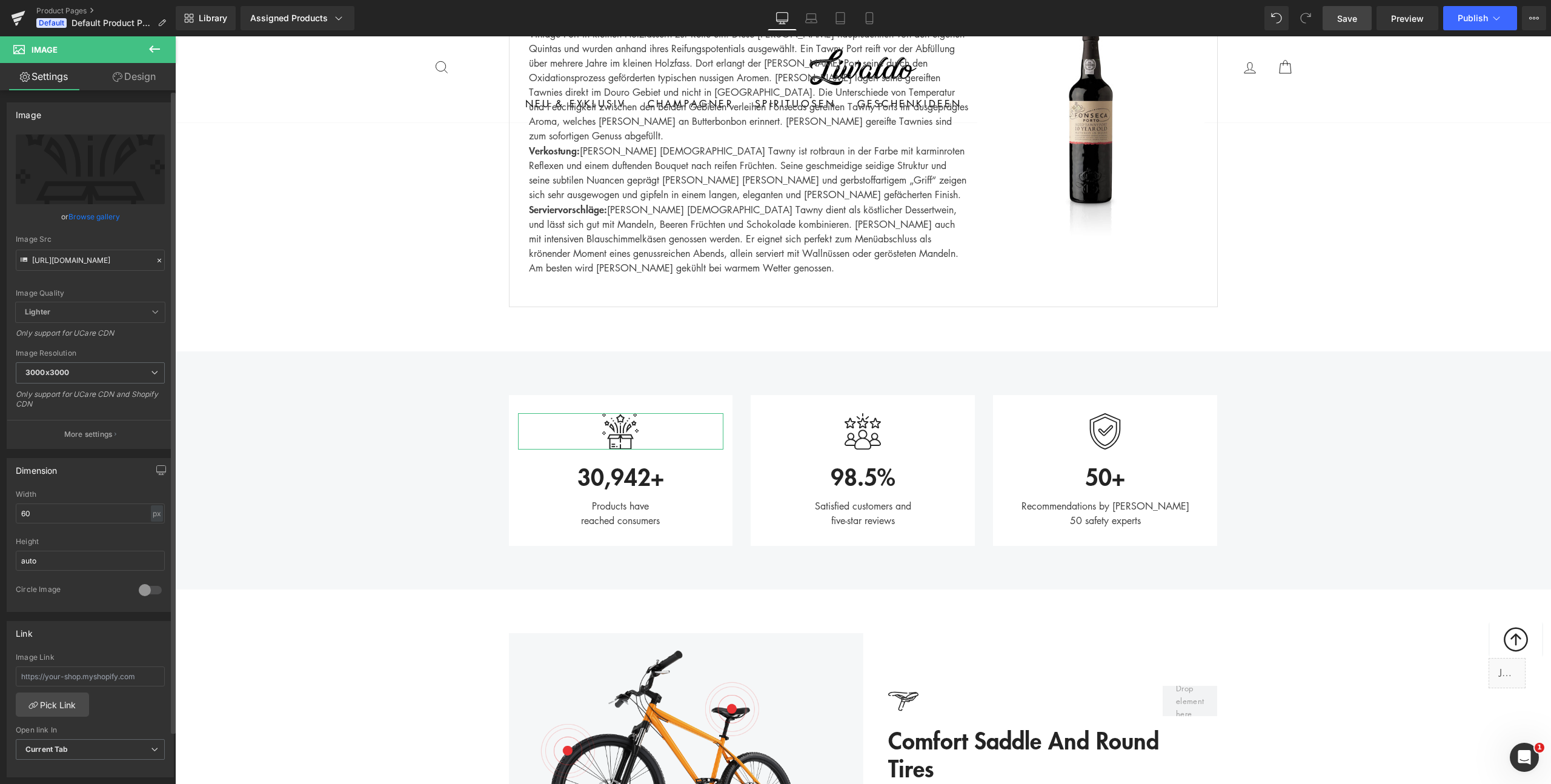
scroll to position [0, 0]
click at [145, 282] on div "Image Quality Lighter Lightest Lighter Lighter Lightest Only support for UCare …" at bounding box center [90, 218] width 149 height 168
drag, startPoint x: 71, startPoint y: 671, endPoint x: 163, endPoint y: 682, distance: 92.7
click at [163, 682] on div "Image Link Pick Link Current Tab New Tab Open link In Current Tab Current Tab N…" at bounding box center [90, 715] width 166 height 124
click at [638, 468] on icon at bounding box center [641, 472] width 7 height 7
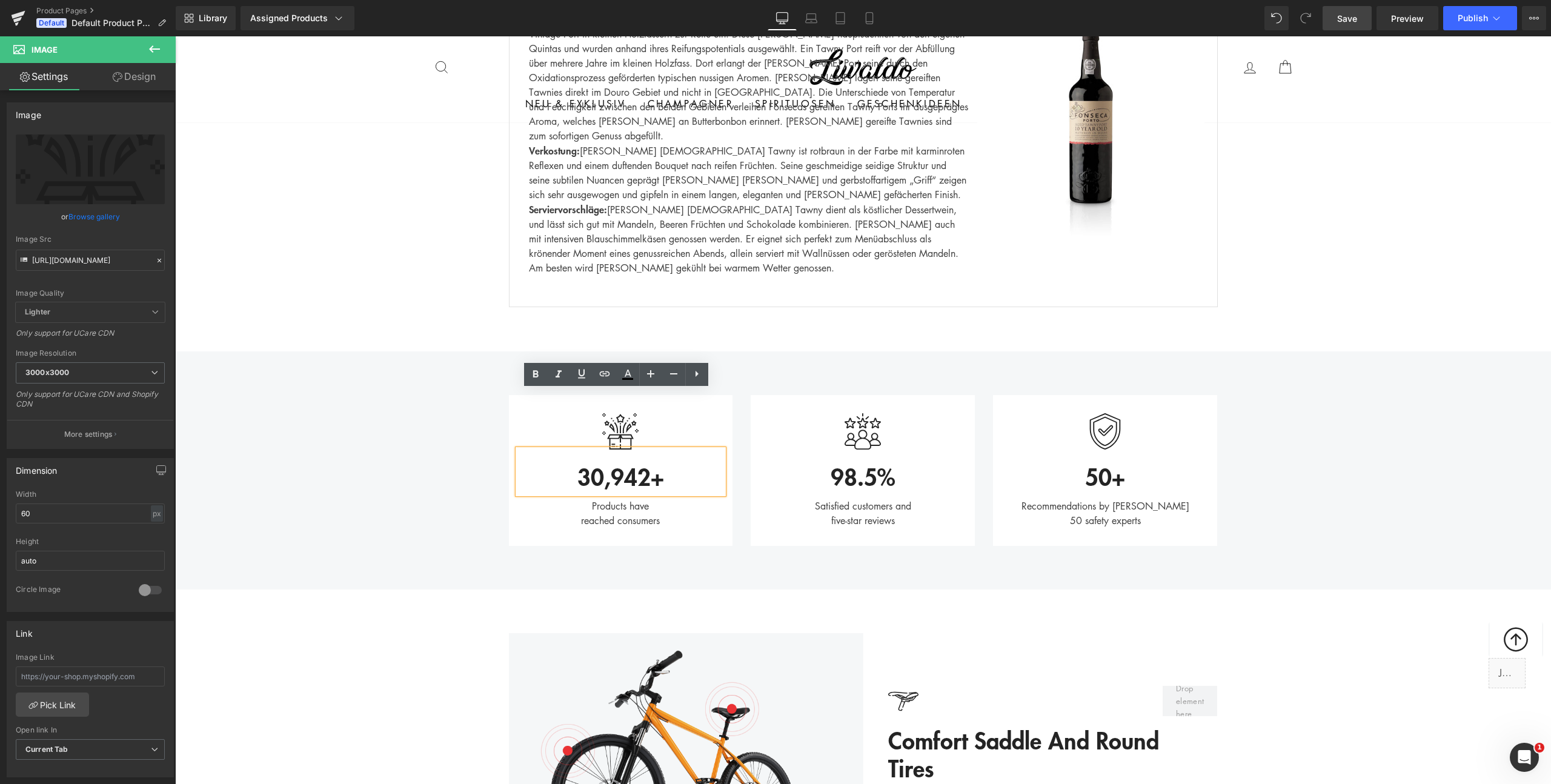
click at [634, 450] on div "30,942+" at bounding box center [621, 472] width 206 height 44
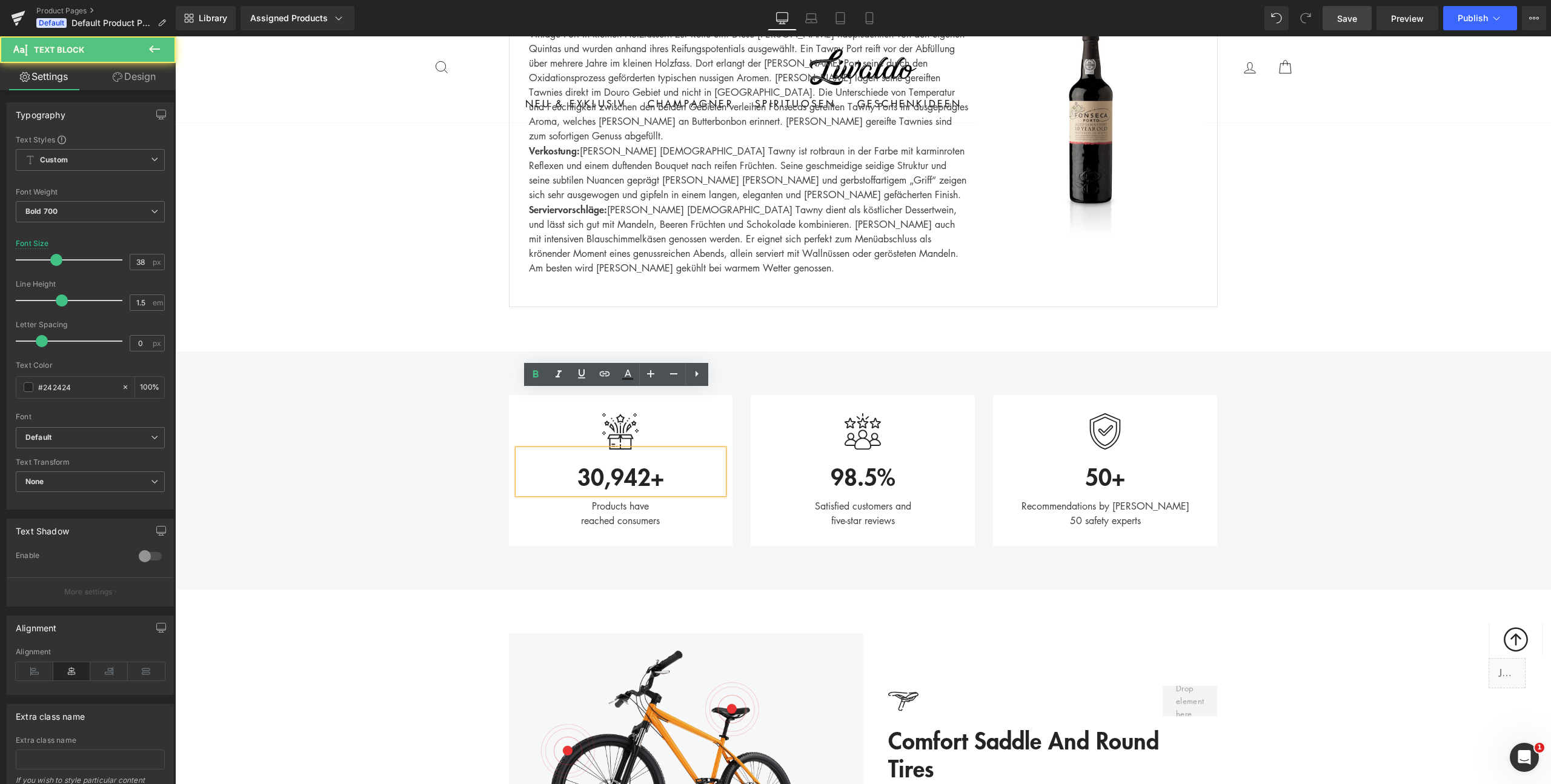
click at [425, 434] on div "Image 30,942+ Text Block Products have reached consumers Text Block Row Image 9…" at bounding box center [863, 464] width 1376 height 175
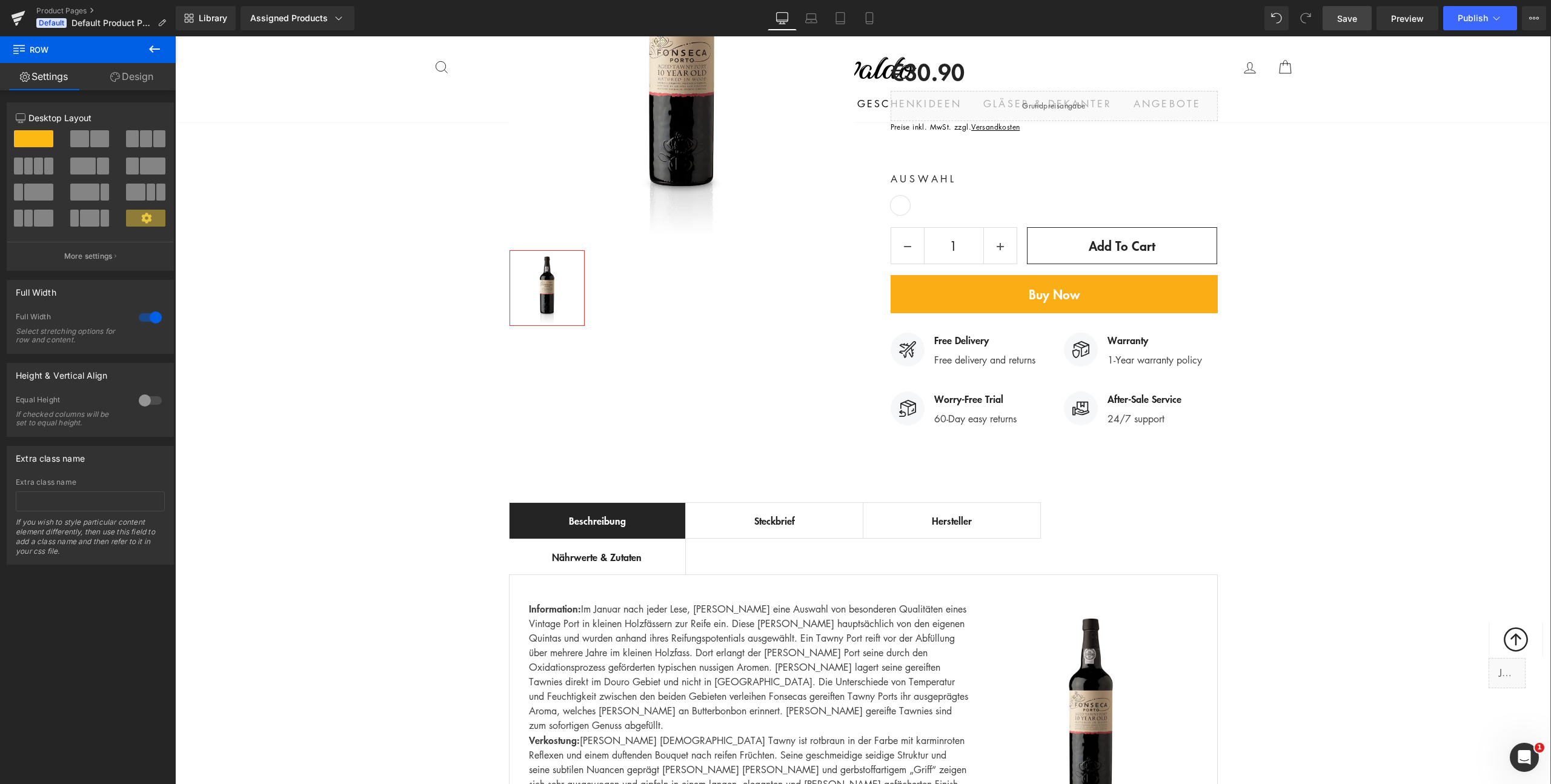
scroll to position [376, 0]
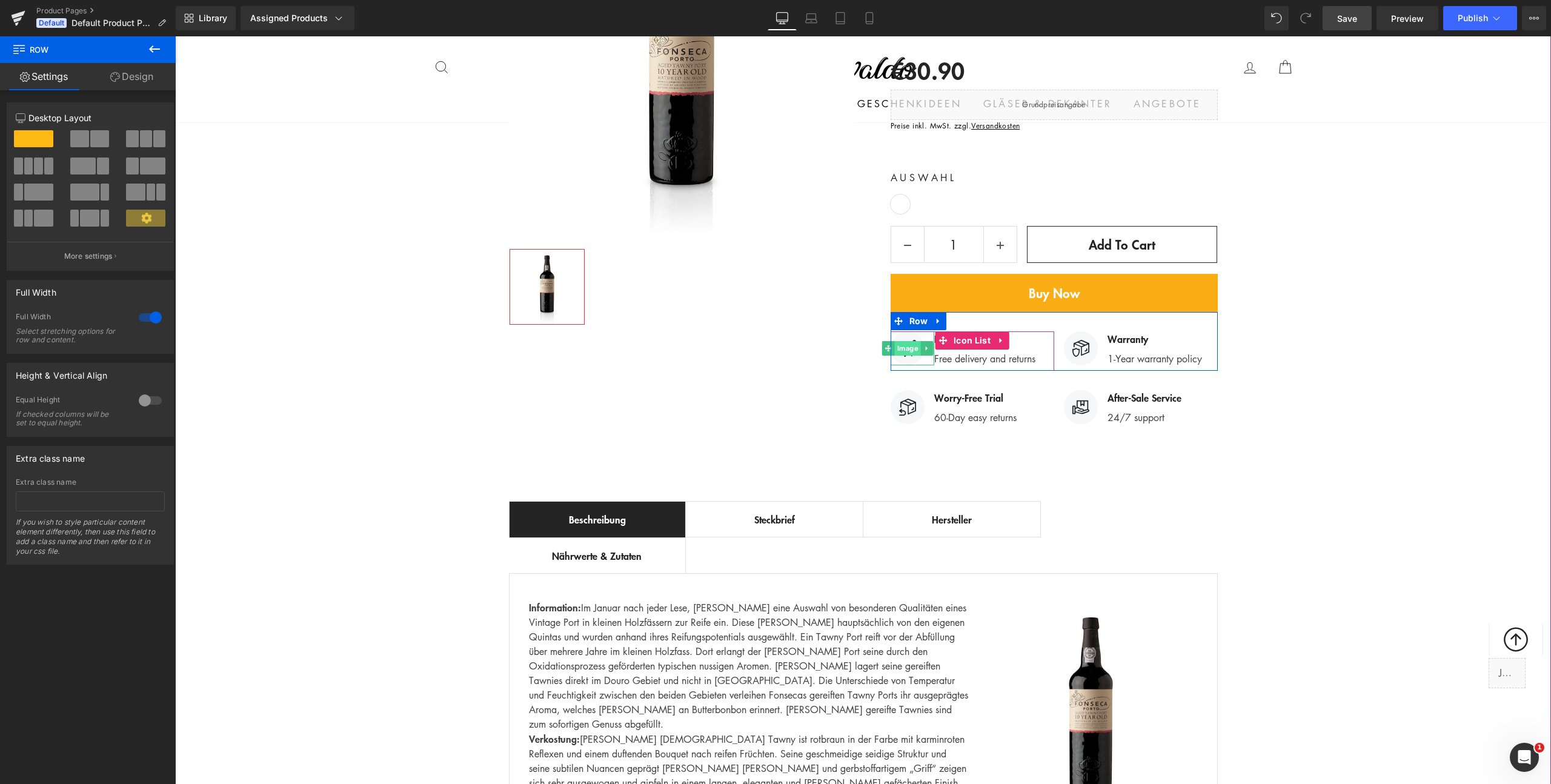
click at [907, 341] on span "Image" at bounding box center [907, 348] width 26 height 15
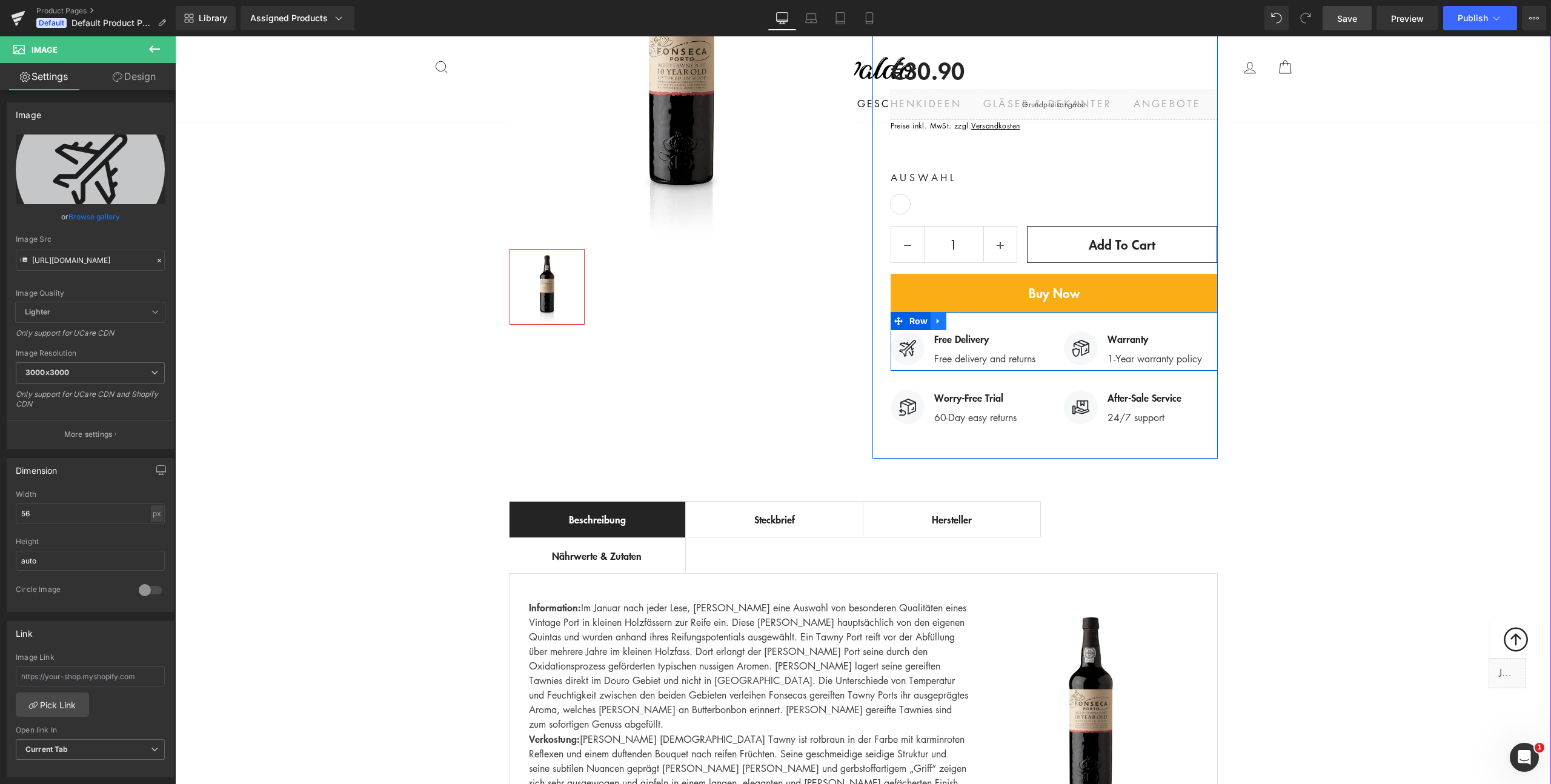
click at [937, 318] on icon at bounding box center [938, 321] width 2 height 5
click at [968, 317] on icon at bounding box center [970, 321] width 9 height 9
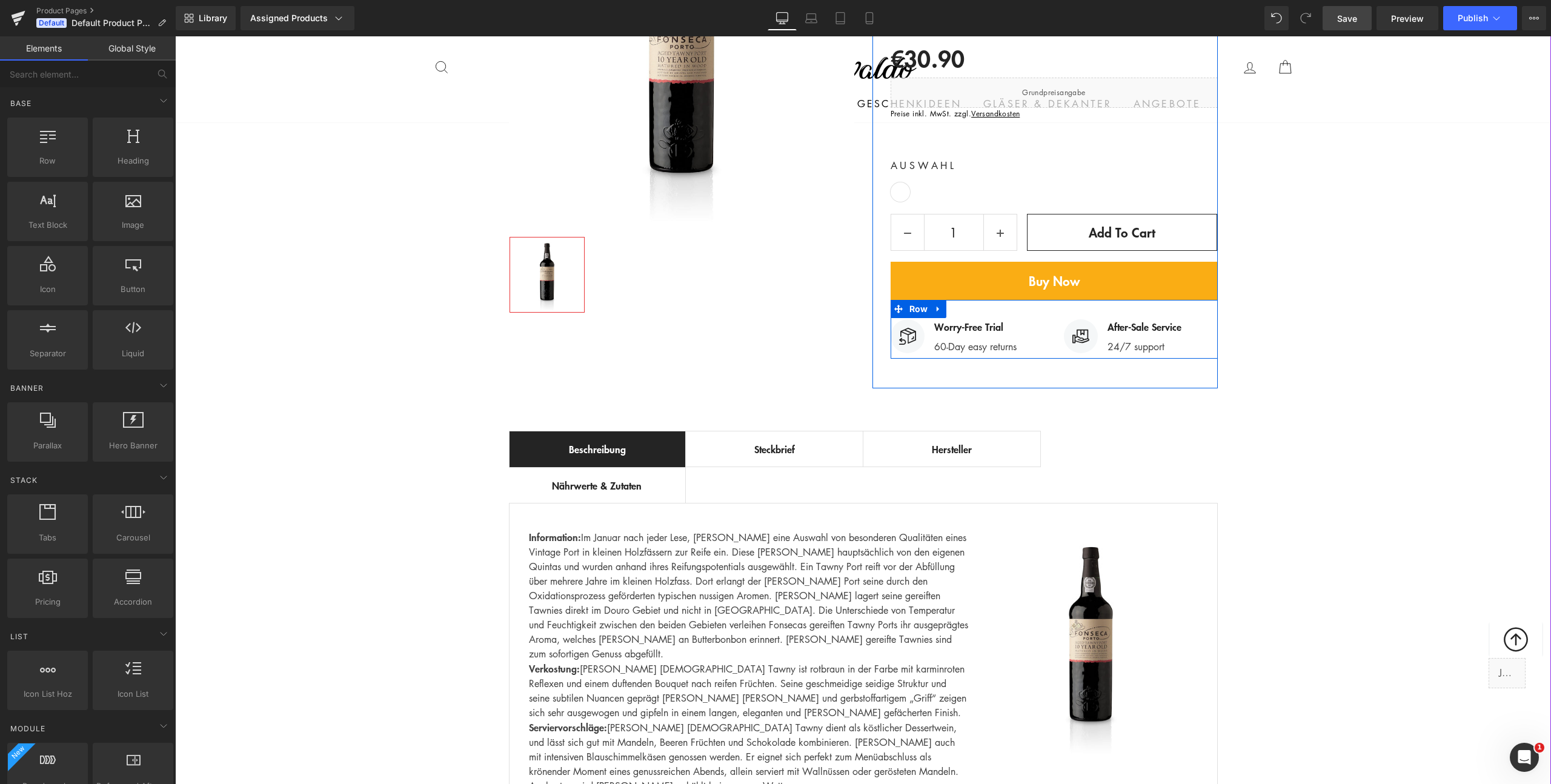
scroll to position [364, 0]
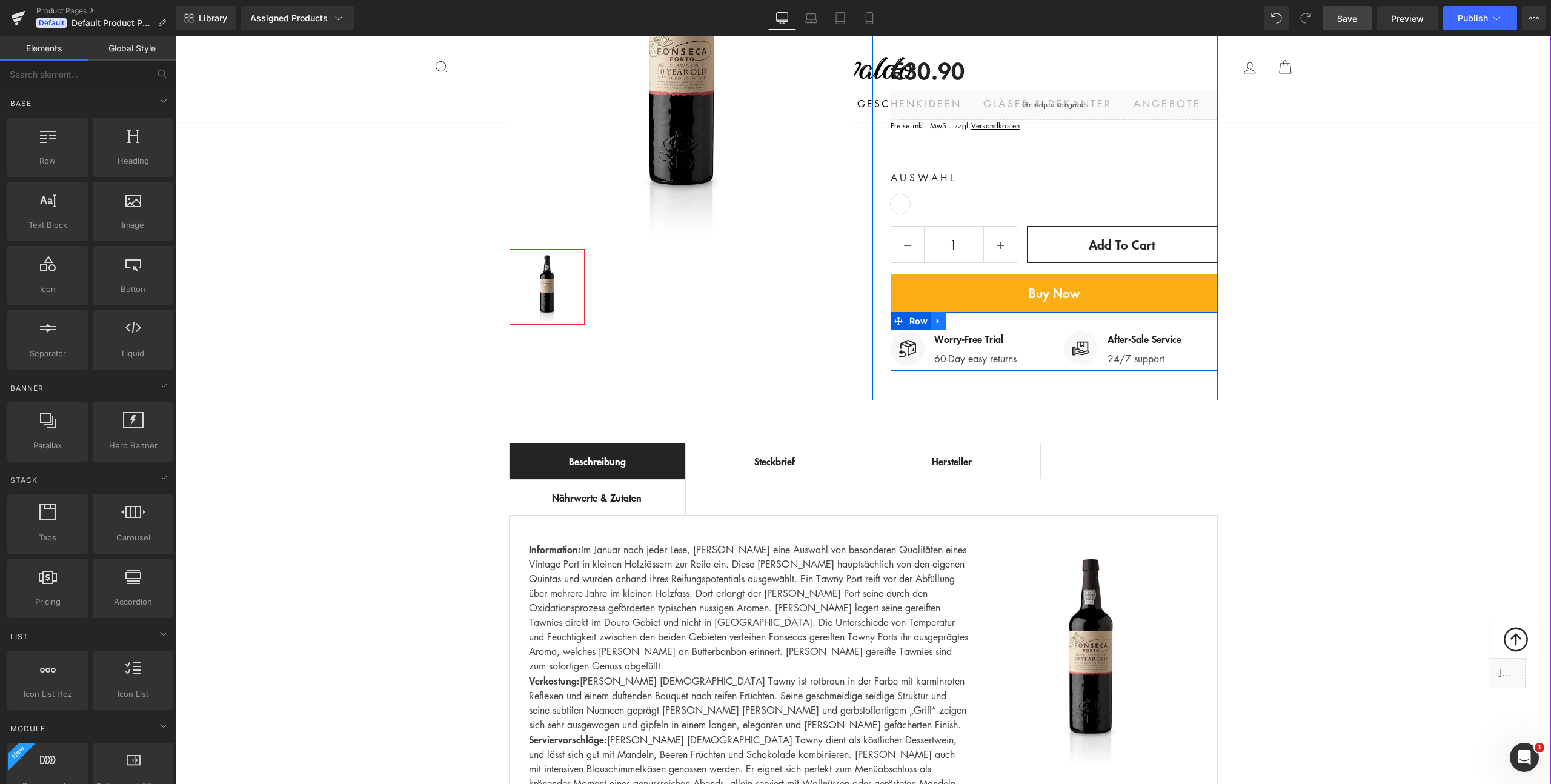
click at [937, 318] on icon at bounding box center [938, 321] width 2 height 5
click at [966, 317] on icon at bounding box center [970, 321] width 9 height 9
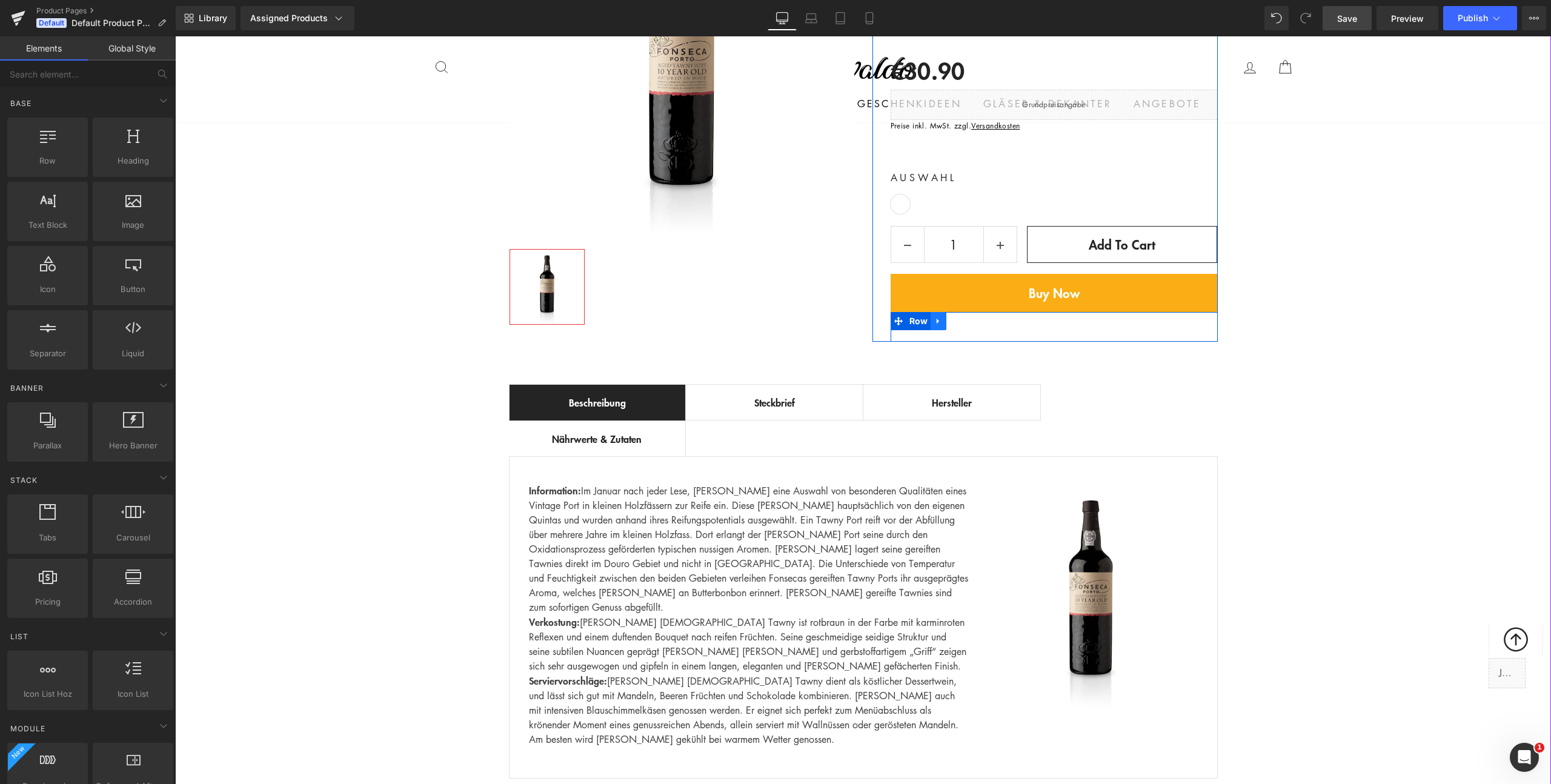
click at [937, 318] on icon at bounding box center [938, 321] width 2 height 5
click at [966, 317] on icon at bounding box center [970, 321] width 9 height 9
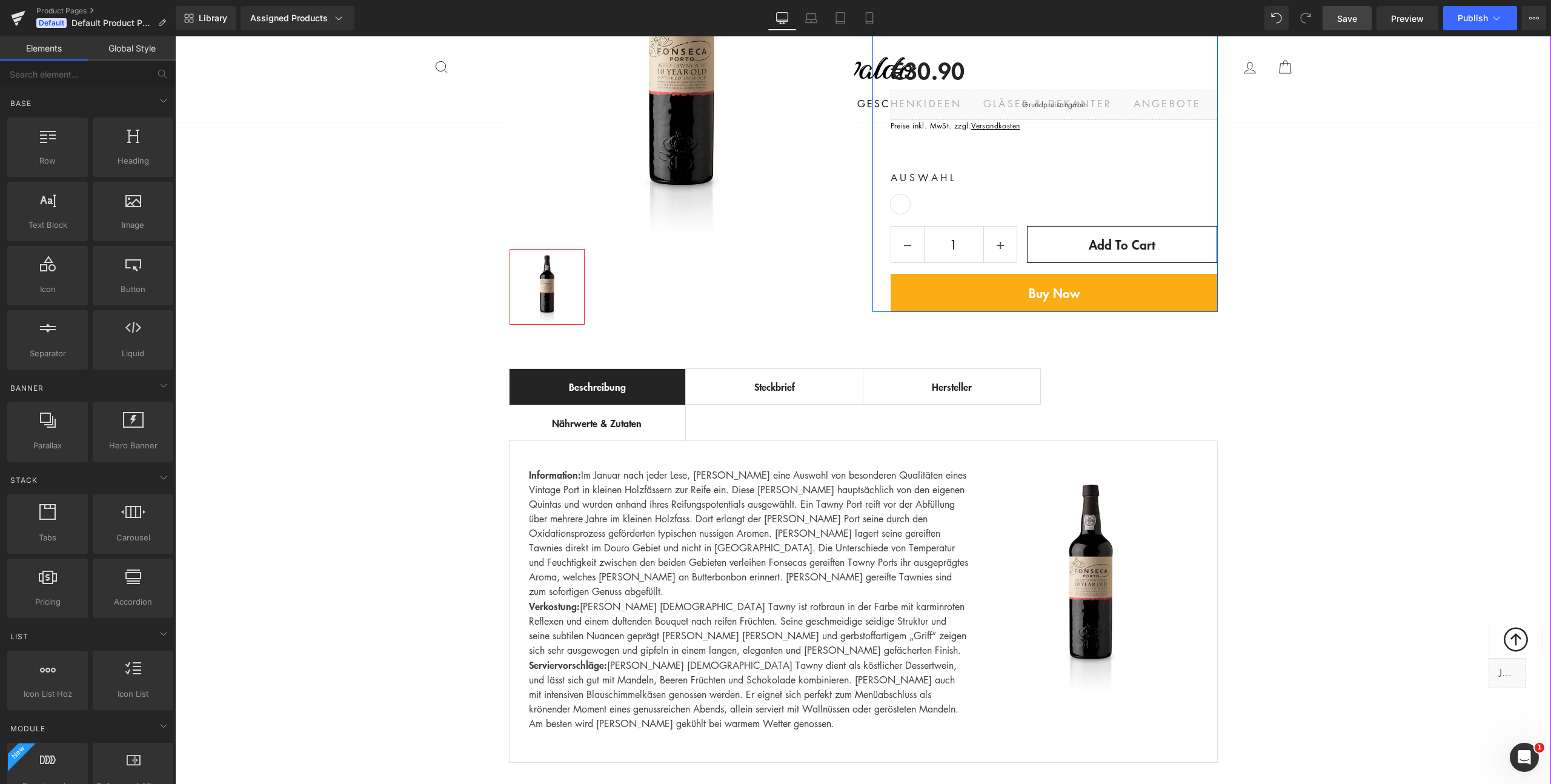
click at [361, 332] on div "Best Seller (P) Image Row ‹ › (P) Image List (P) Title €0 -" at bounding box center [863, 322] width 1376 height 893
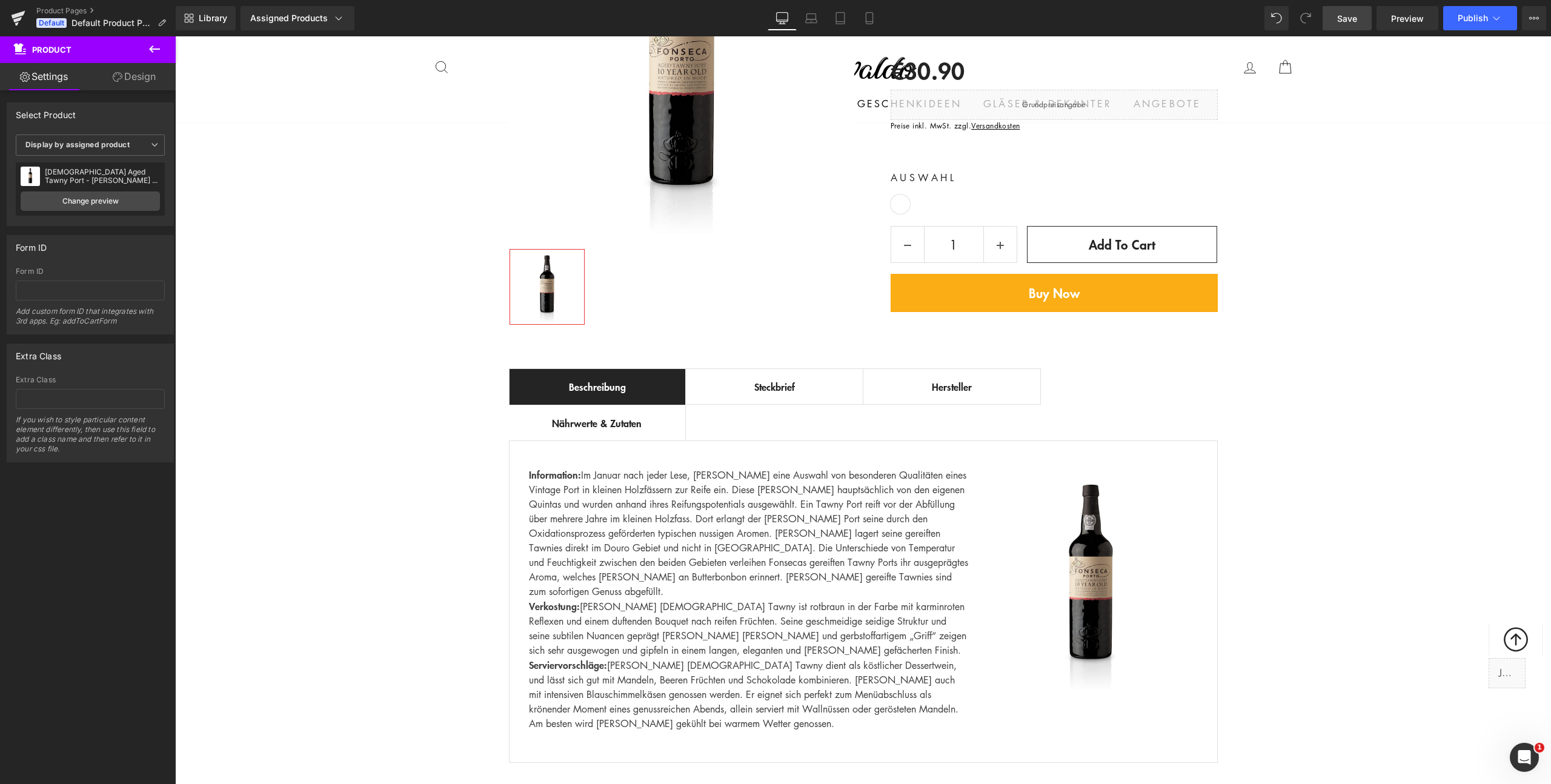
click at [1364, 24] on link "Save" at bounding box center [1347, 18] width 49 height 24
click at [1466, 19] on span "Publish" at bounding box center [1473, 18] width 31 height 10
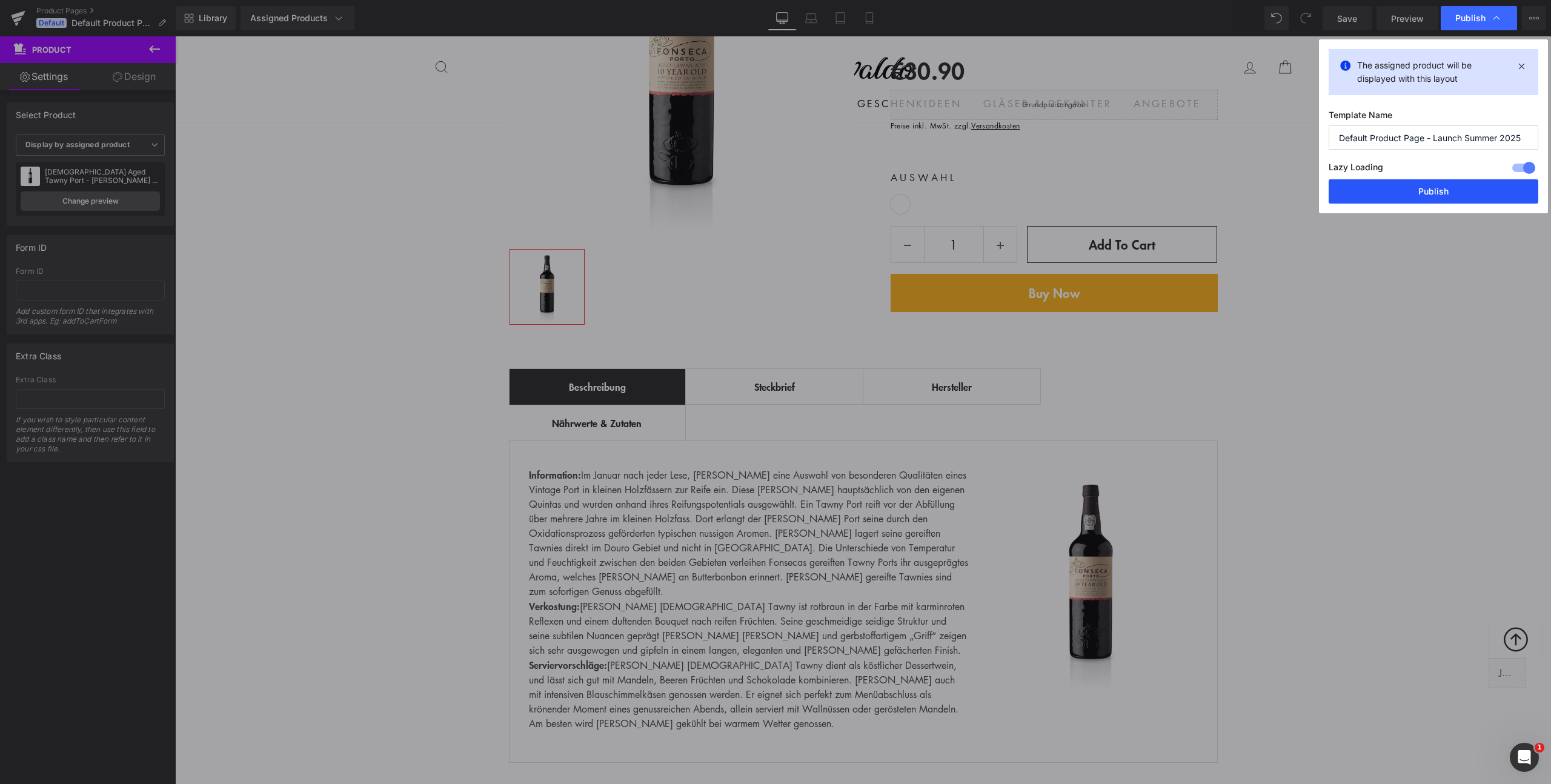
click at [1442, 187] on button "Publish" at bounding box center [1434, 192] width 210 height 24
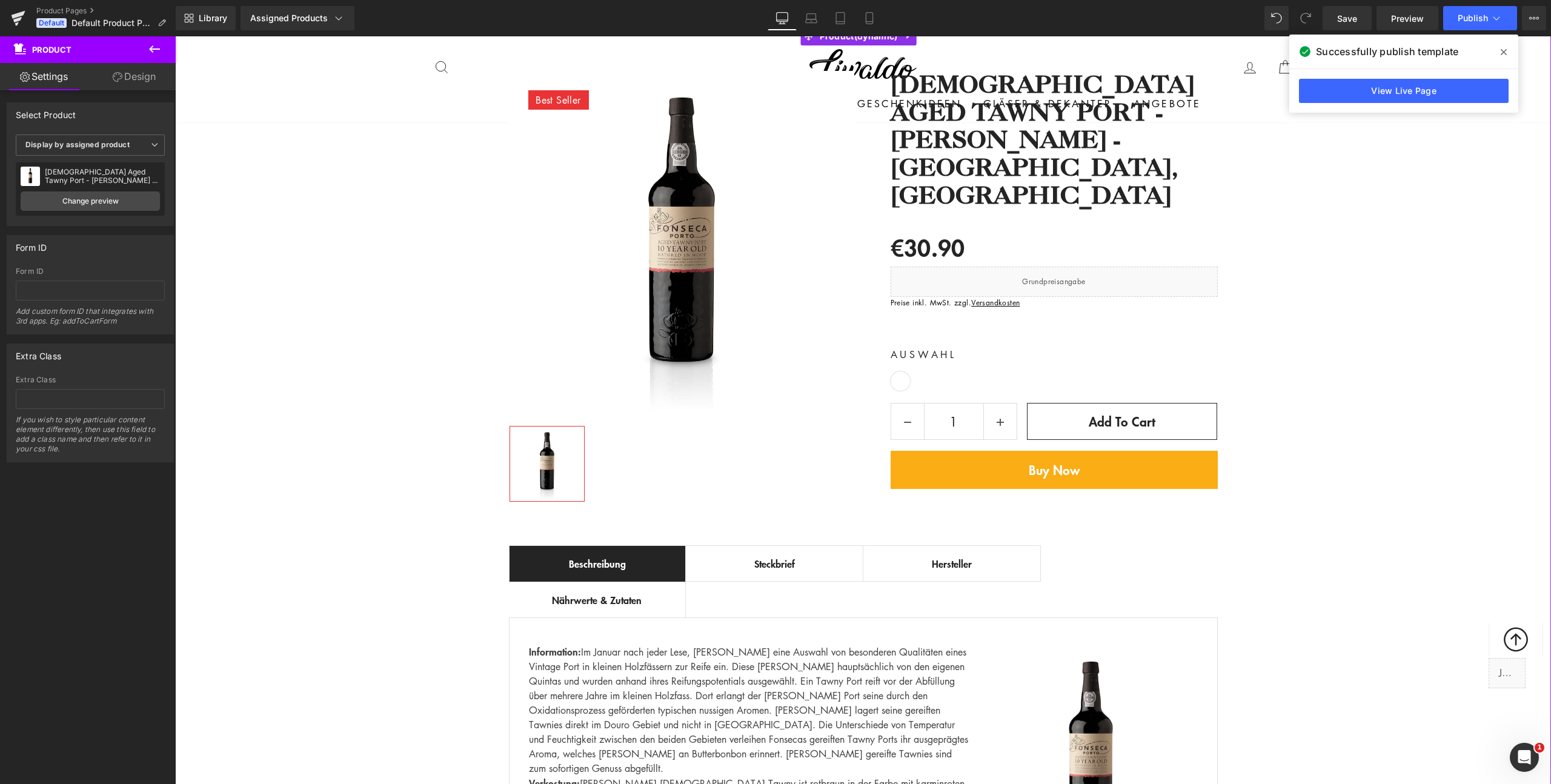
scroll to position [448, 0]
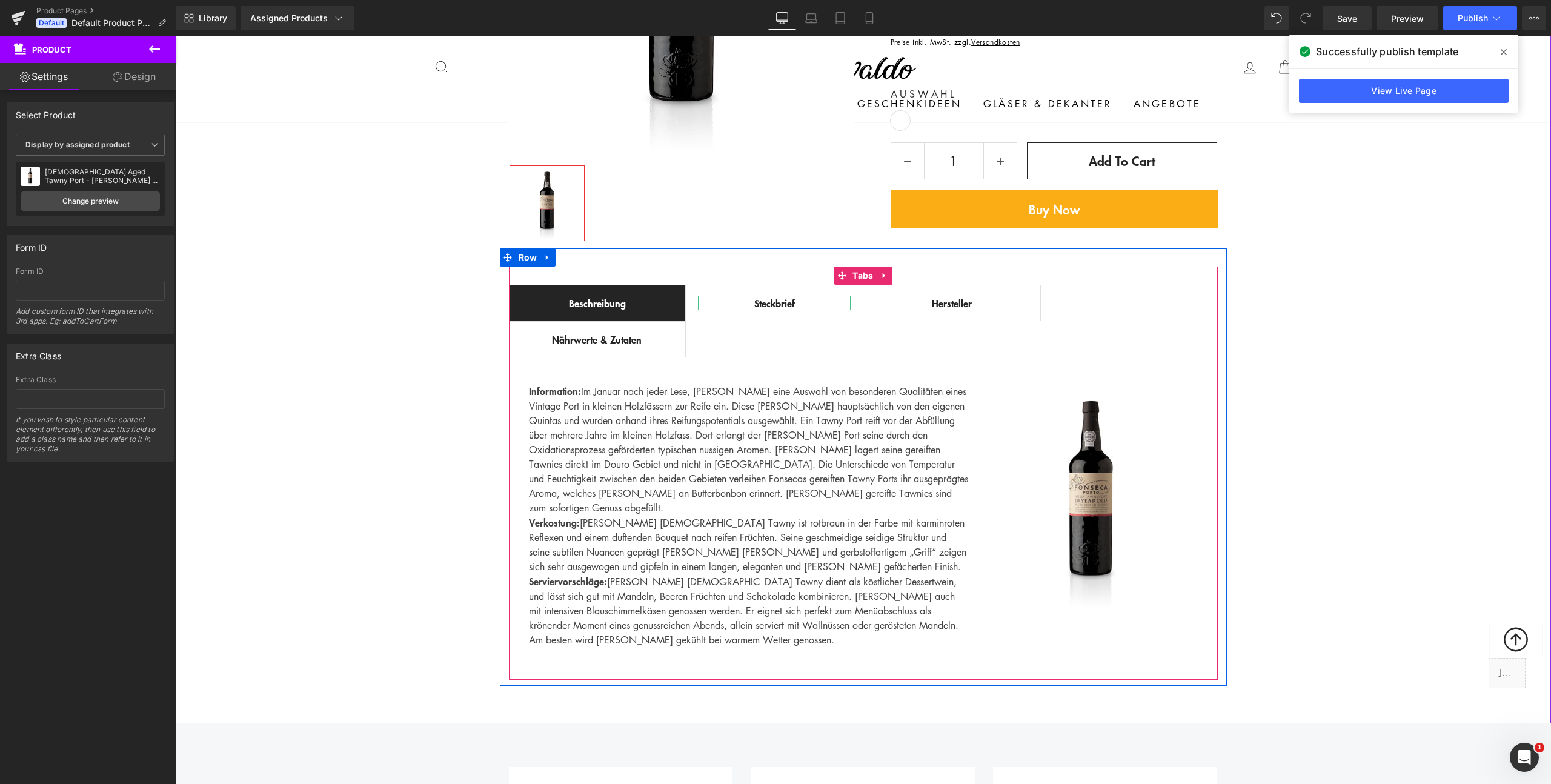
click at [767, 301] on div "Steckbrief" at bounding box center [774, 303] width 153 height 15
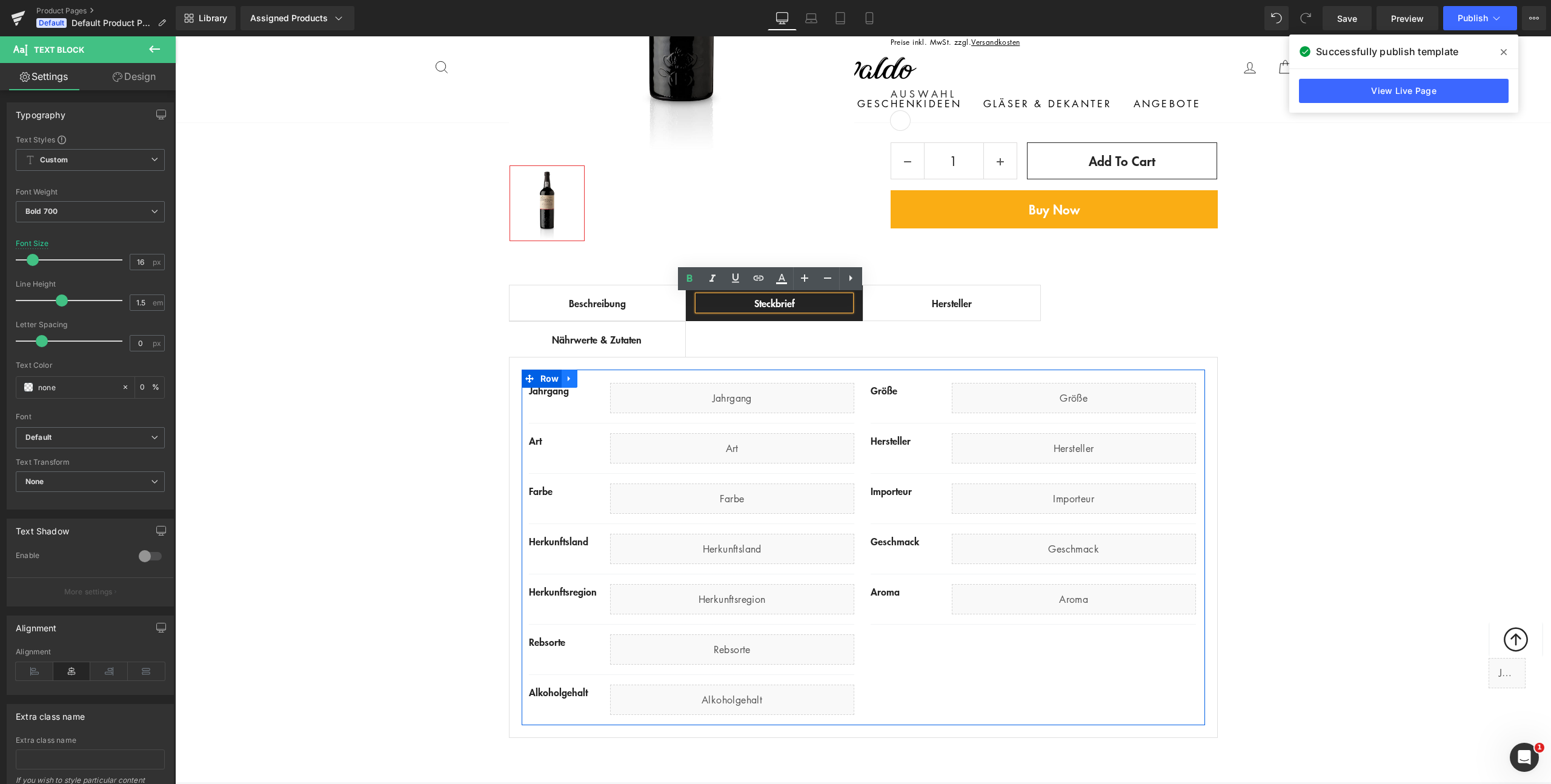
click at [567, 375] on icon at bounding box center [569, 378] width 9 height 9
click at [566, 375] on icon at bounding box center [569, 378] width 9 height 9
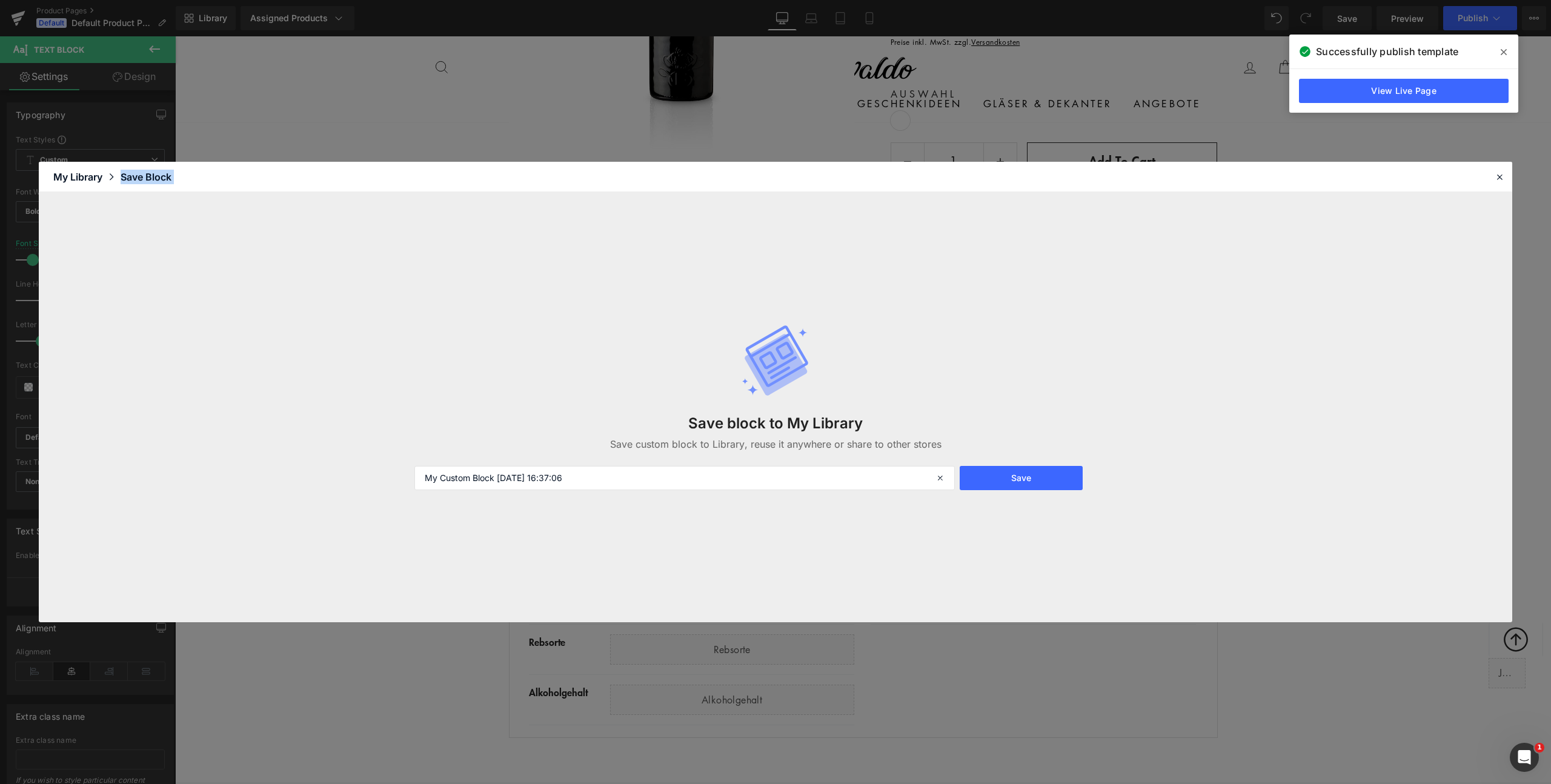
drag, startPoint x: 894, startPoint y: 169, endPoint x: 891, endPoint y: 245, distance: 76.1
click at [891, 245] on div "Library Elements Blocks Templates Saved Library My Library Save Block Save bloc…" at bounding box center [776, 392] width 1474 height 461
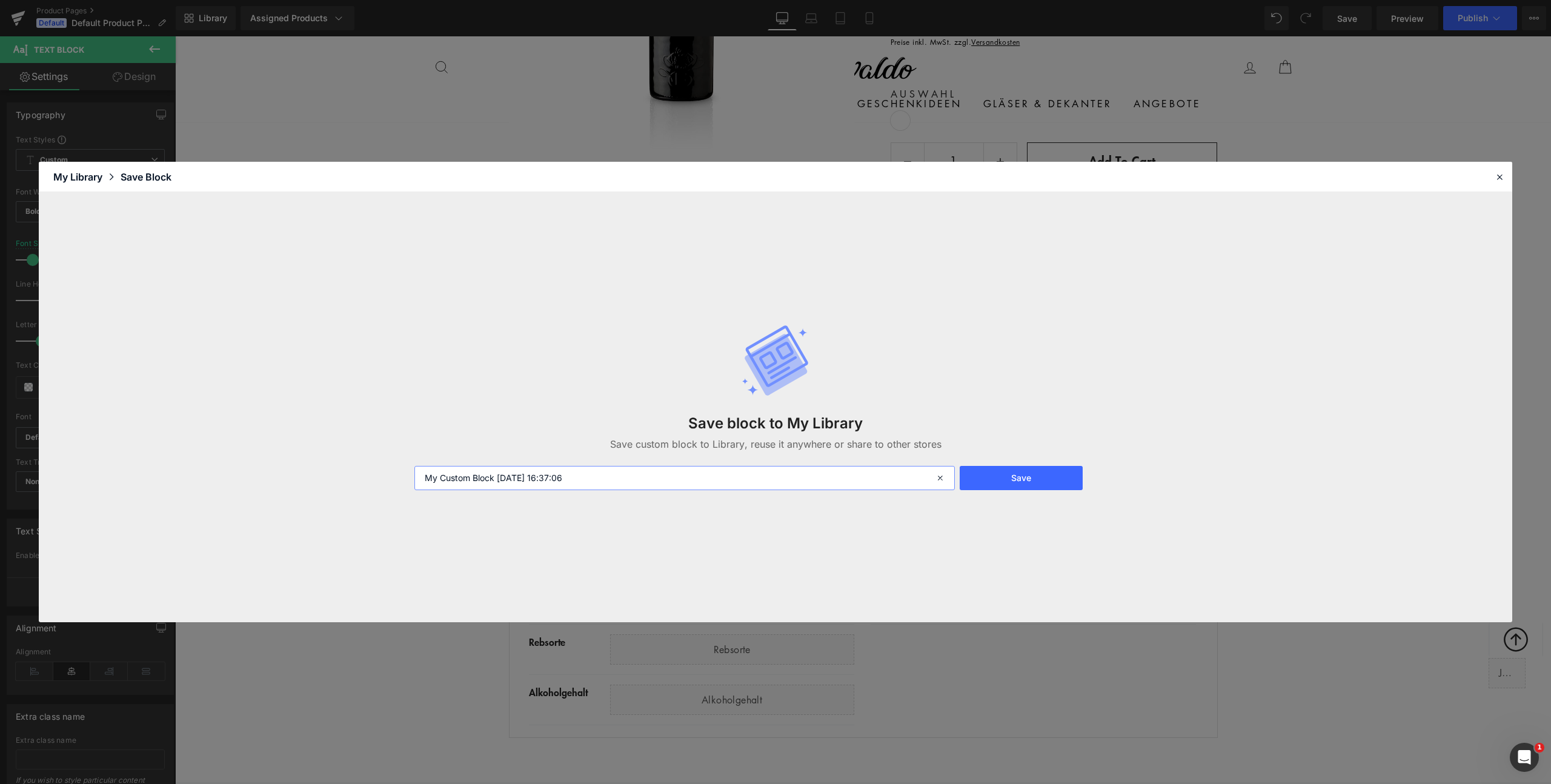
drag, startPoint x: 613, startPoint y: 479, endPoint x: 322, endPoint y: 473, distance: 291.1
click at [322, 473] on div "Save block to My Library Save custom block to Library, reuse it anywhere or sha…" at bounding box center [776, 407] width 1474 height 430
type input "Steckbrief"
click at [1015, 481] on button "Save" at bounding box center [1021, 478] width 123 height 24
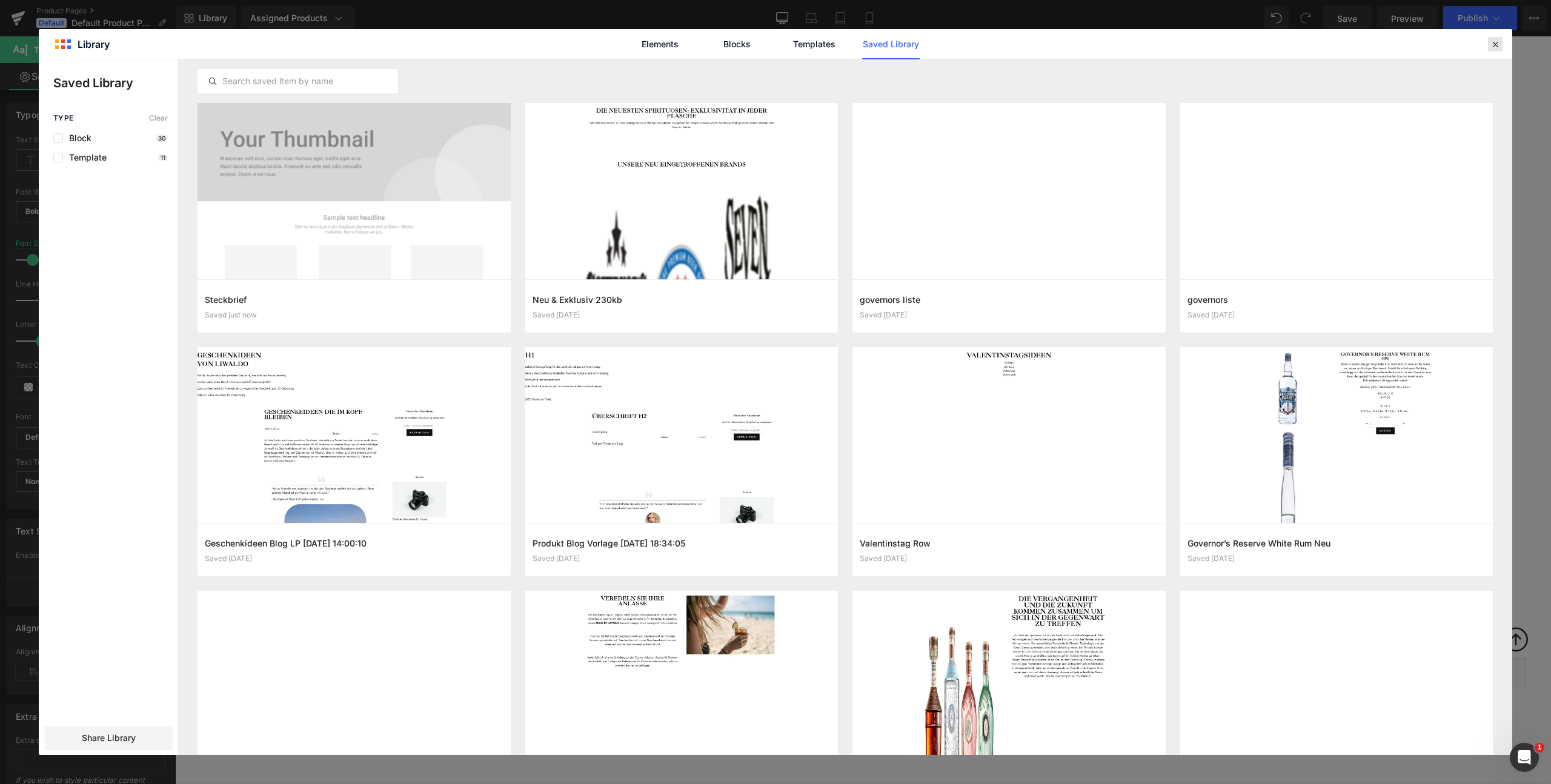
drag, startPoint x: 1496, startPoint y: 43, endPoint x: 1147, endPoint y: 170, distance: 371.4
click at [1496, 43] on icon at bounding box center [1495, 45] width 11 height 11
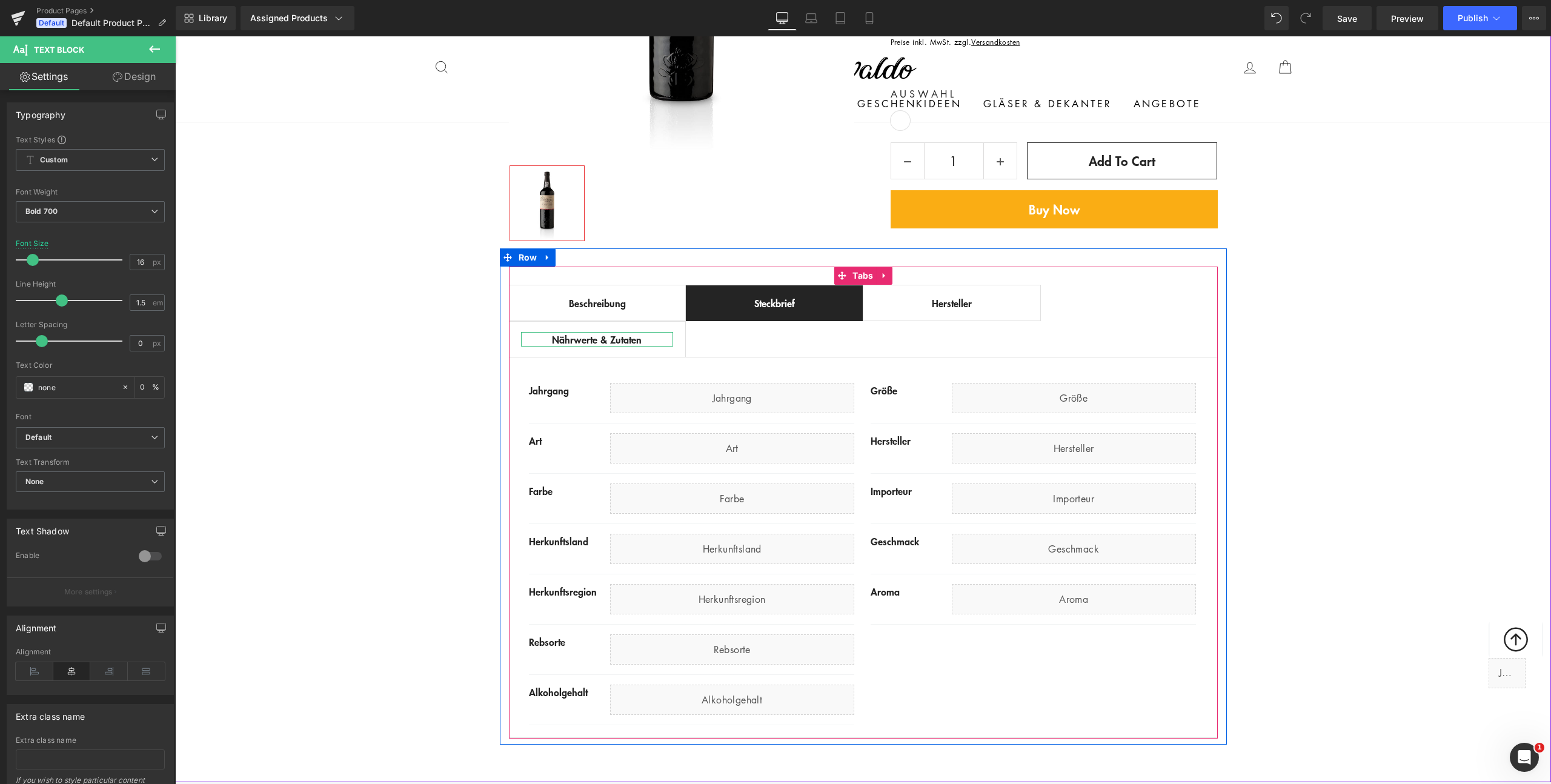
click at [577, 334] on div "Nährwerte & Zutaten" at bounding box center [597, 339] width 153 height 15
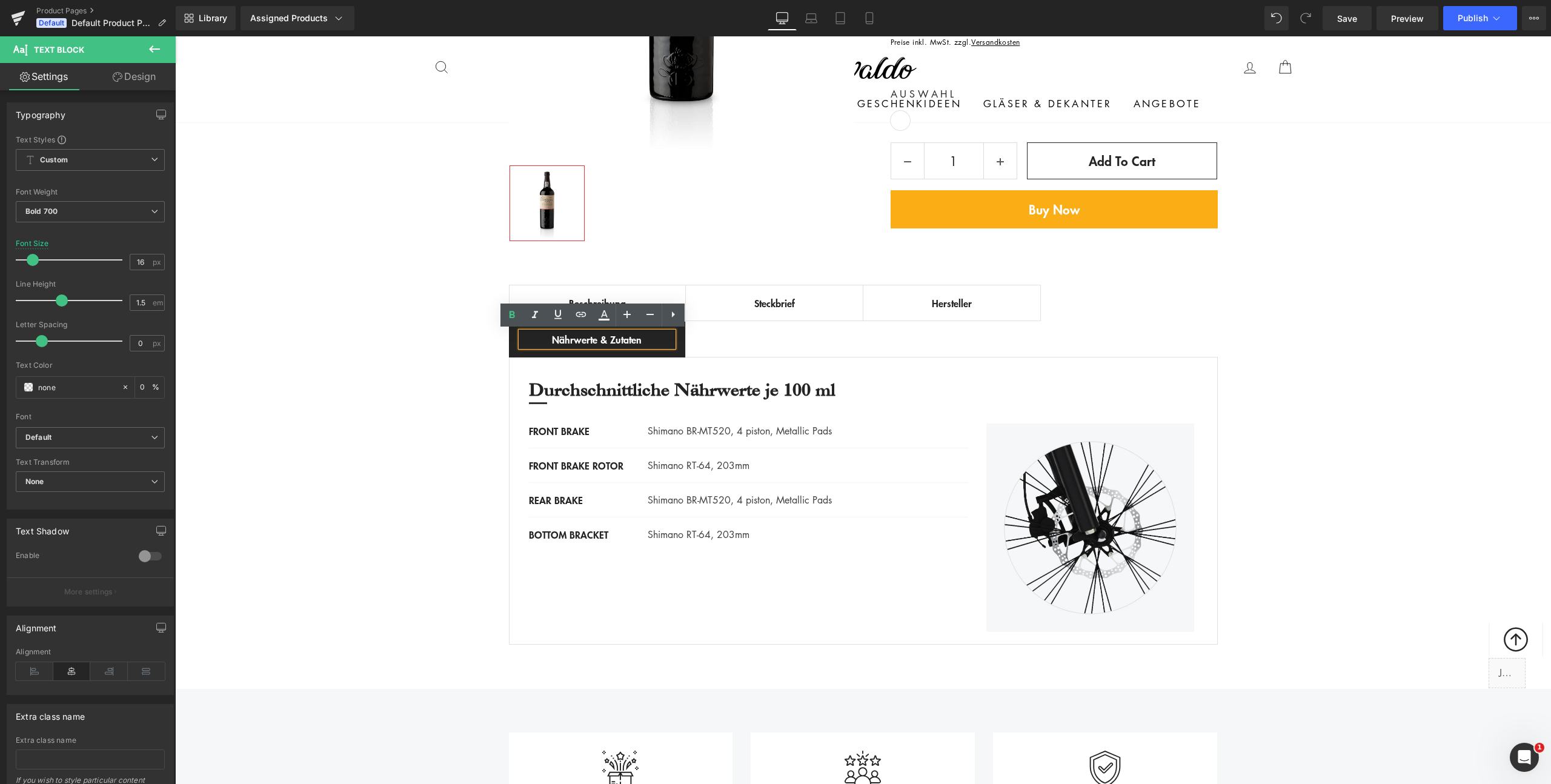
click at [369, 429] on div "Best Seller (P) Image Row ‹ › (P) Image List (P) Title €0 -" at bounding box center [863, 221] width 1376 height 859
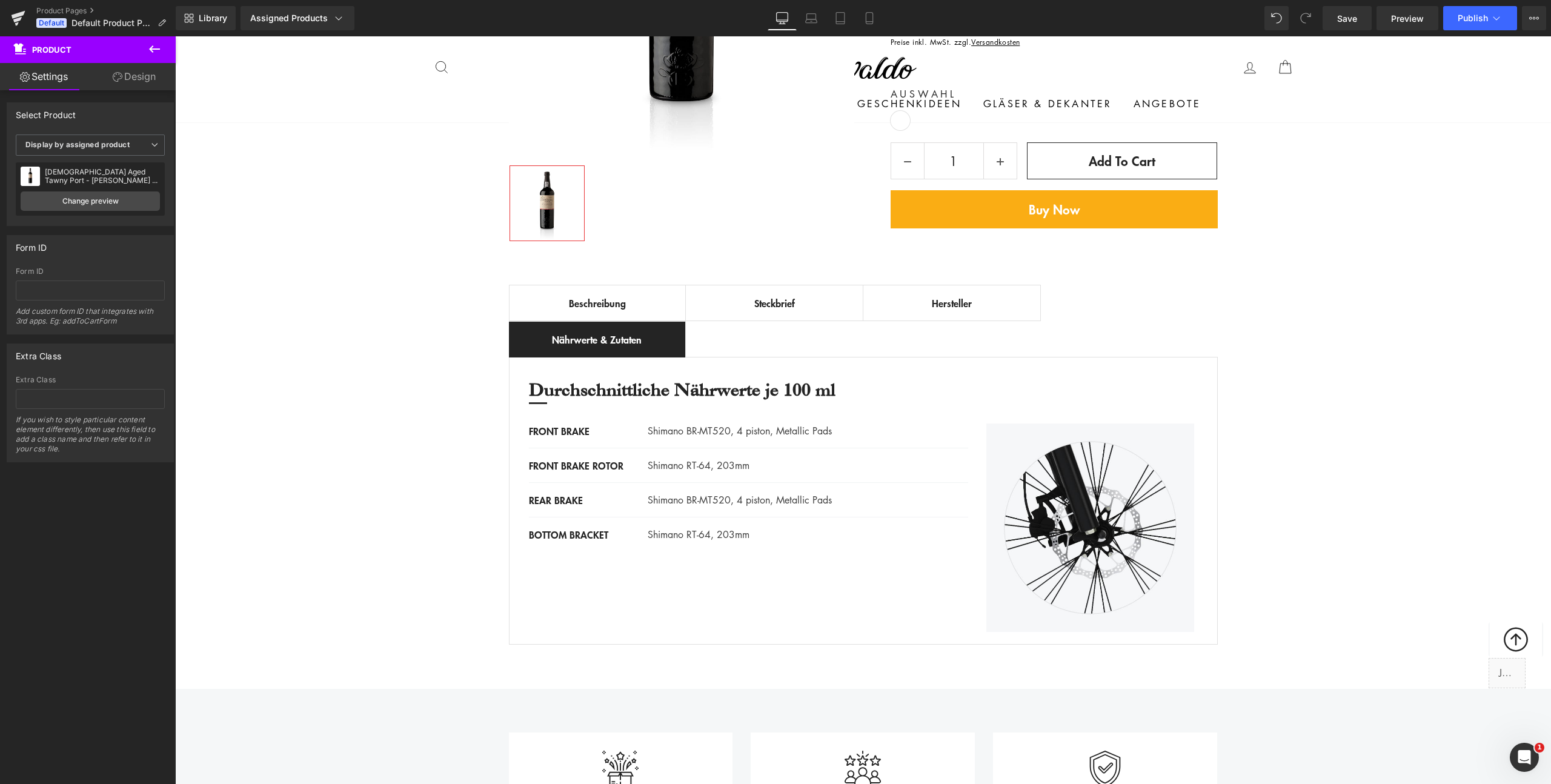
click at [156, 49] on icon at bounding box center [154, 49] width 11 height 7
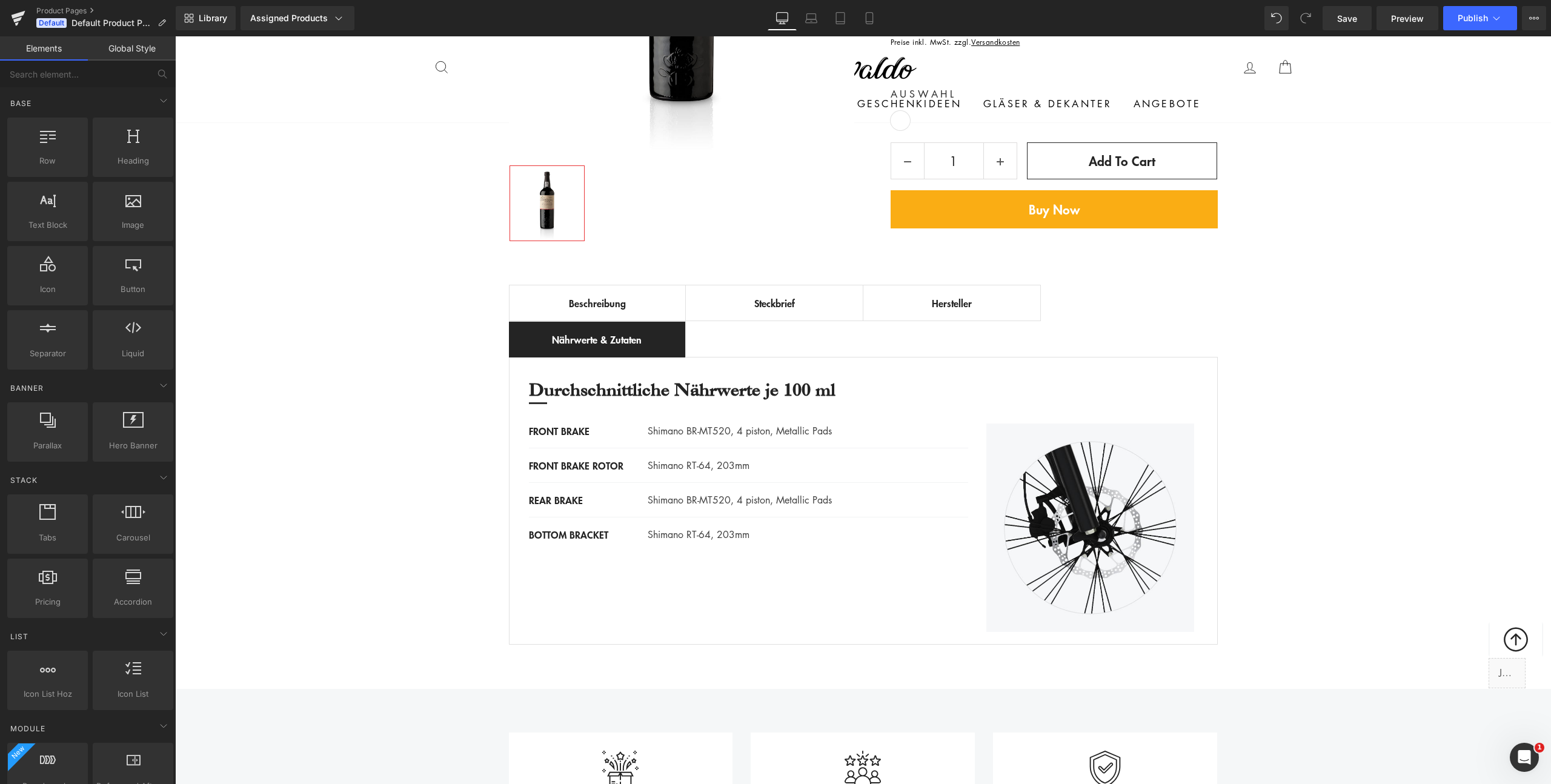
click at [140, 51] on link "Global Style" at bounding box center [132, 49] width 88 height 24
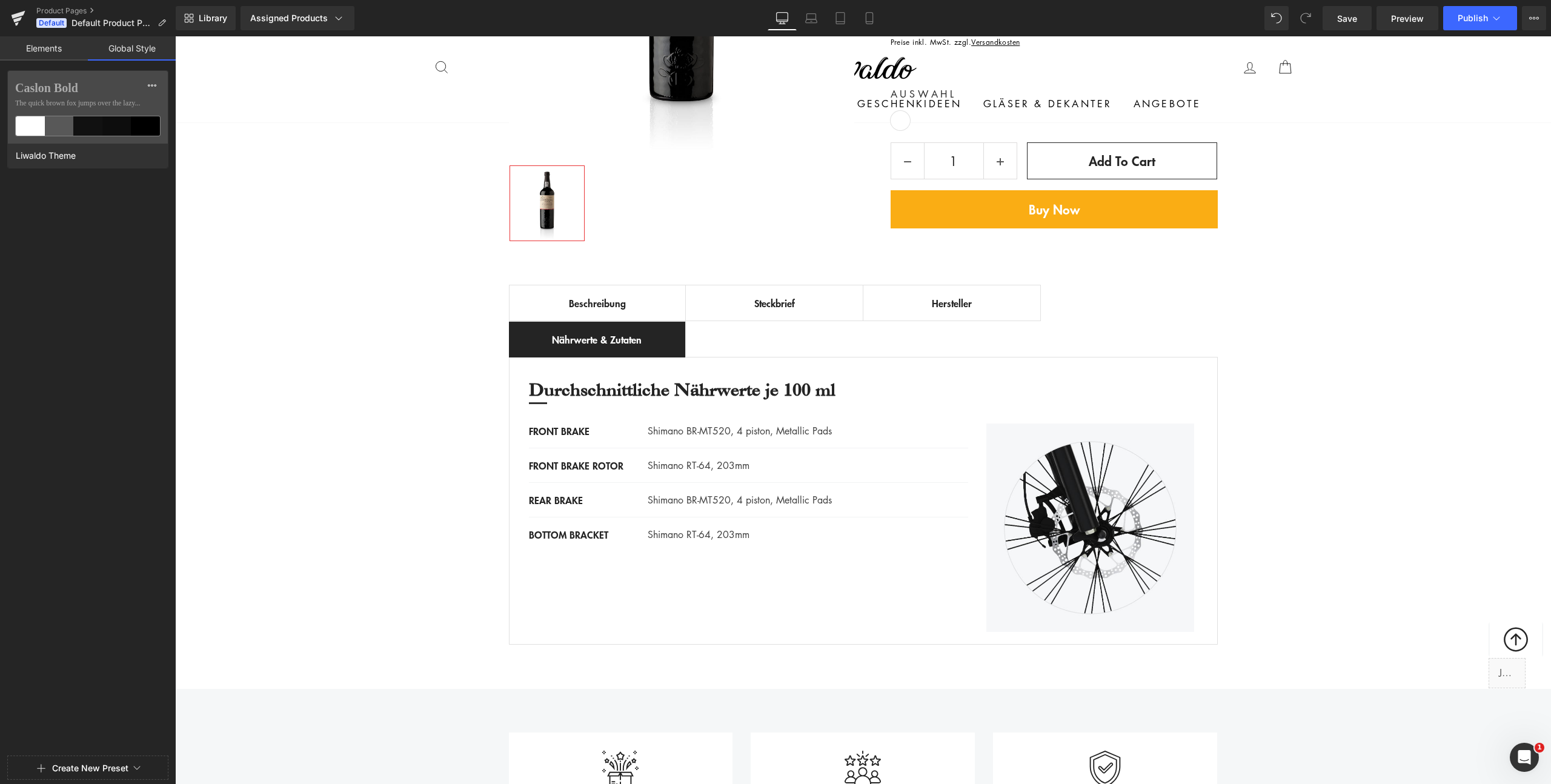
click at [59, 50] on link "Elements" at bounding box center [44, 49] width 88 height 24
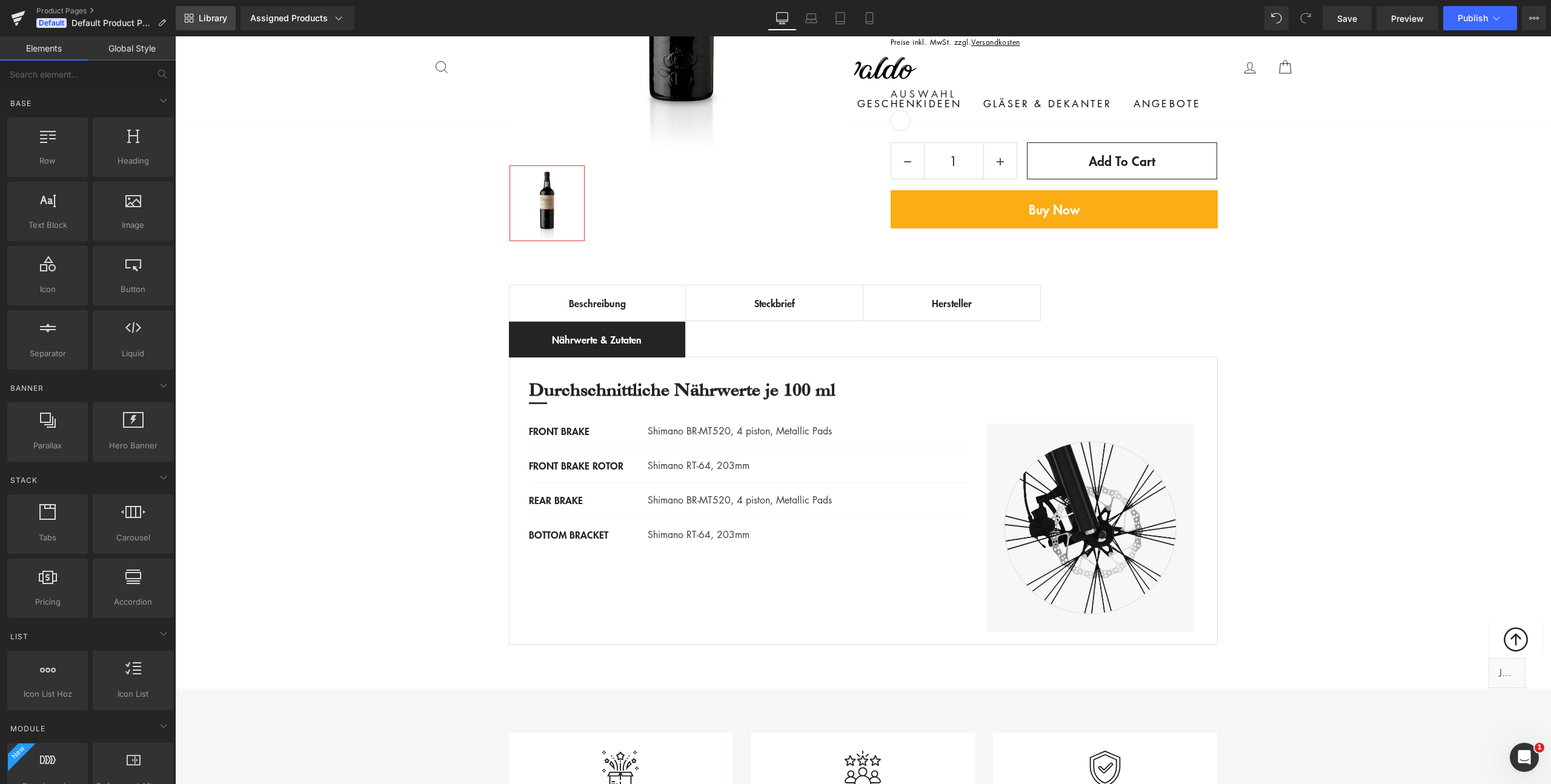
click at [220, 19] on span "Library" at bounding box center [213, 18] width 29 height 11
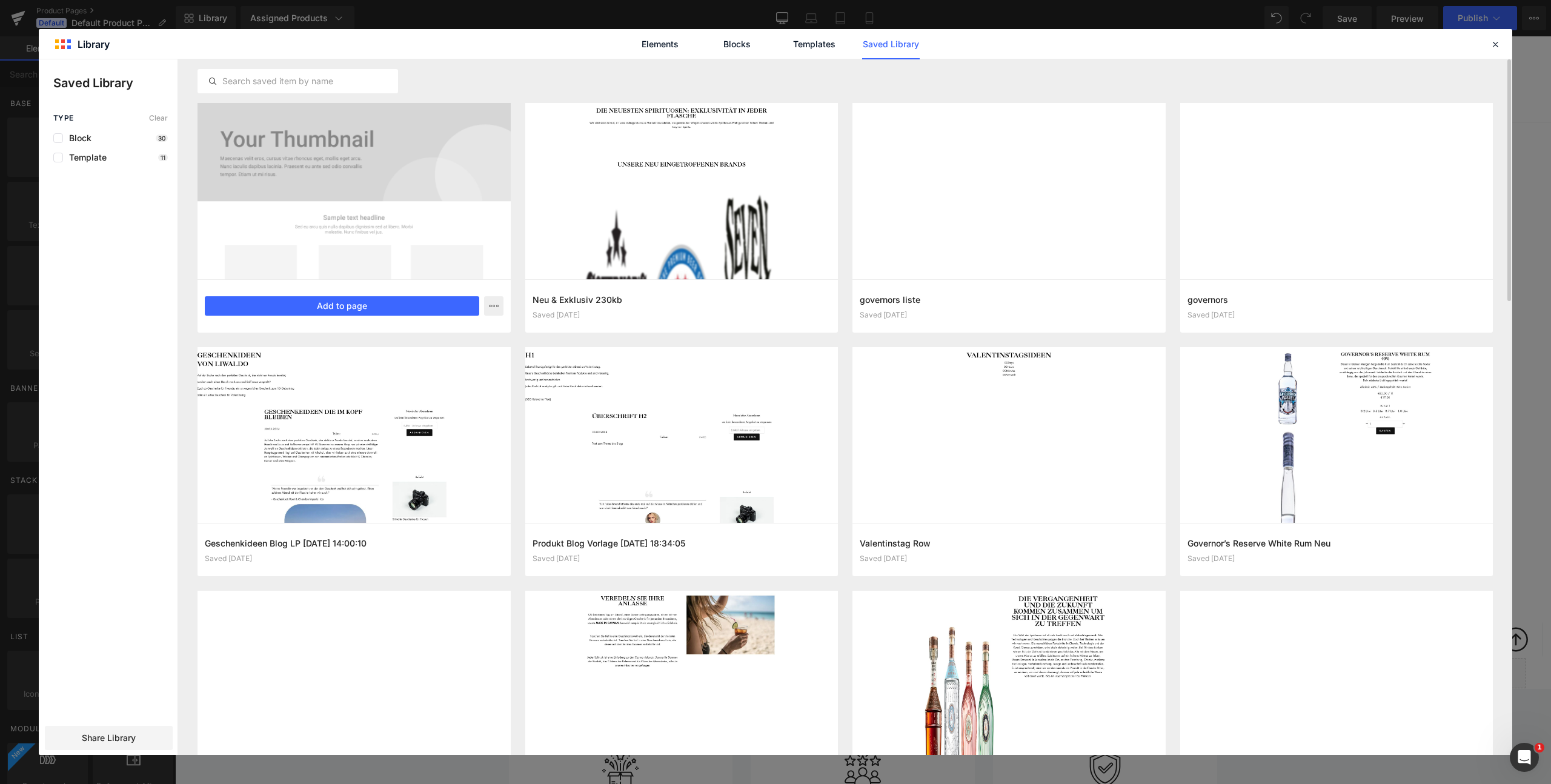
click at [274, 137] on div at bounding box center [354, 191] width 313 height 176
click at [351, 312] on button "Add to page" at bounding box center [342, 306] width 275 height 20
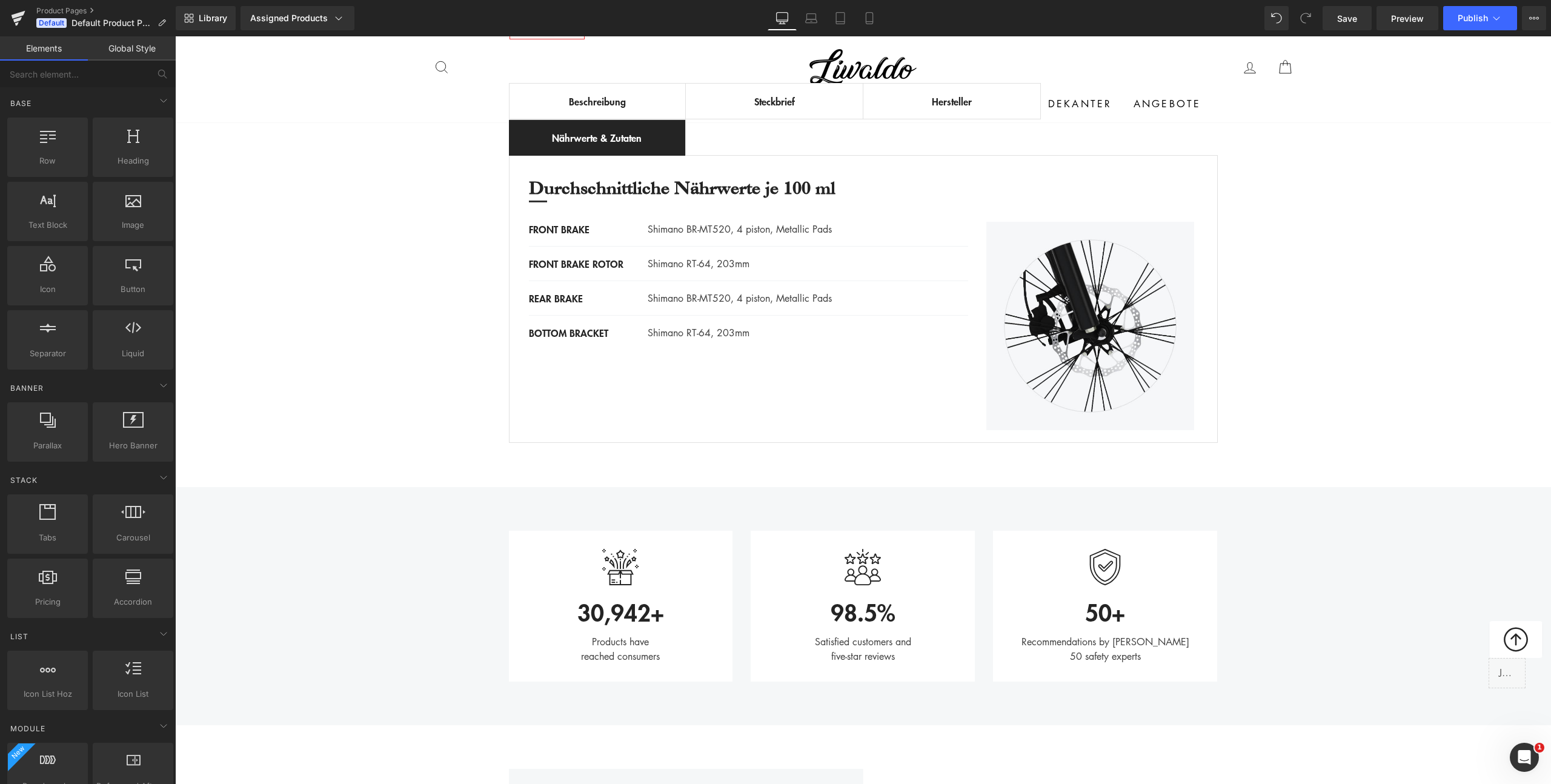
scroll to position [605, 0]
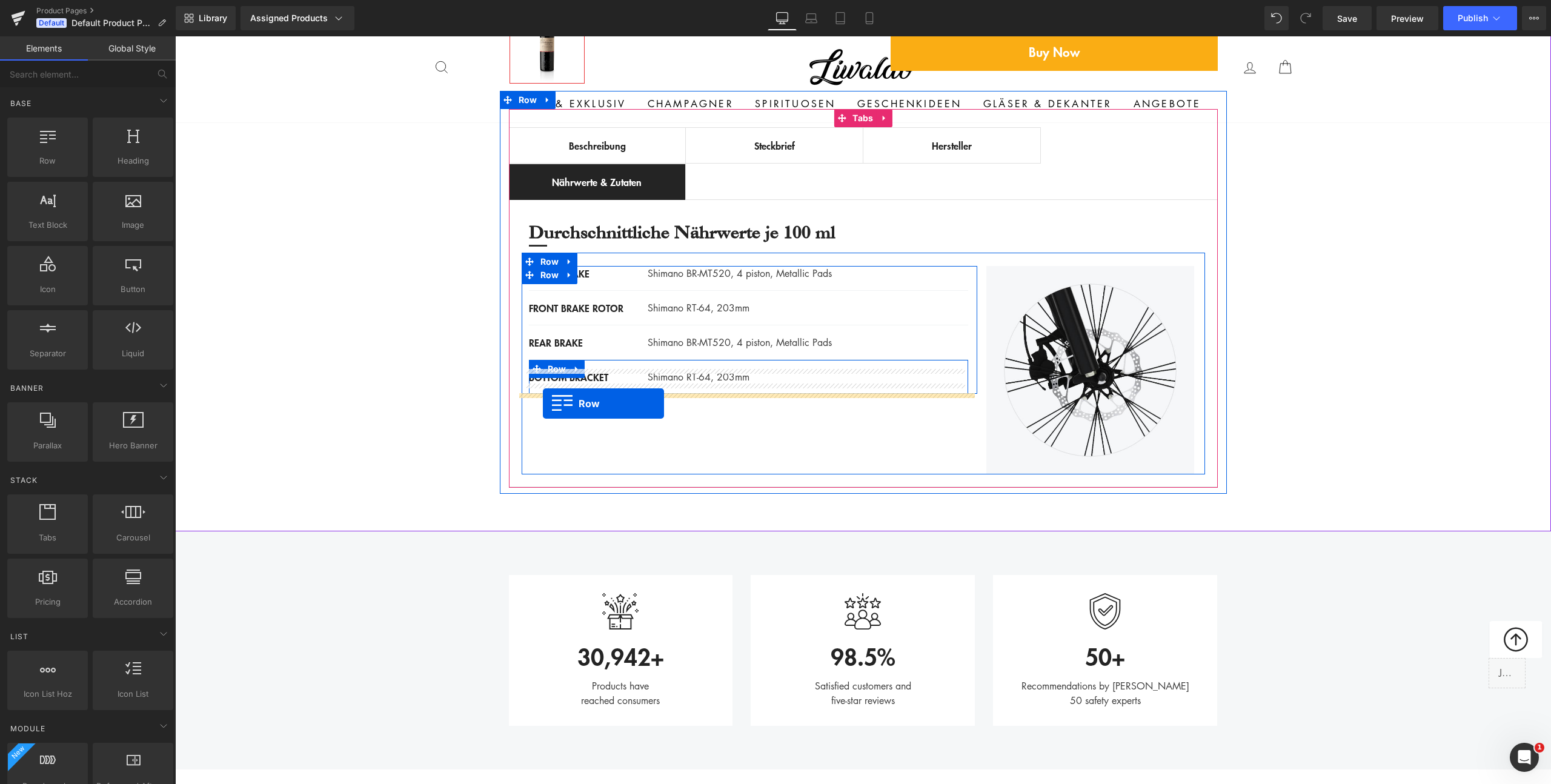
drag, startPoint x: 505, startPoint y: 462, endPoint x: 543, endPoint y: 403, distance: 70.2
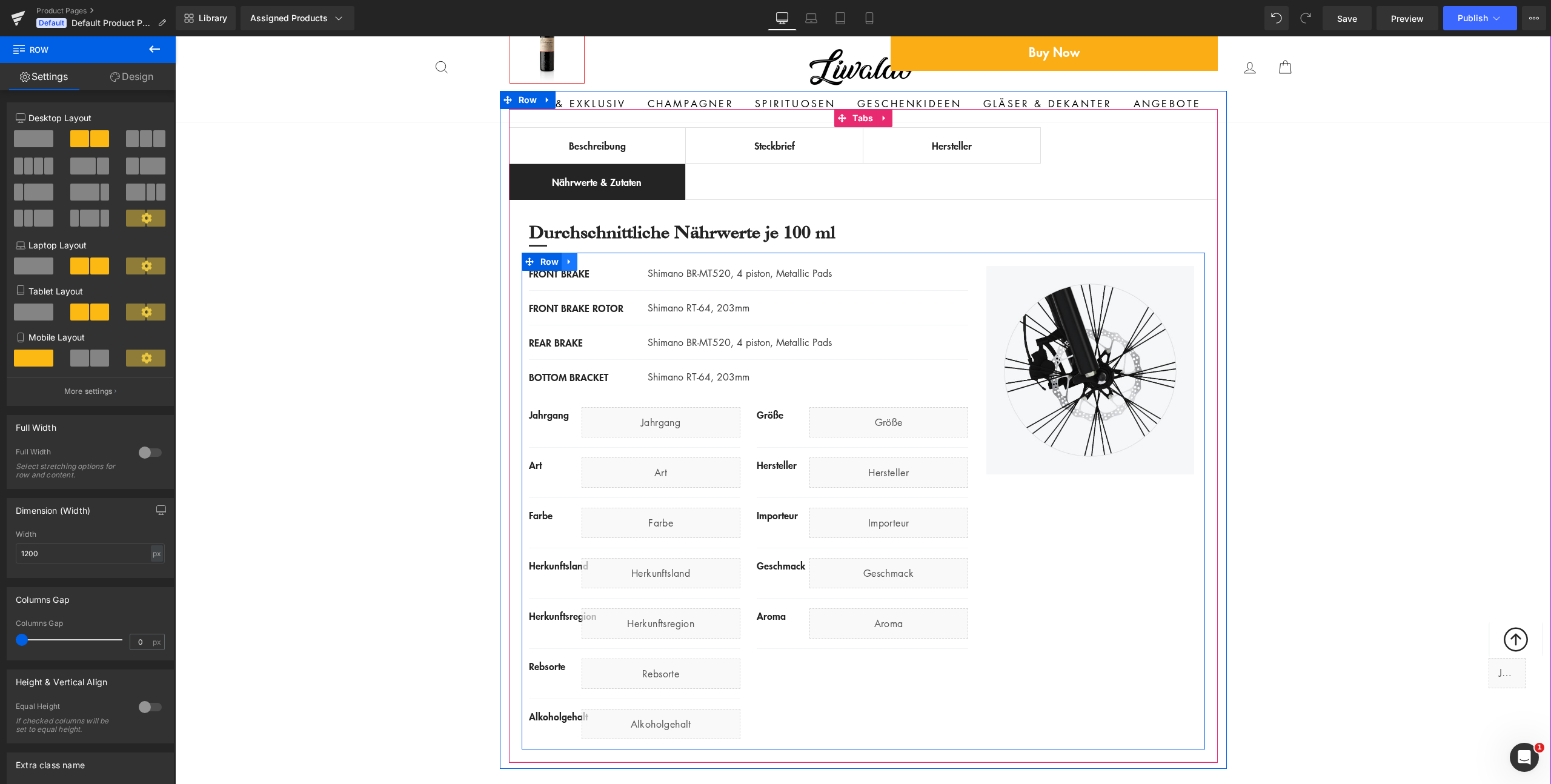
click at [567, 261] on icon at bounding box center [569, 262] width 2 height 5
click at [597, 261] on icon at bounding box center [601, 262] width 9 height 9
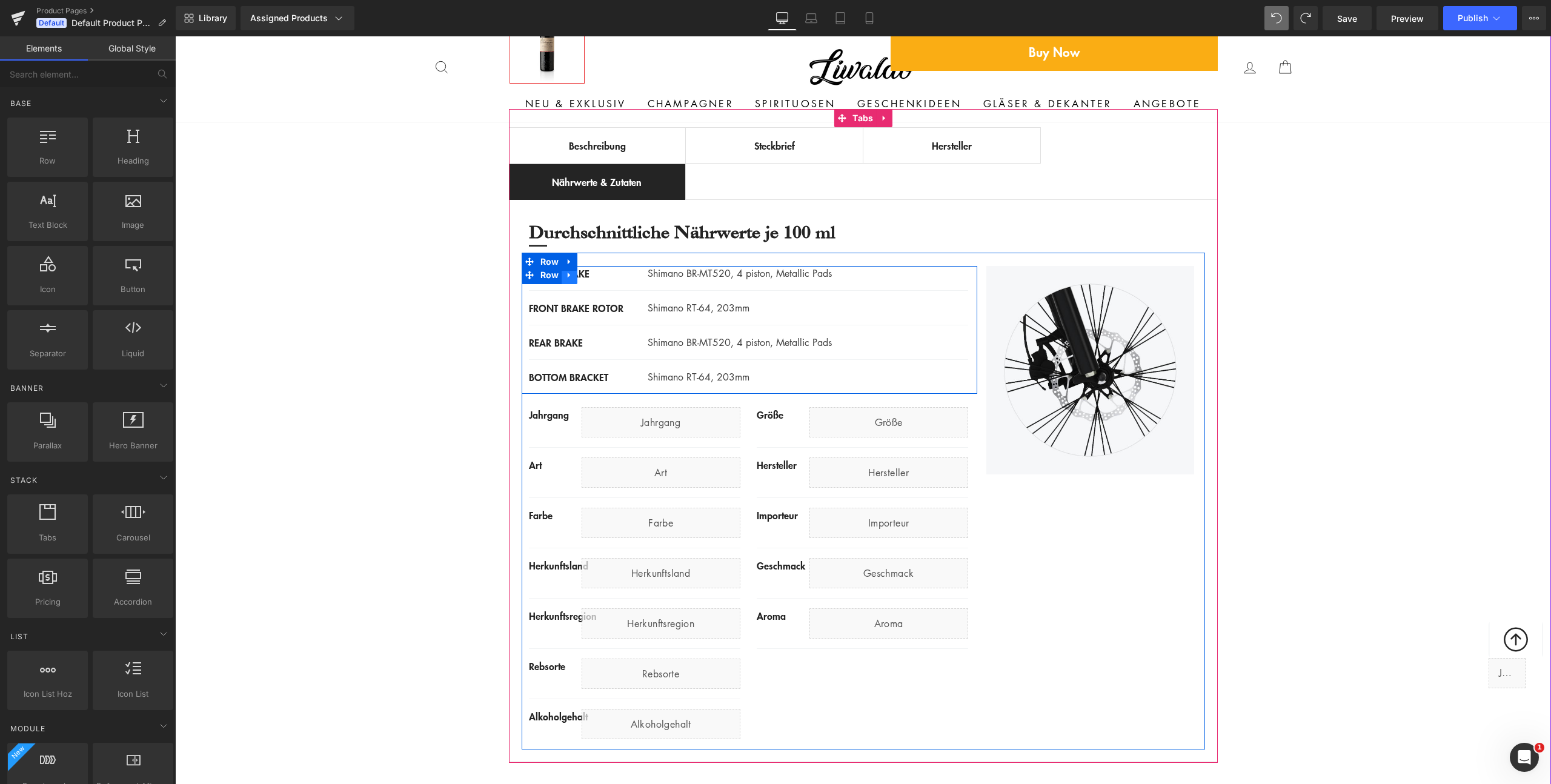
click at [565, 279] on icon at bounding box center [569, 275] width 9 height 9
click at [597, 279] on icon at bounding box center [601, 275] width 9 height 9
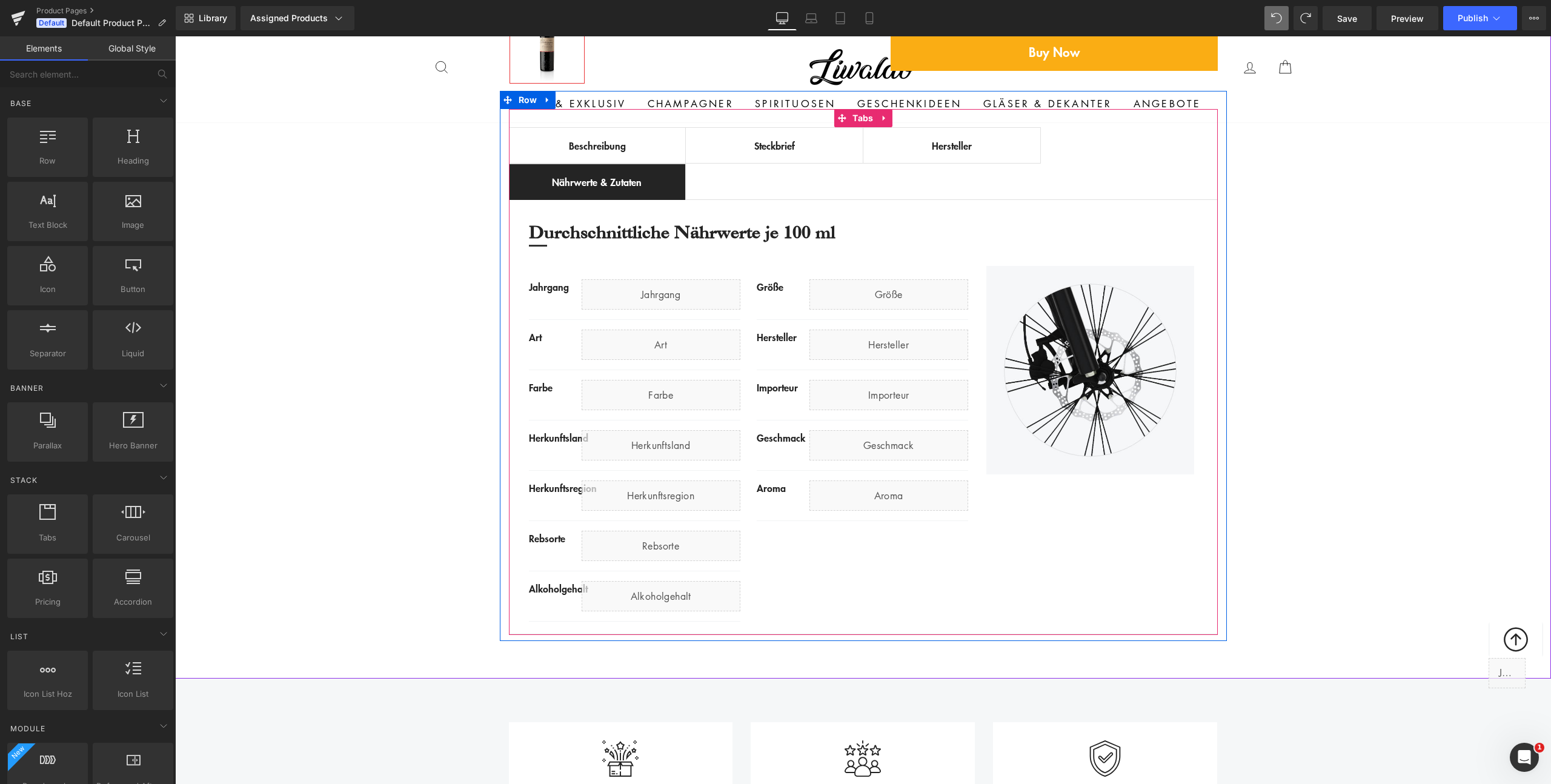
click at [747, 141] on div "Steckbrief" at bounding box center [774, 145] width 153 height 15
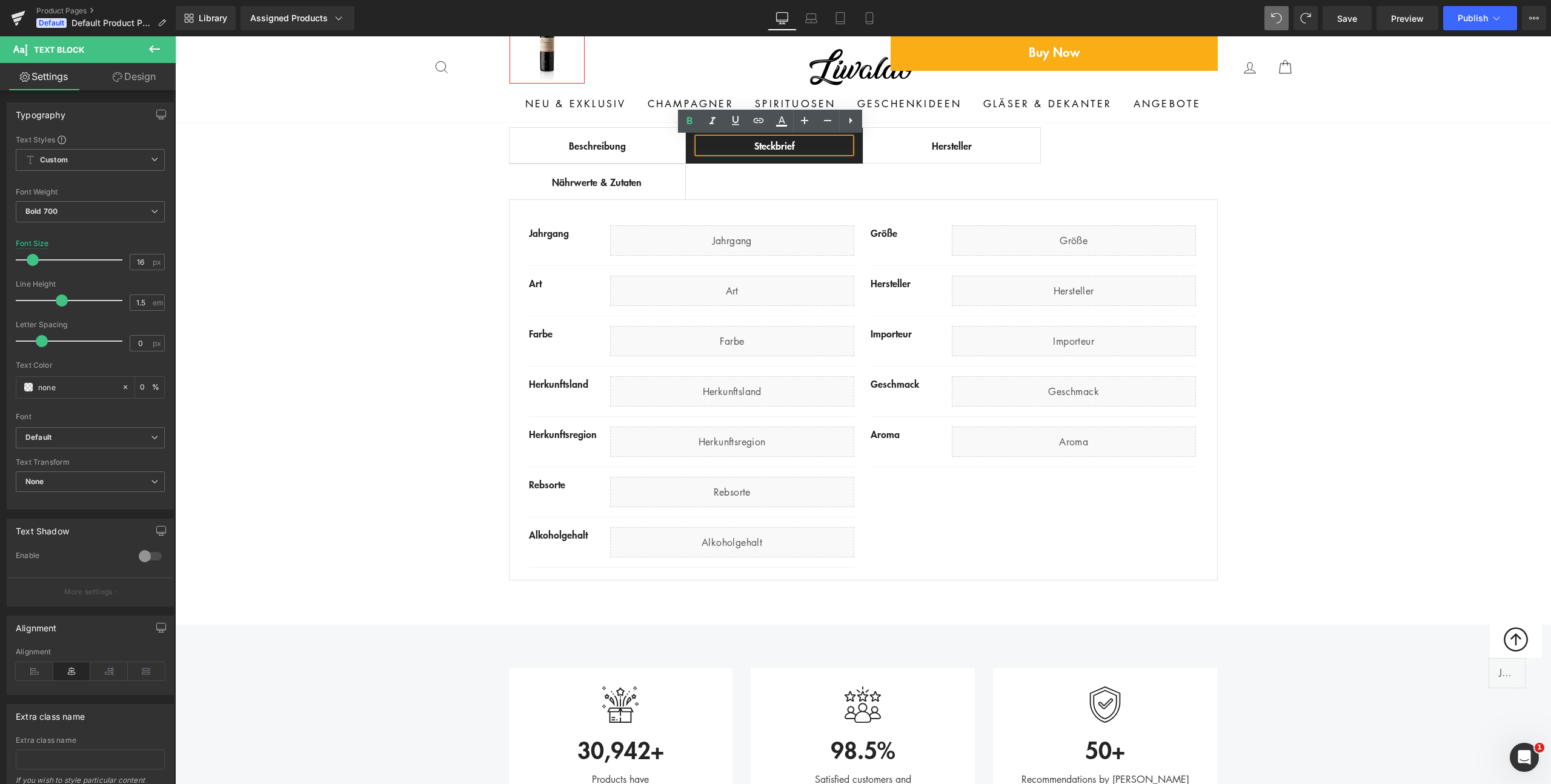
click at [608, 181] on div "Nährwerte & Zutaten" at bounding box center [597, 182] width 153 height 15
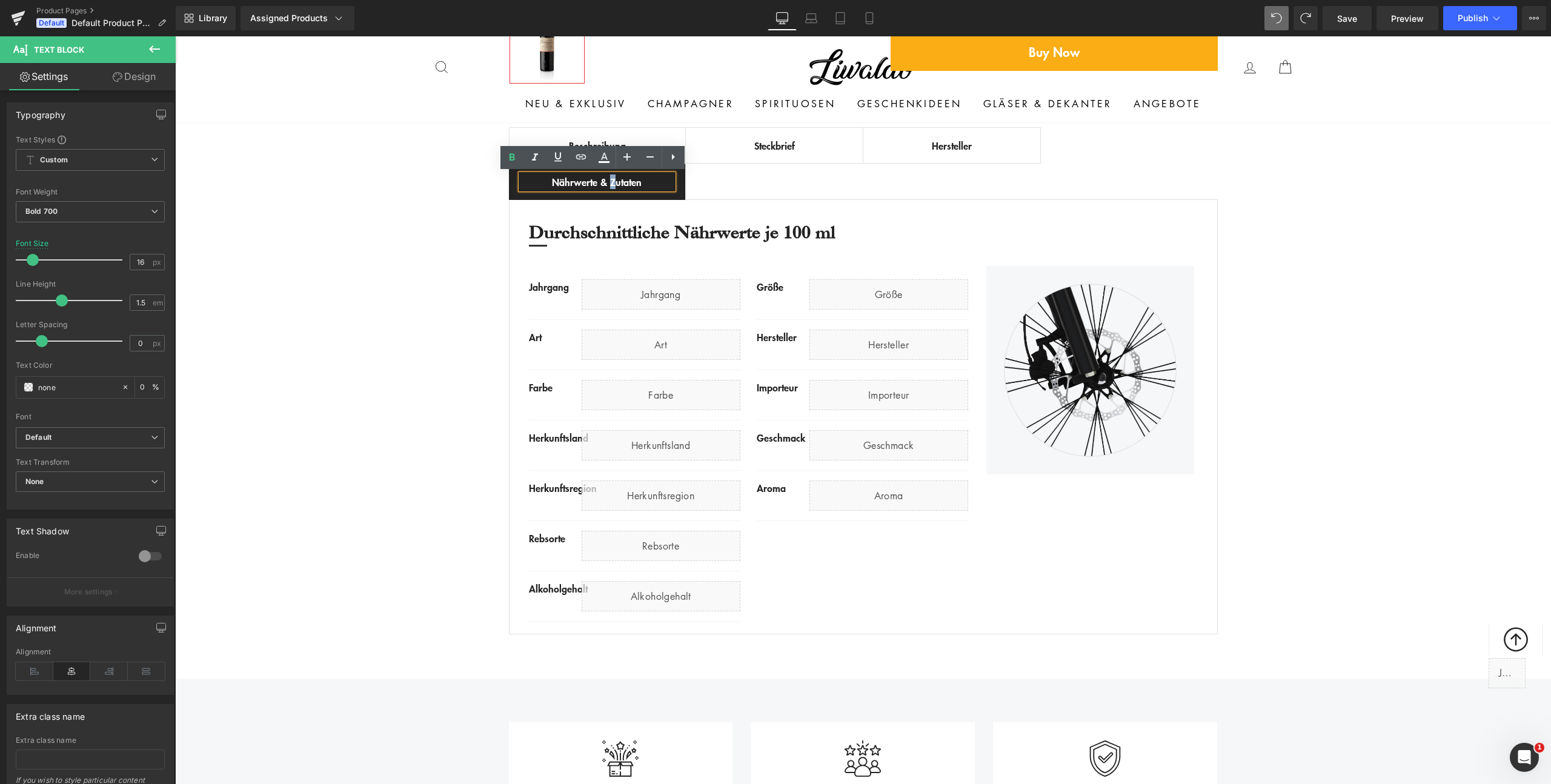
click at [1322, 278] on div "Best Seller (P) Image Row ‹ › (P) Image List (P) Title €0 -" at bounding box center [863, 137] width 1376 height 1006
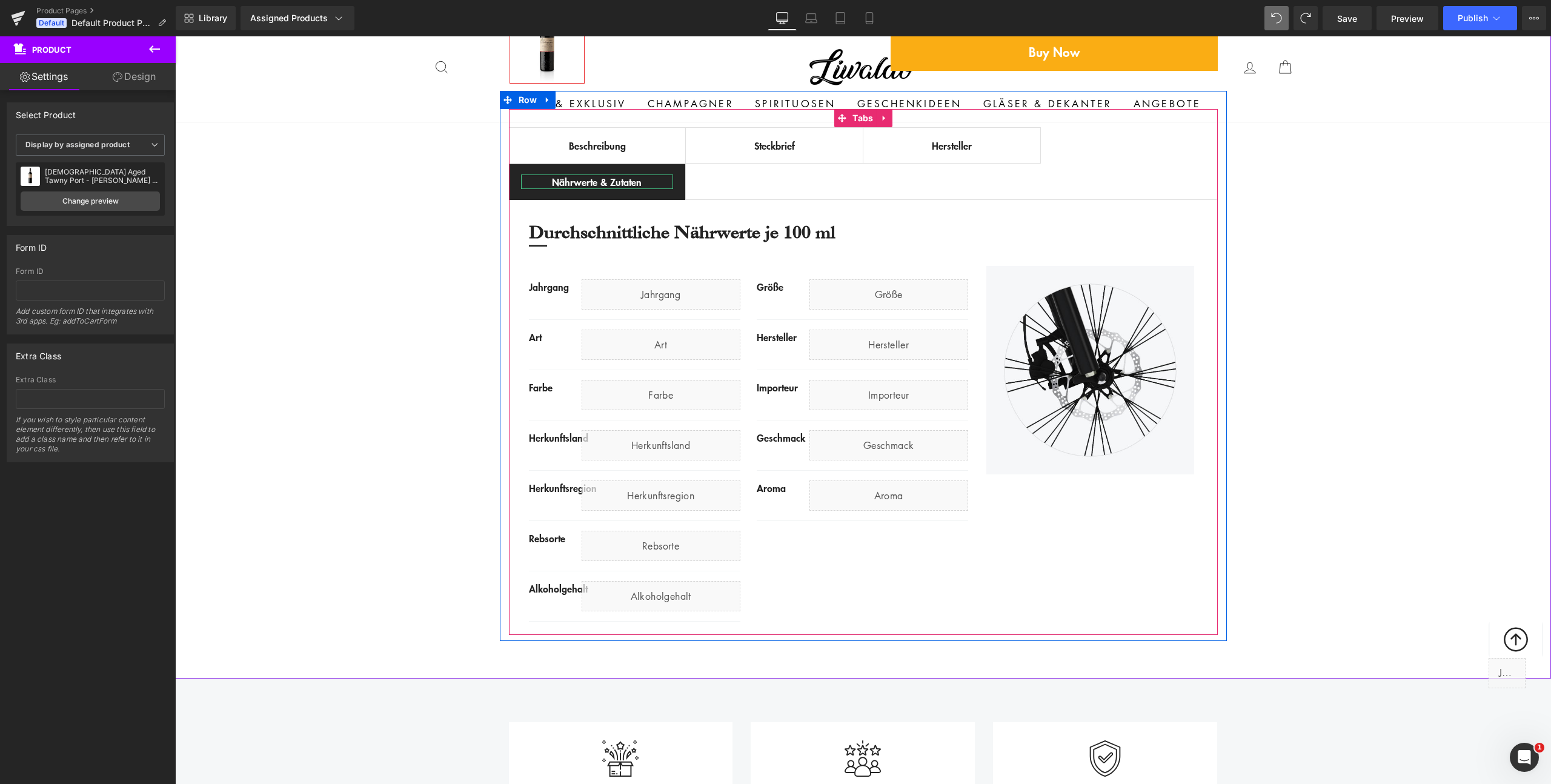
click at [566, 180] on div "Nährwerte & Zutaten" at bounding box center [597, 182] width 153 height 15
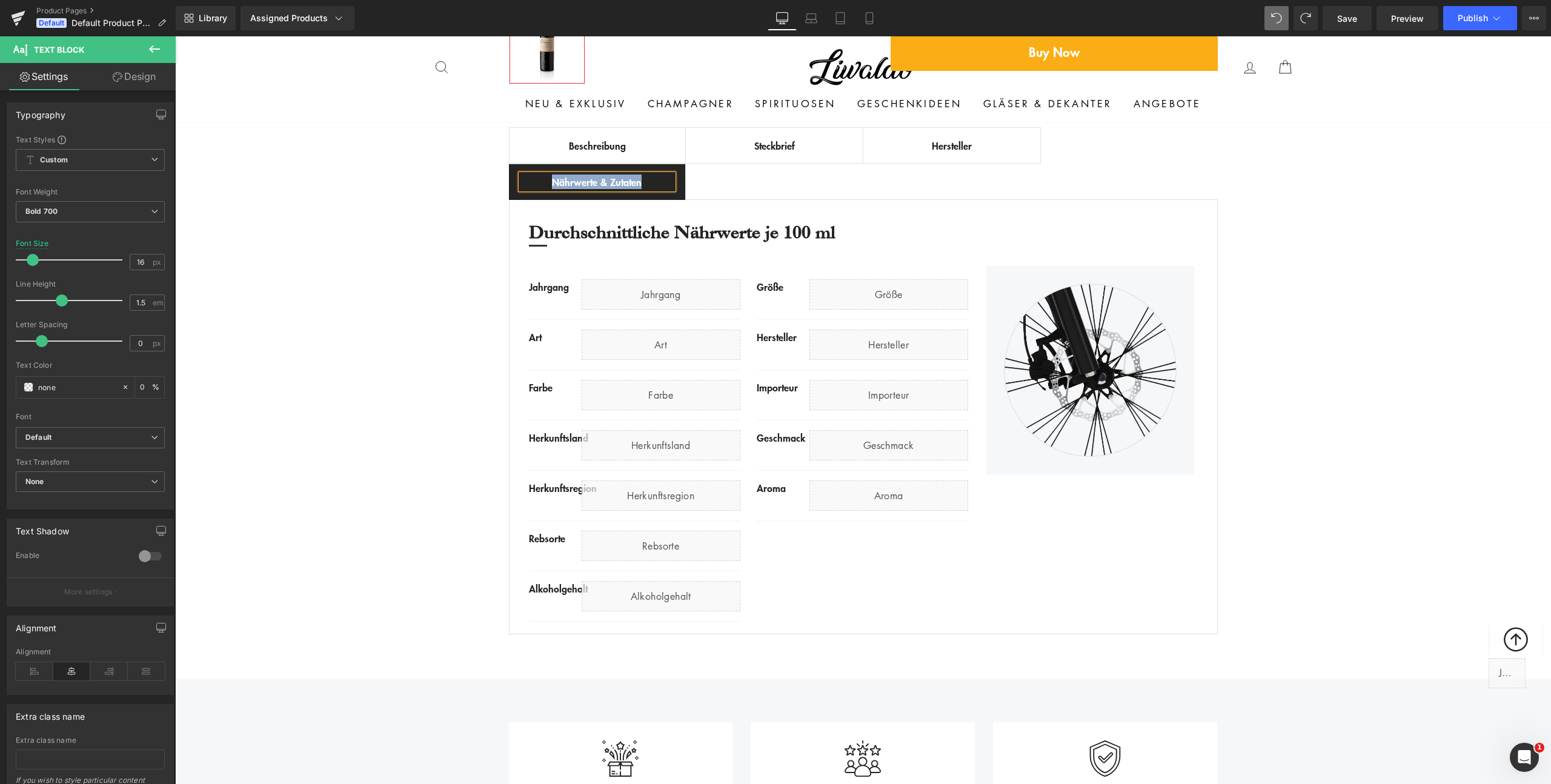
copy div "Nährwerte & Zutaten"
click at [401, 184] on div "Best Seller (P) Image Row ‹ › (P) Image List (P) Title €0 -" at bounding box center [863, 137] width 1376 height 1006
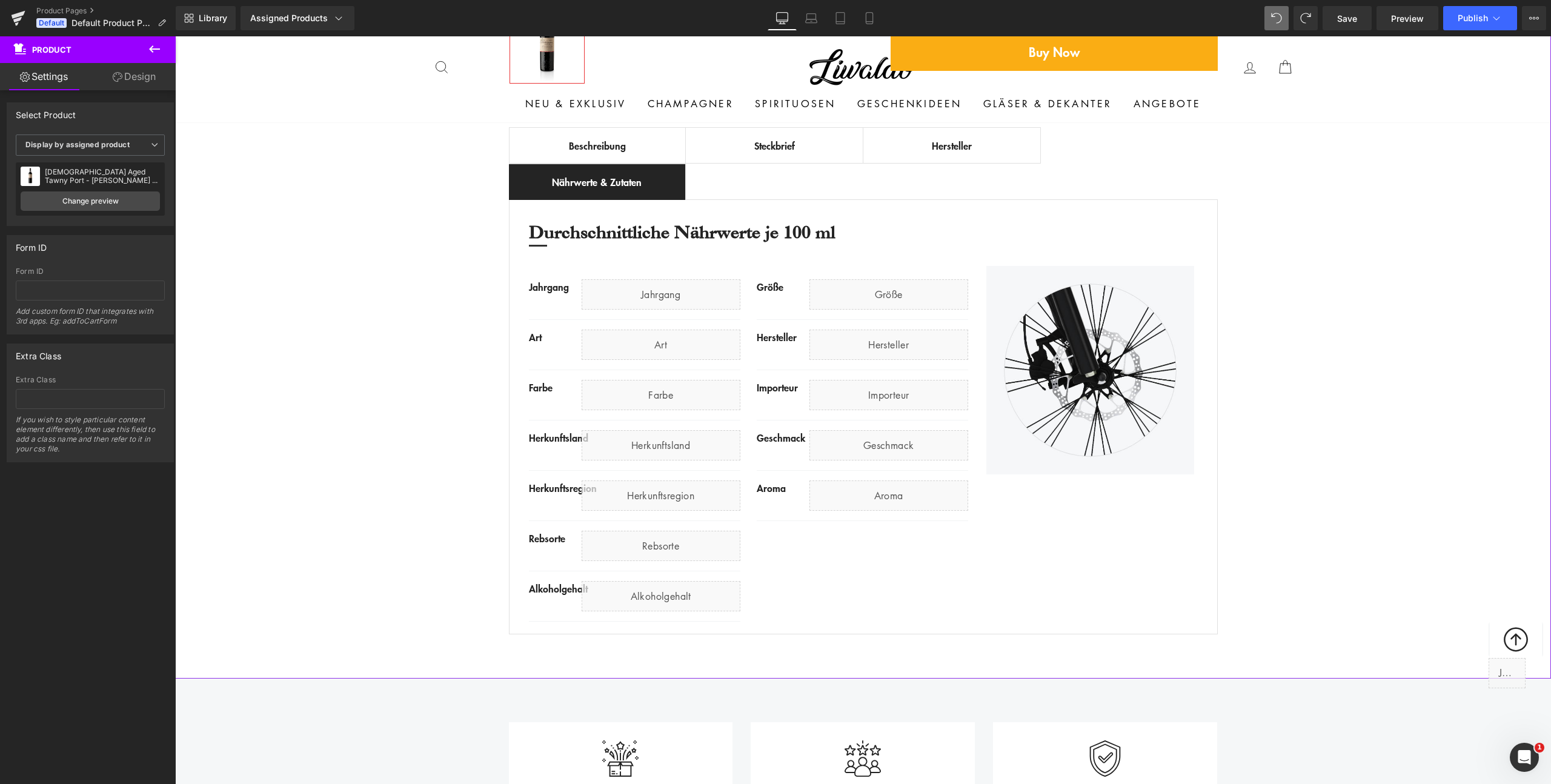
click at [317, 264] on div "Best Seller (P) Image Row ‹ › (P) Image List (P) Title €0 -" at bounding box center [863, 137] width 1376 height 1006
click at [565, 301] on div "Jahrgang Text Block Liquid Row" at bounding box center [635, 300] width 212 height 41
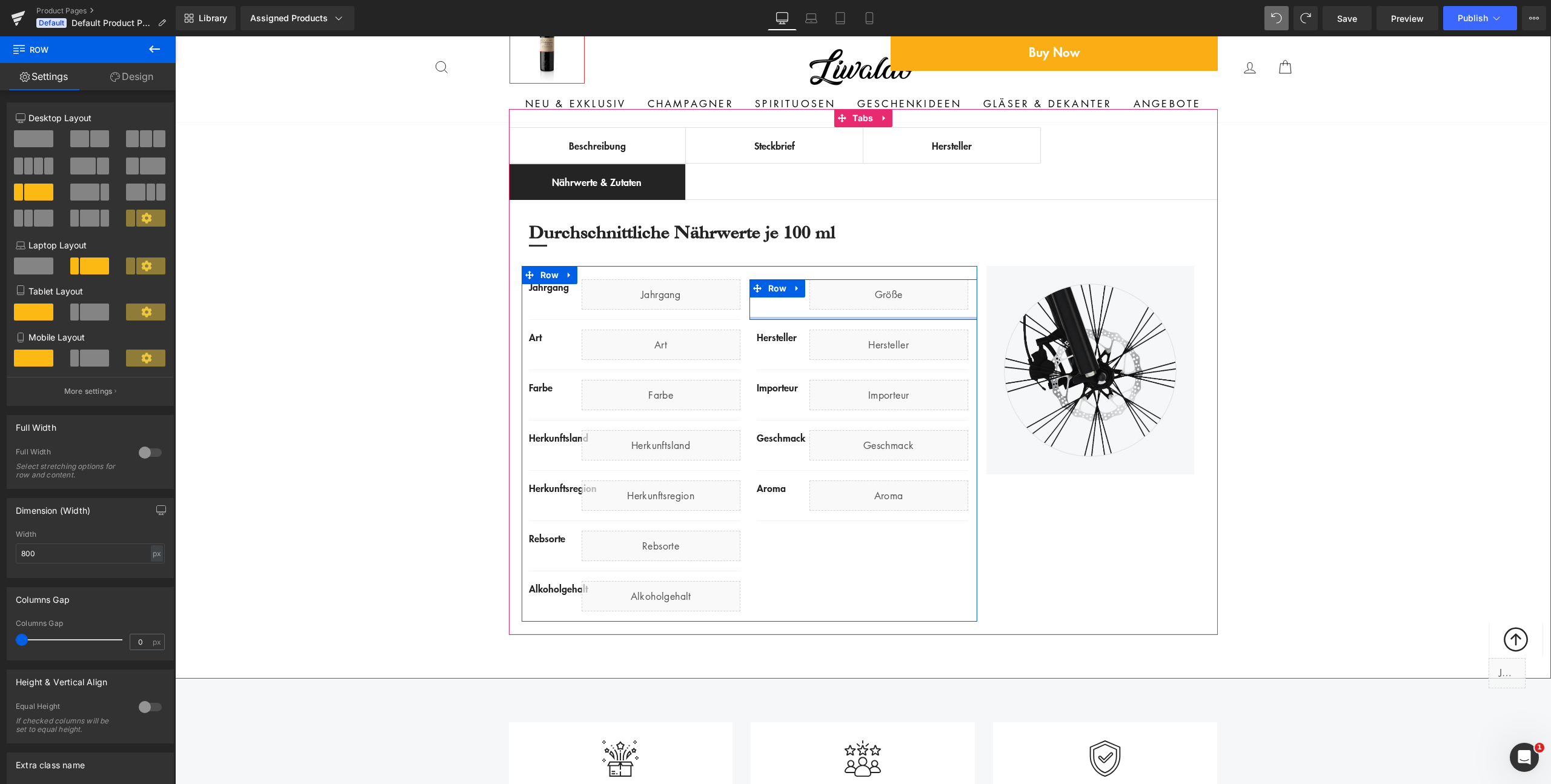
click at [866, 317] on div at bounding box center [863, 318] width 228 height 3
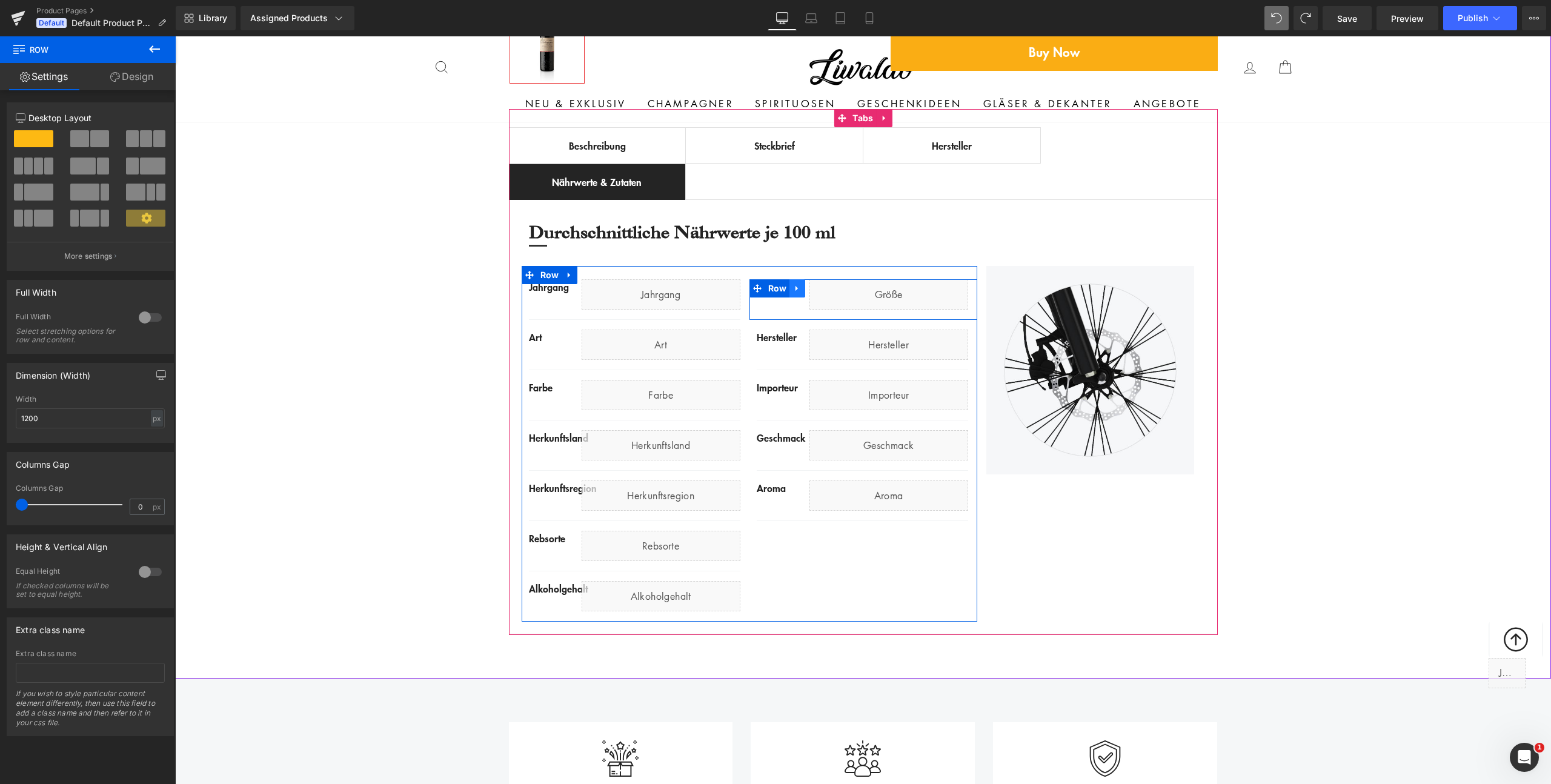
click at [793, 284] on icon at bounding box center [797, 288] width 9 height 9
click at [825, 289] on icon at bounding box center [829, 289] width 9 height 9
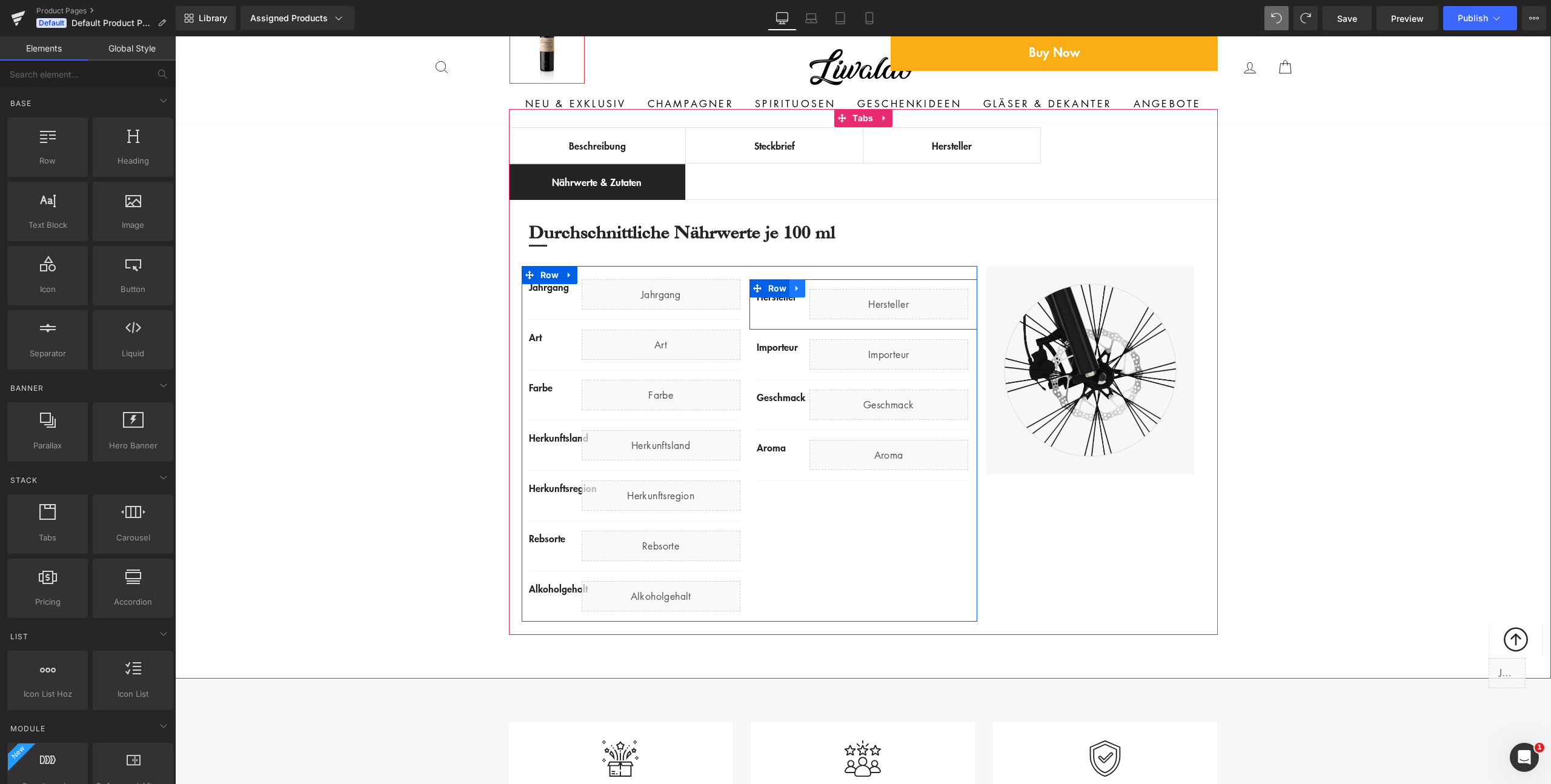
click at [793, 288] on icon at bounding box center [797, 288] width 9 height 9
click at [826, 287] on icon at bounding box center [829, 289] width 9 height 9
click at [793, 288] on icon at bounding box center [797, 288] width 9 height 9
click at [825, 287] on icon at bounding box center [829, 289] width 9 height 9
click at [796, 288] on icon at bounding box center [797, 289] width 2 height 5
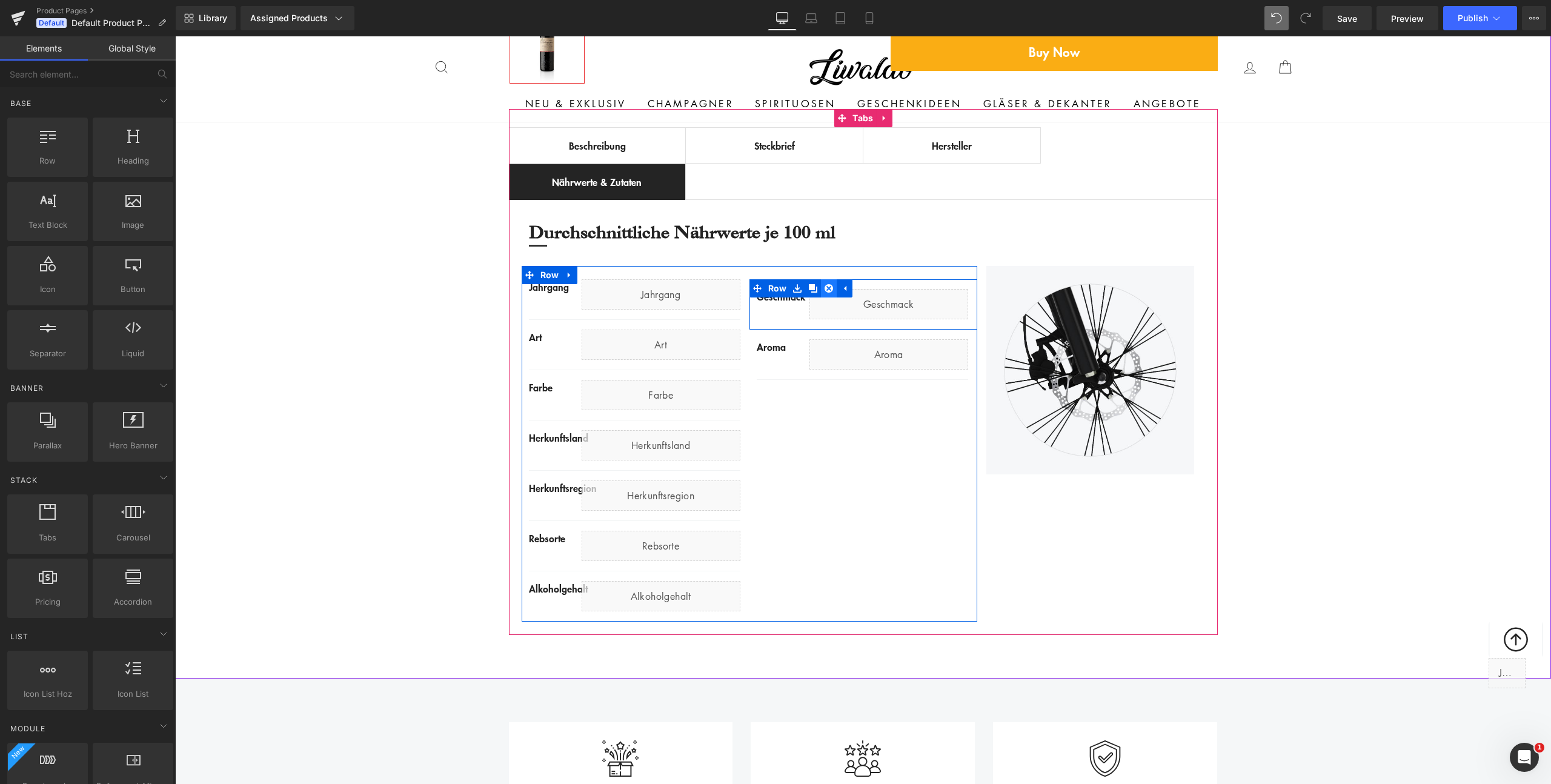
click at [826, 290] on icon at bounding box center [829, 288] width 9 height 9
click at [797, 290] on link at bounding box center [797, 289] width 16 height 18
click at [825, 289] on icon at bounding box center [829, 289] width 9 height 9
click at [811, 290] on span at bounding box center [863, 295] width 228 height 31
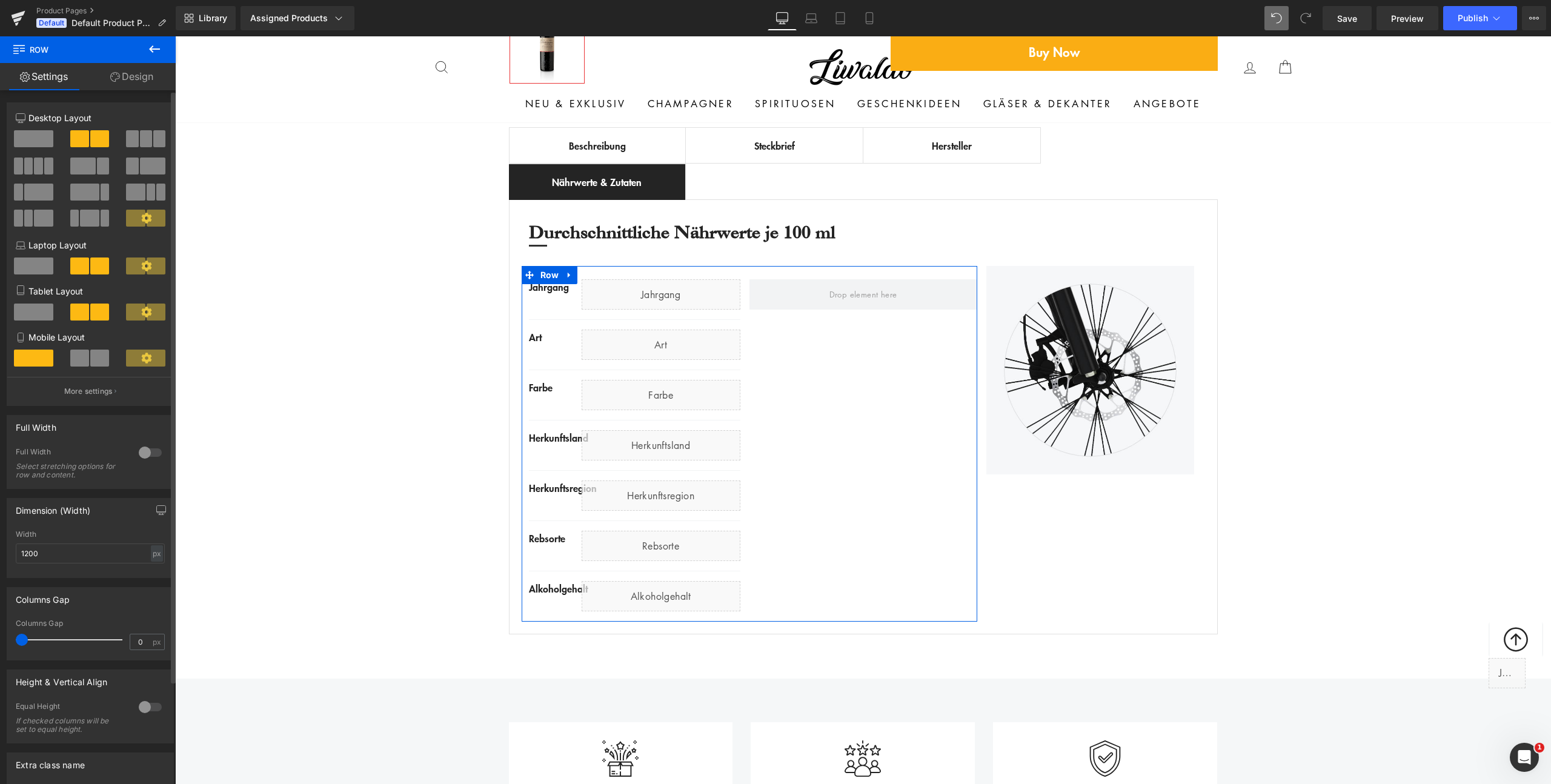
click at [38, 140] on span at bounding box center [34, 139] width 40 height 17
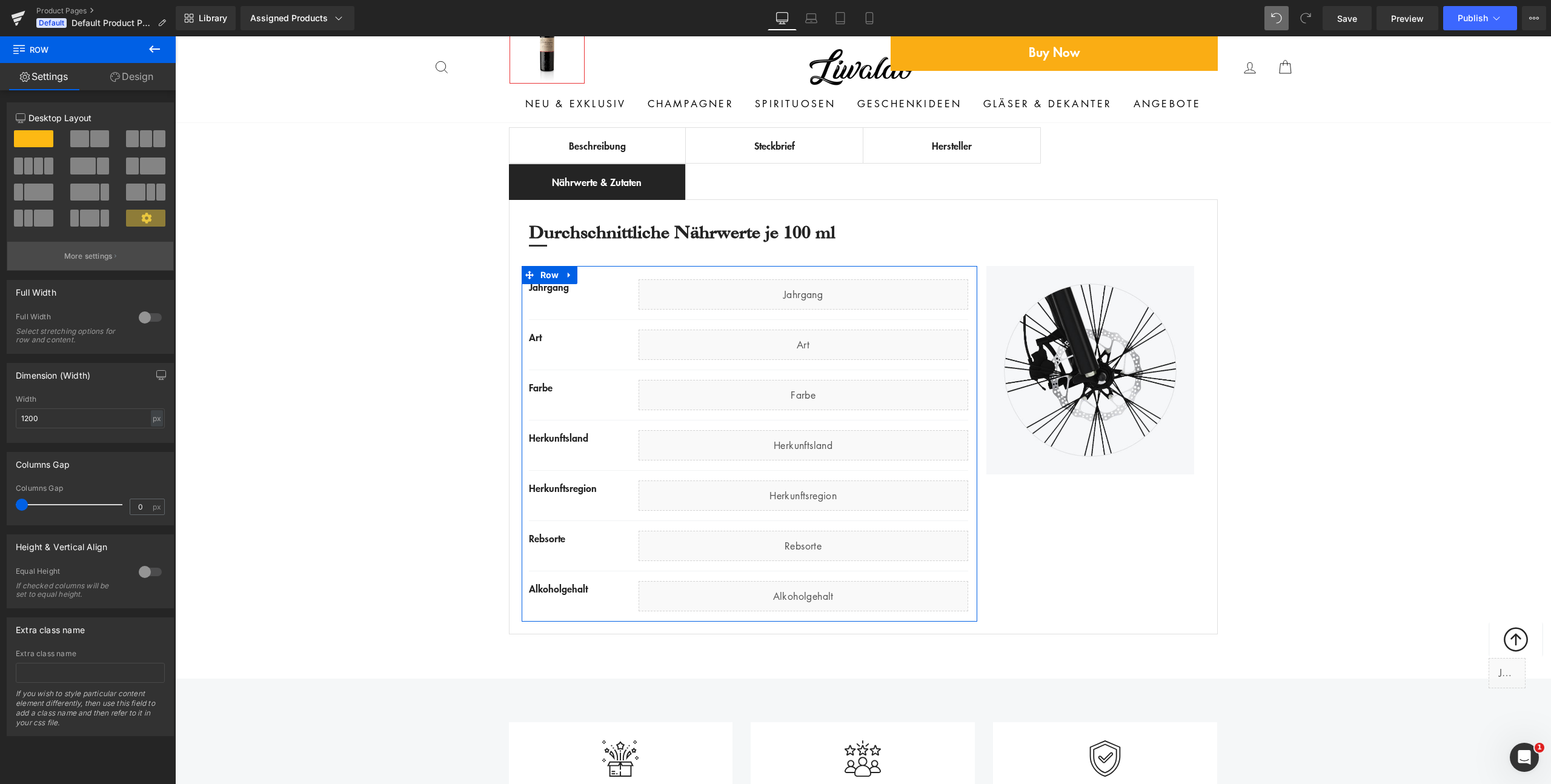
click at [105, 254] on p "More settings" at bounding box center [88, 256] width 48 height 11
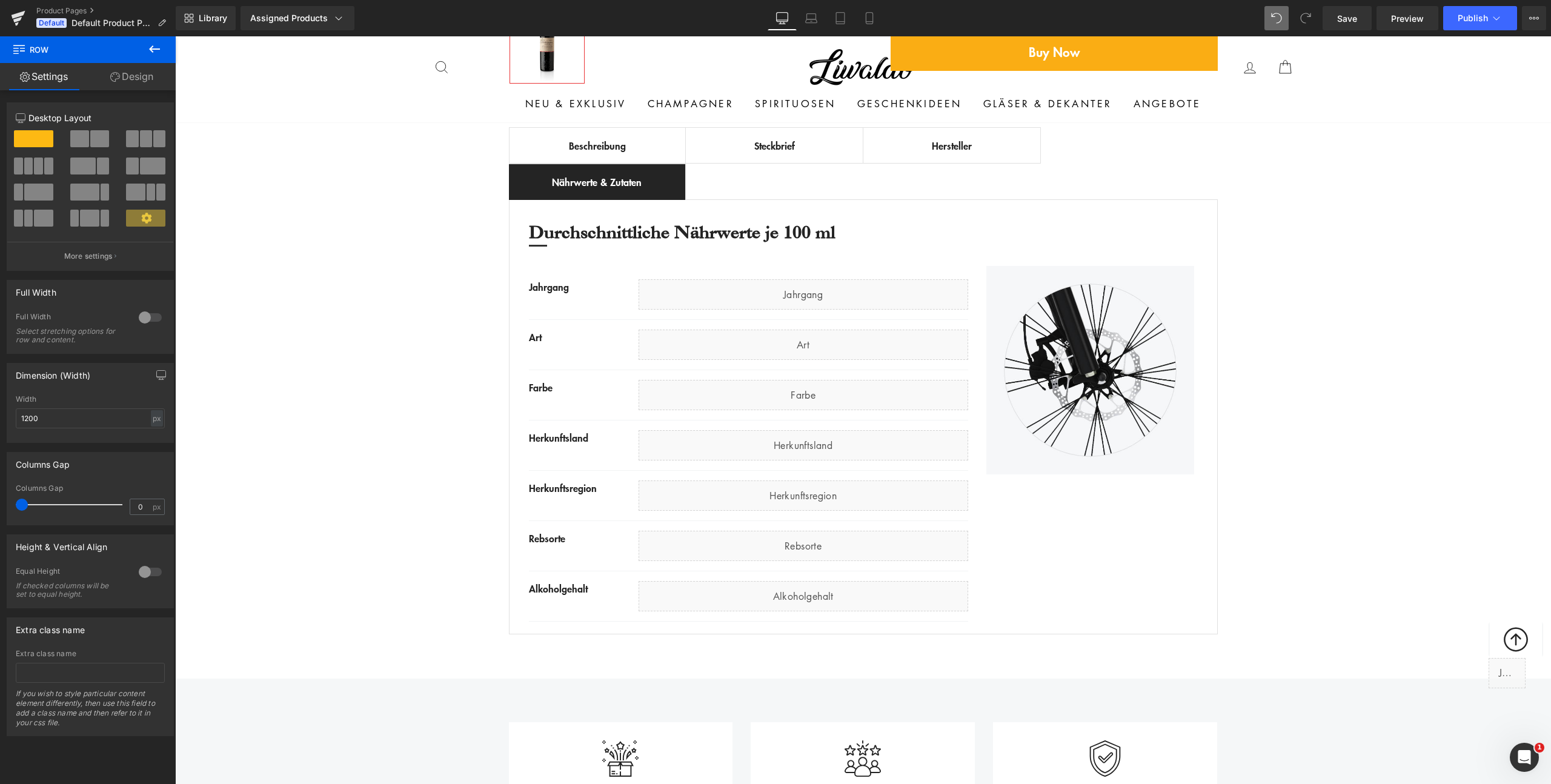
click at [601, 287] on icon at bounding box center [604, 287] width 6 height 6
click at [598, 287] on div "Jahrgang" at bounding box center [584, 287] width 110 height 15
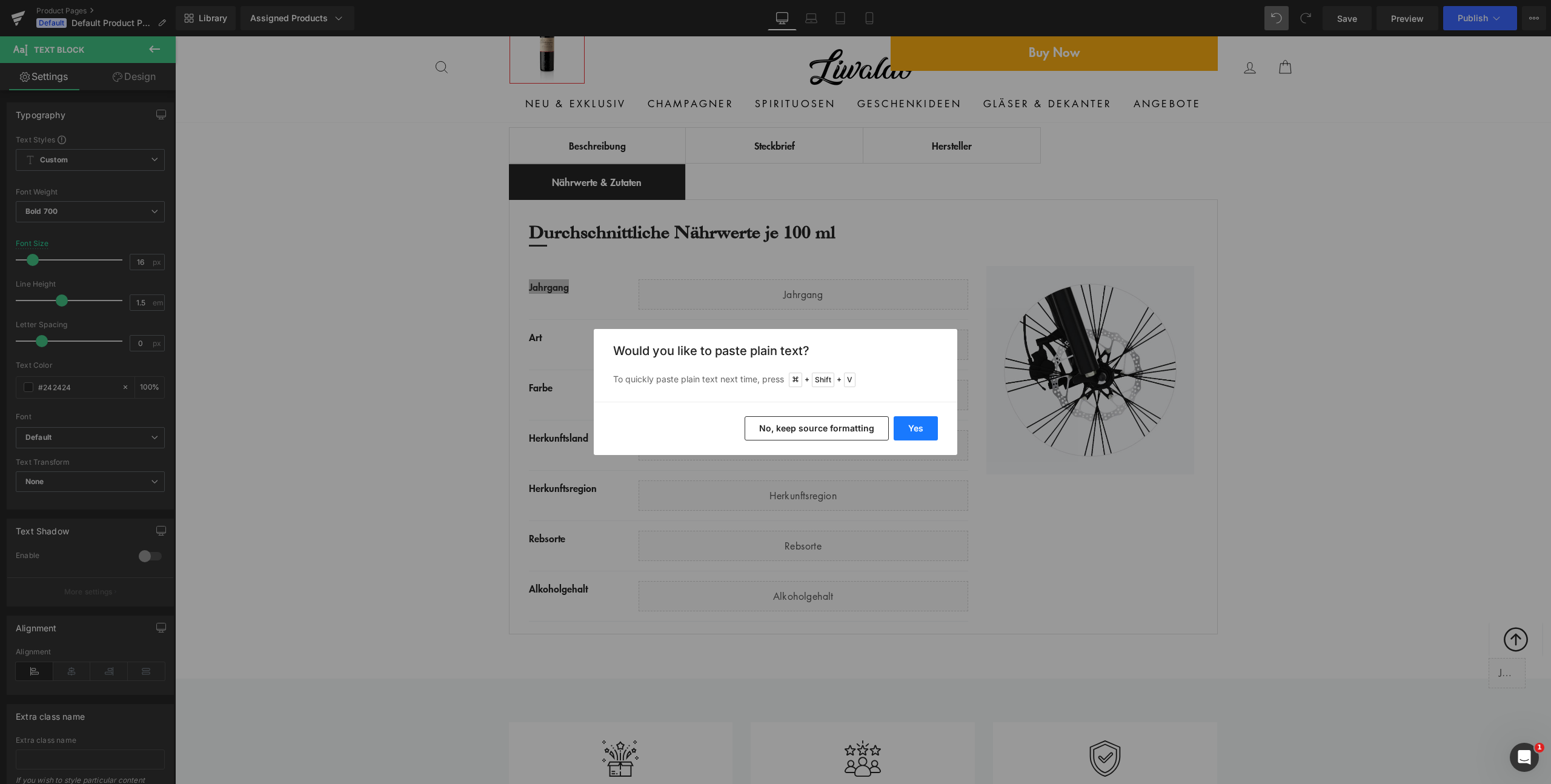
click at [912, 432] on button "Yes" at bounding box center [916, 428] width 44 height 24
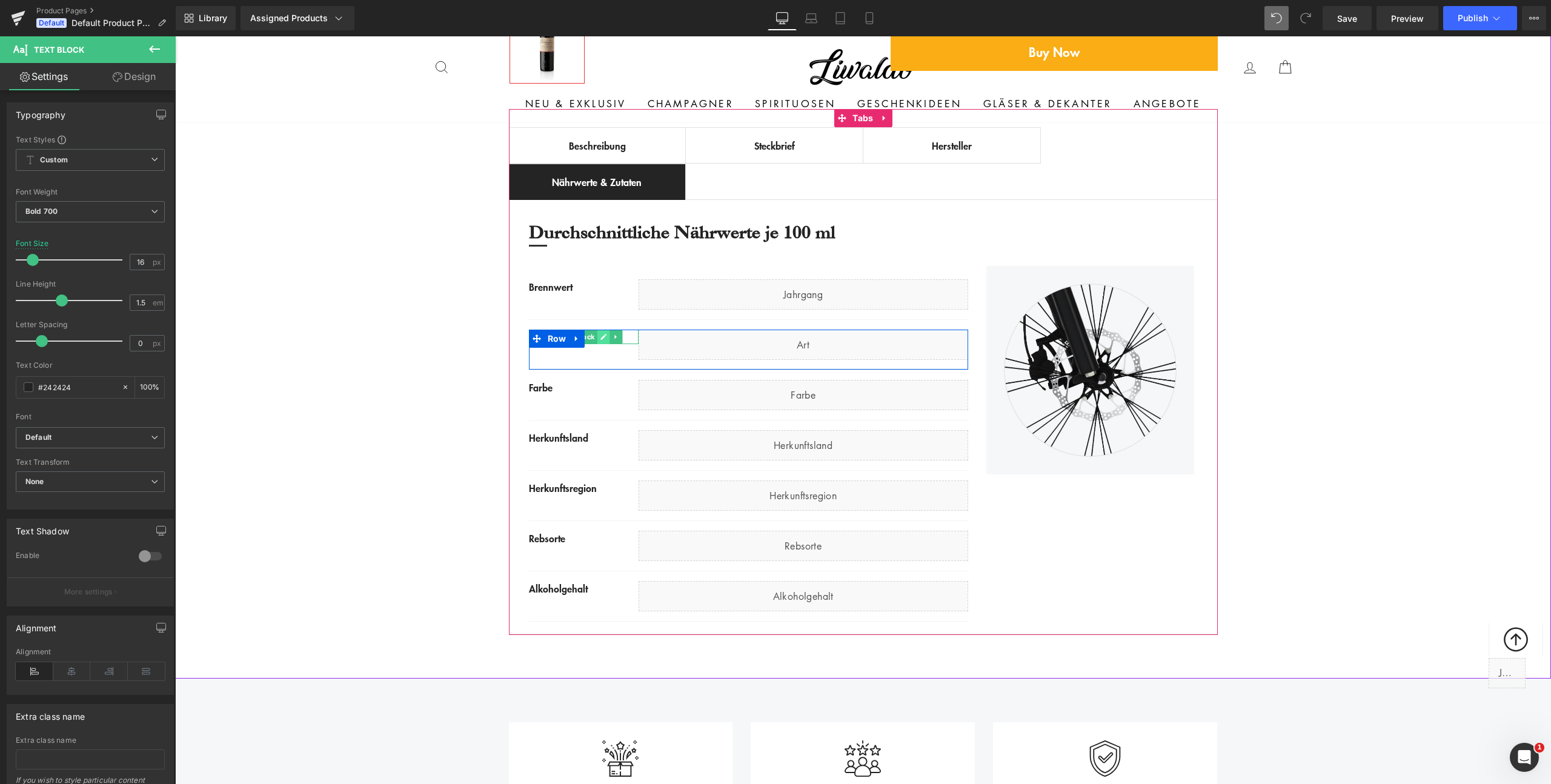
click at [601, 337] on icon at bounding box center [604, 337] width 6 height 6
click at [597, 337] on div "Art" at bounding box center [584, 337] width 110 height 15
paste div
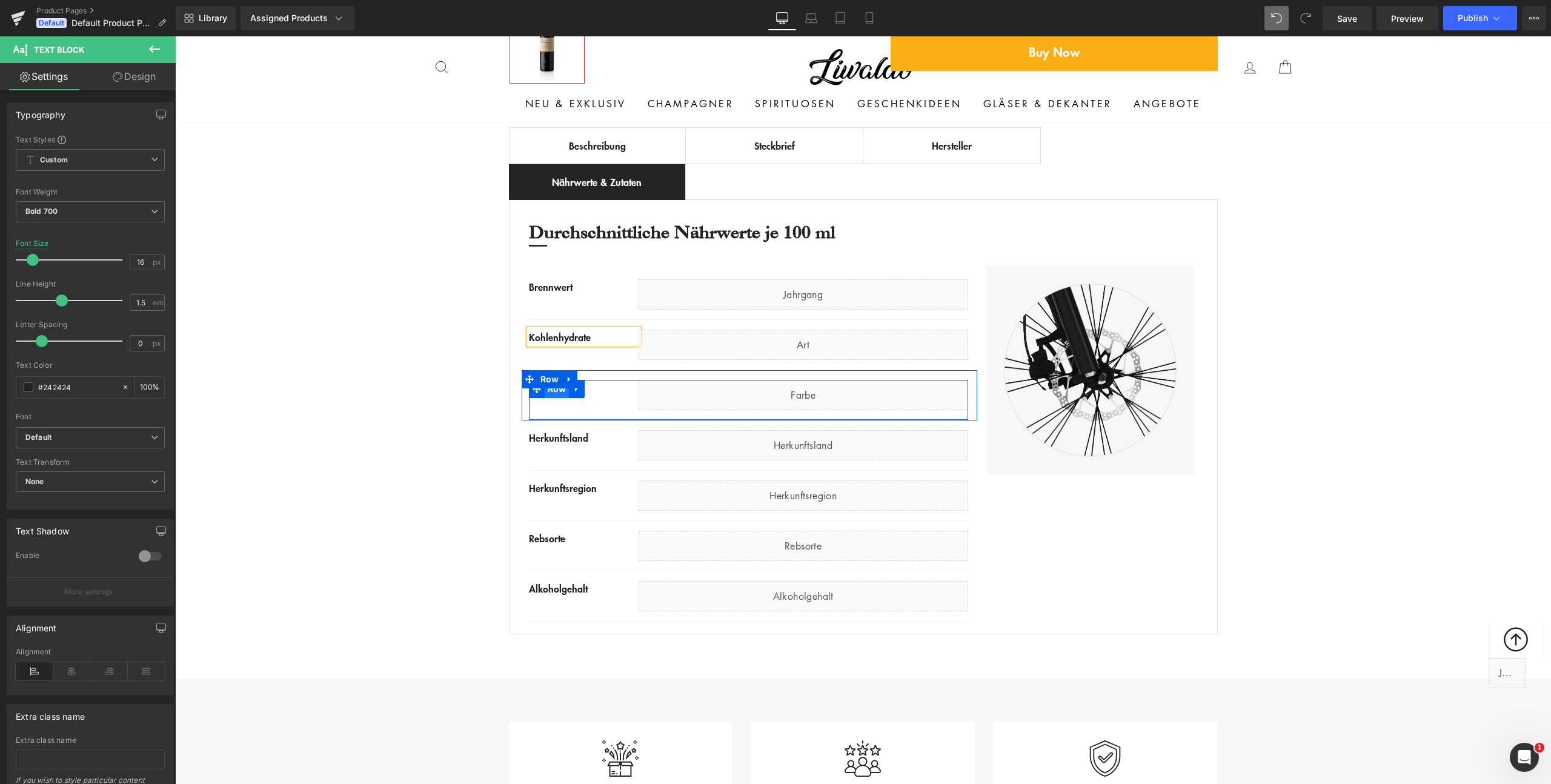
click at [549, 391] on span "Row" at bounding box center [557, 389] width 25 height 18
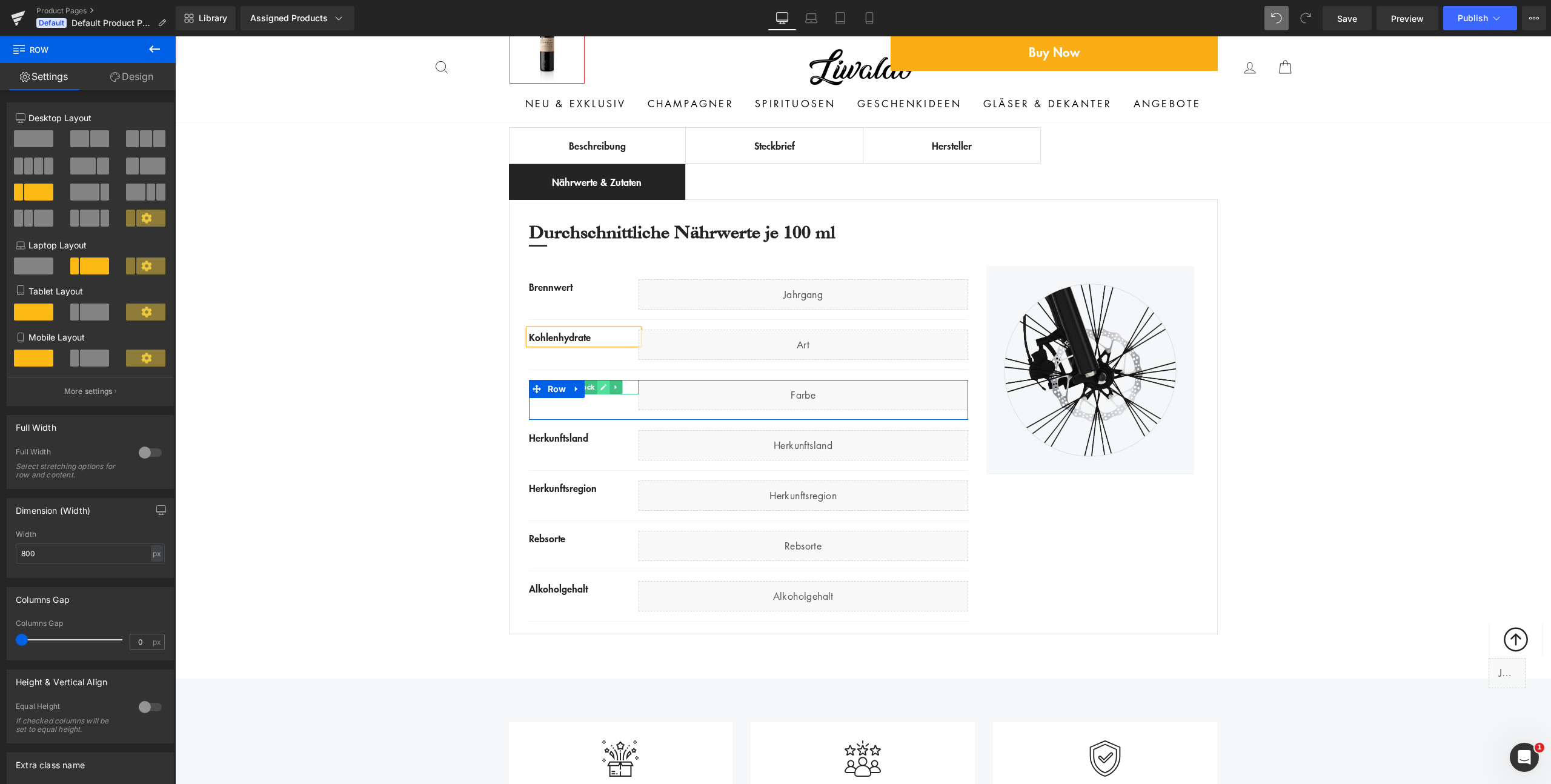
click at [603, 389] on link at bounding box center [603, 387] width 13 height 15
click at [602, 389] on div "Farbe" at bounding box center [584, 387] width 110 height 15
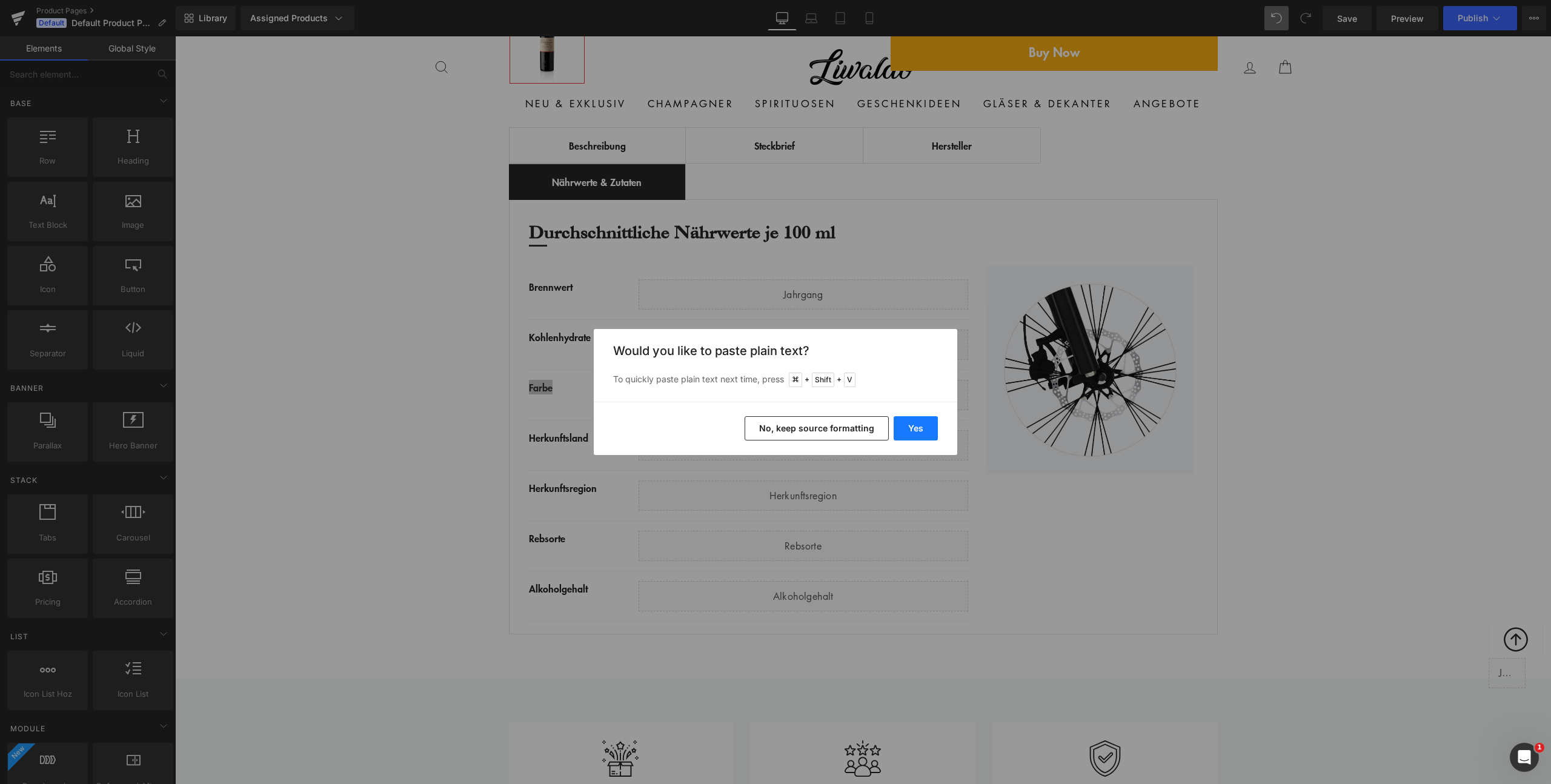
click at [929, 434] on button "Yes" at bounding box center [916, 428] width 44 height 24
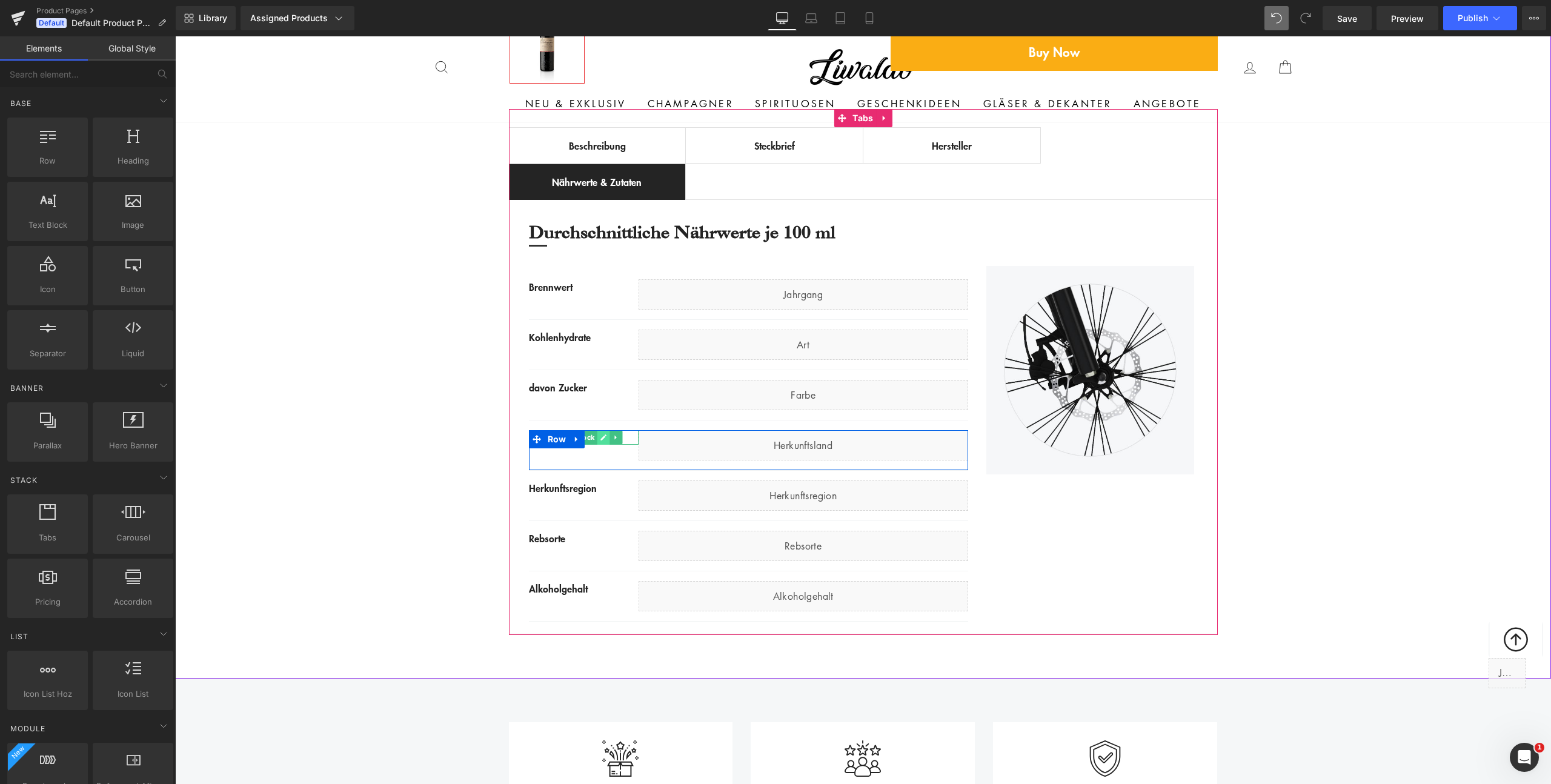
click at [597, 437] on link at bounding box center [603, 437] width 13 height 15
click at [595, 438] on div "Herkunftsland" at bounding box center [584, 437] width 110 height 15
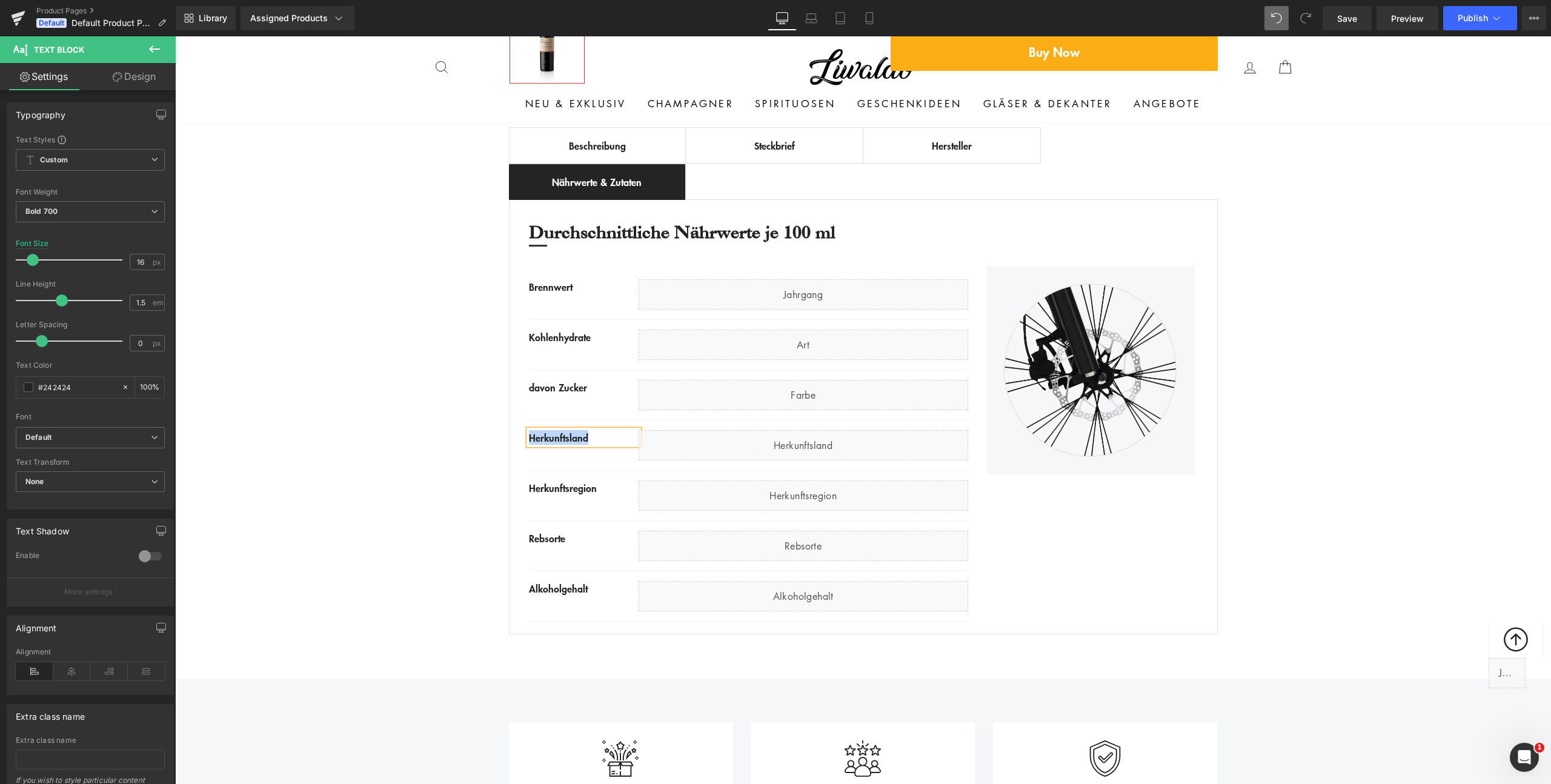
paste div
click at [600, 490] on icon at bounding box center [603, 487] width 7 height 7
click at [597, 490] on div "Herkunftsregion" at bounding box center [584, 487] width 110 height 15
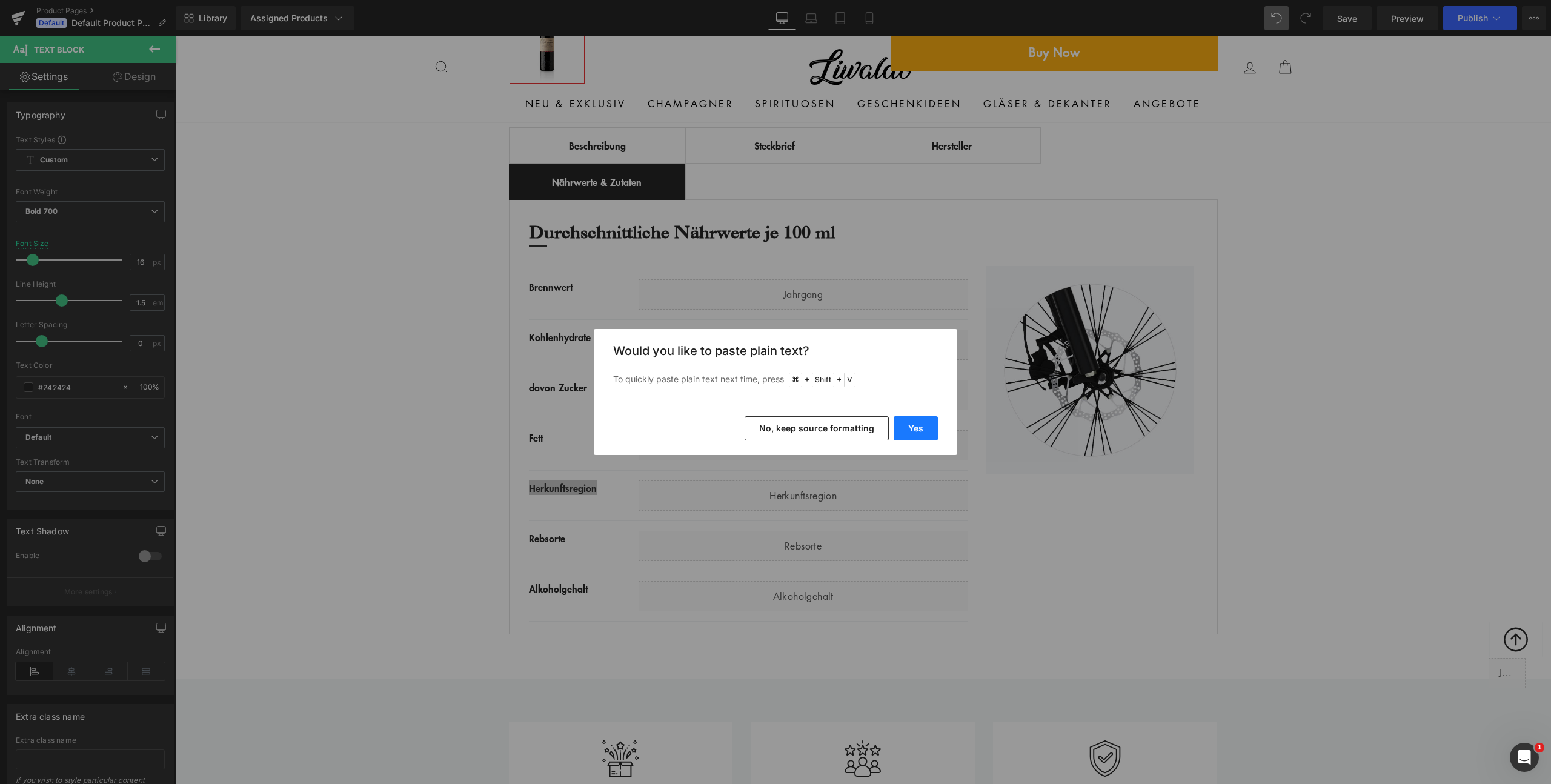
click at [921, 425] on button "Yes" at bounding box center [916, 428] width 44 height 24
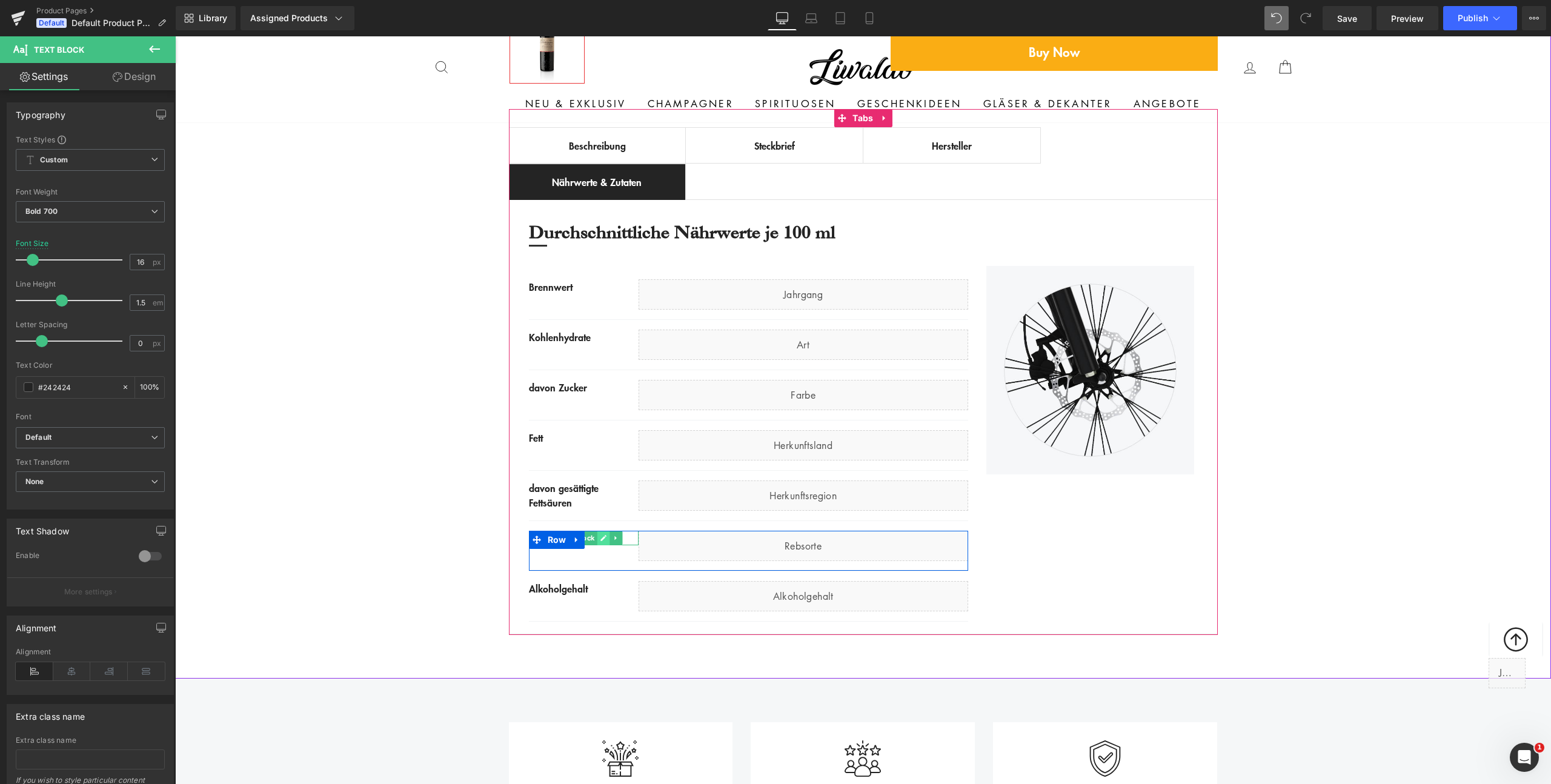
click at [601, 539] on icon at bounding box center [604, 538] width 6 height 6
click at [594, 539] on div "Rebsorte" at bounding box center [584, 538] width 110 height 15
paste div
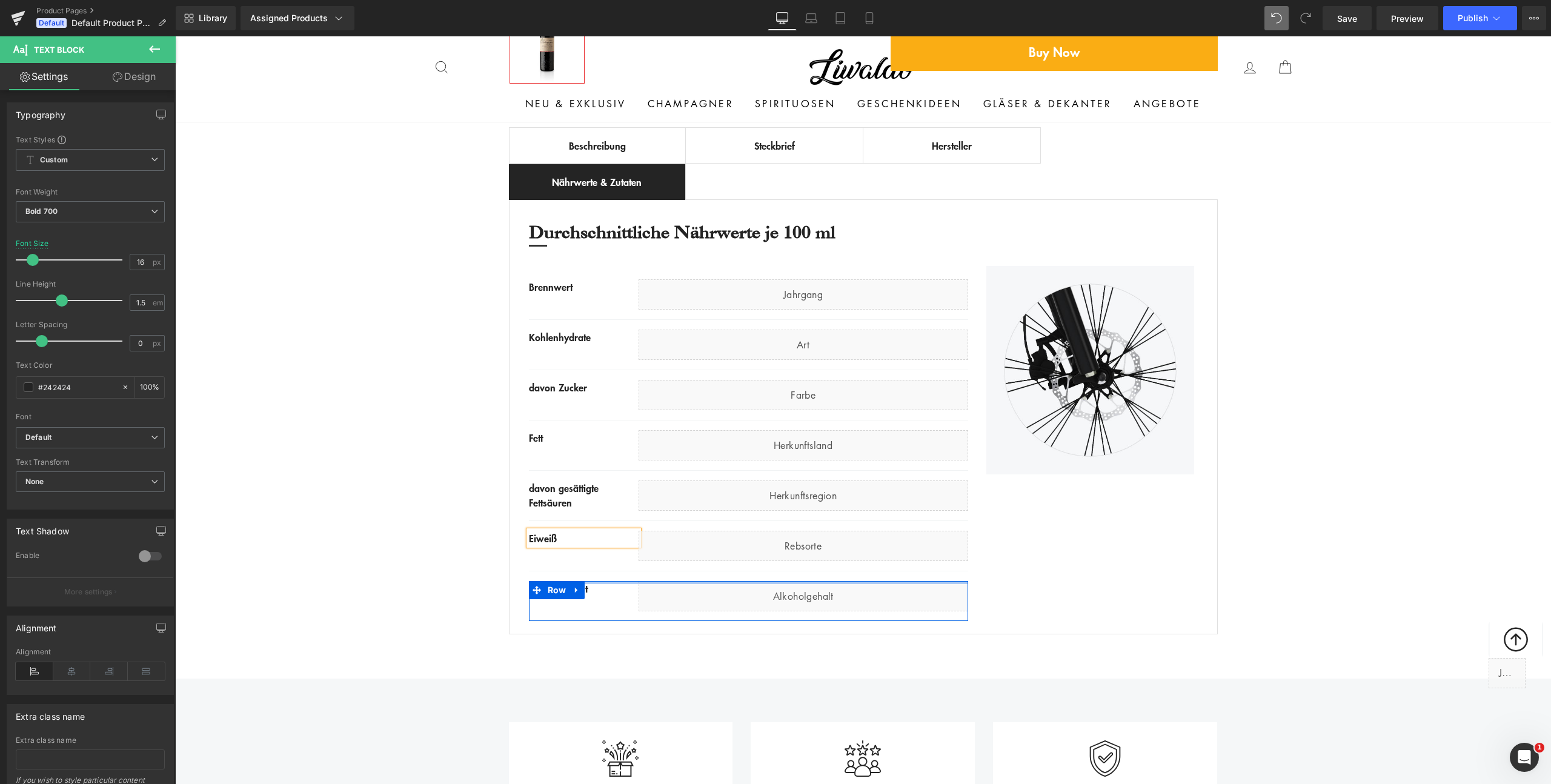
click at [587, 583] on div at bounding box center [749, 582] width 439 height 3
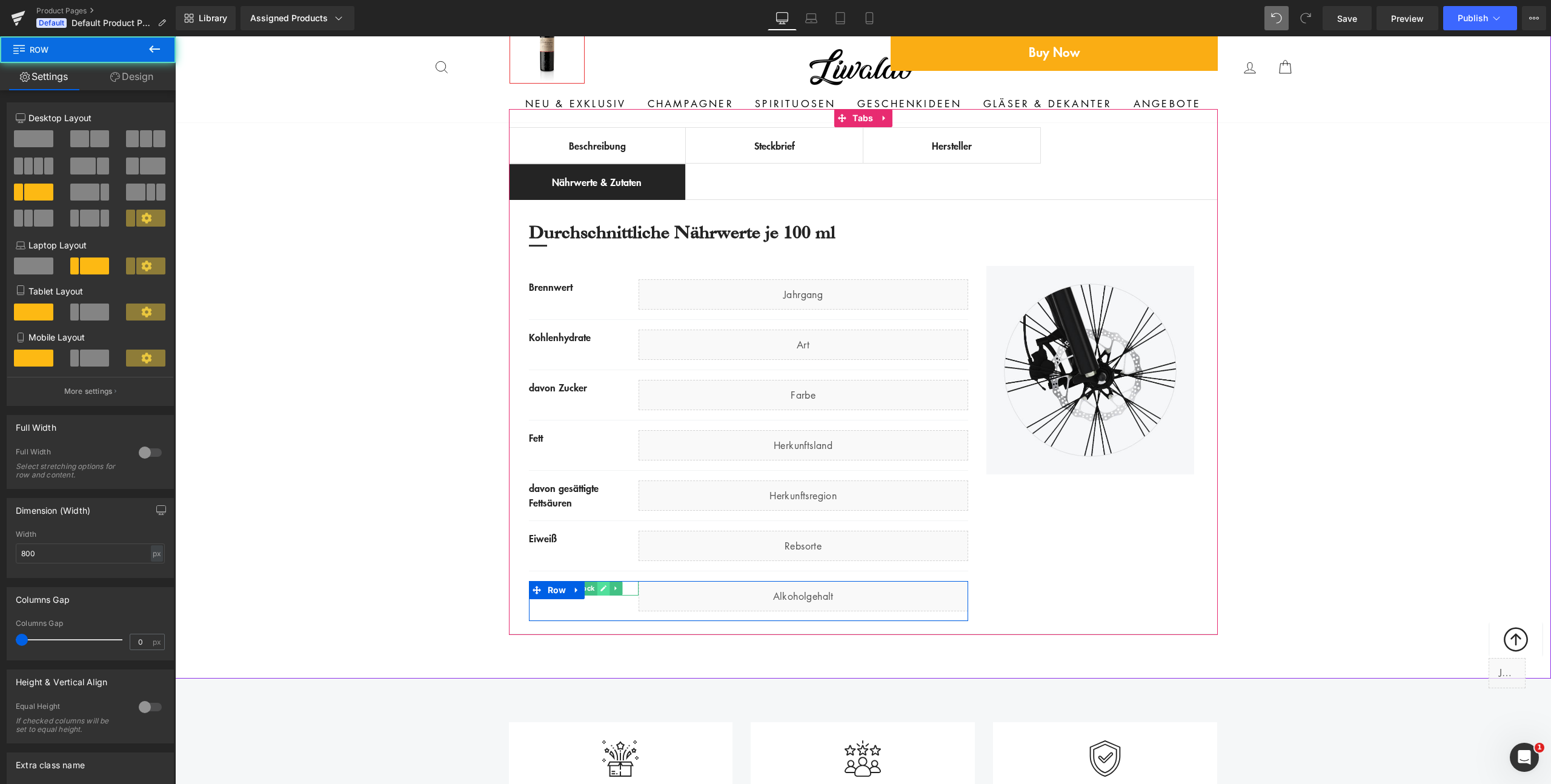
click at [600, 589] on icon at bounding box center [603, 588] width 7 height 7
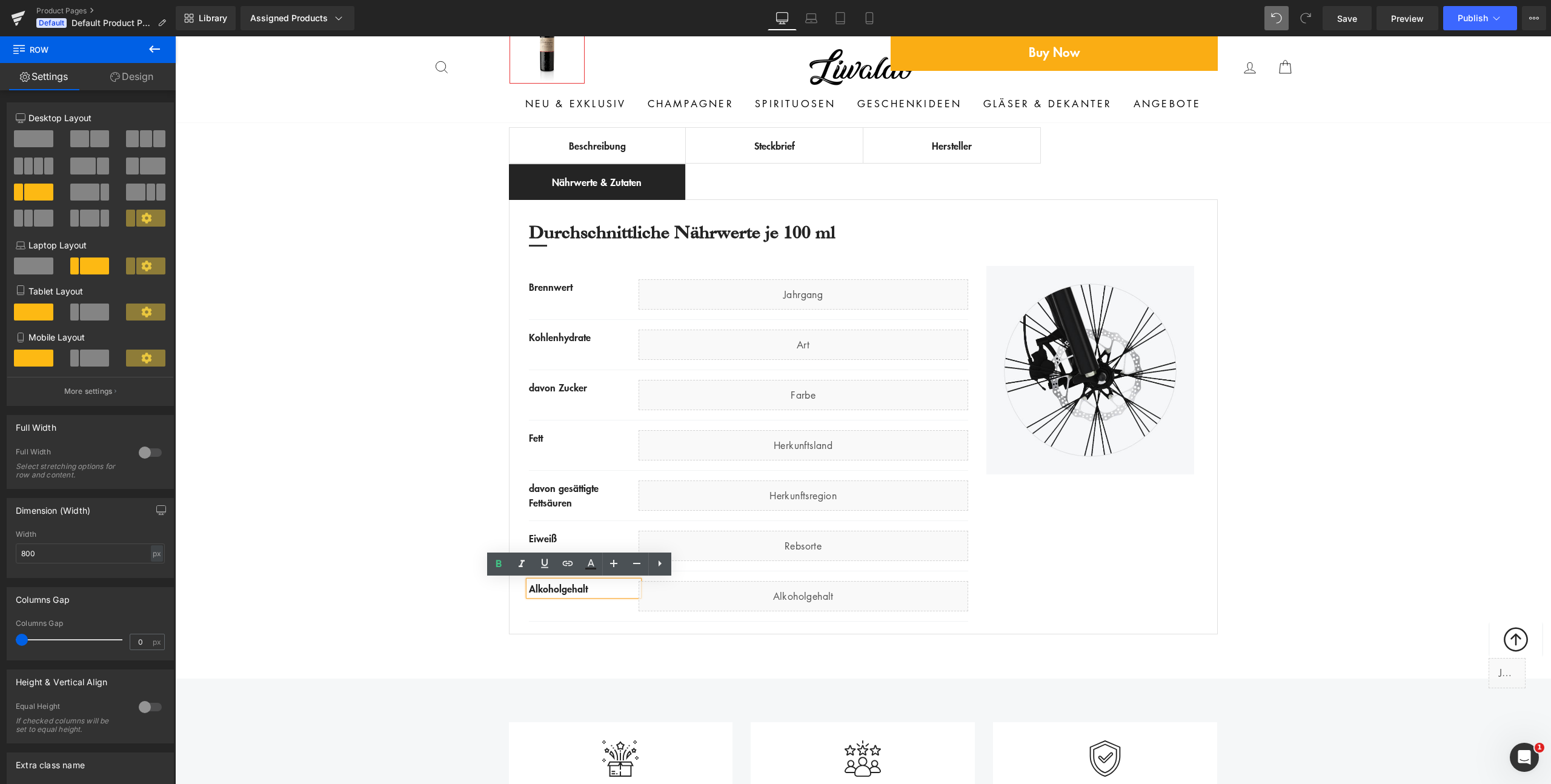
click at [593, 589] on div "Alkoholgehalt" at bounding box center [584, 588] width 110 height 15
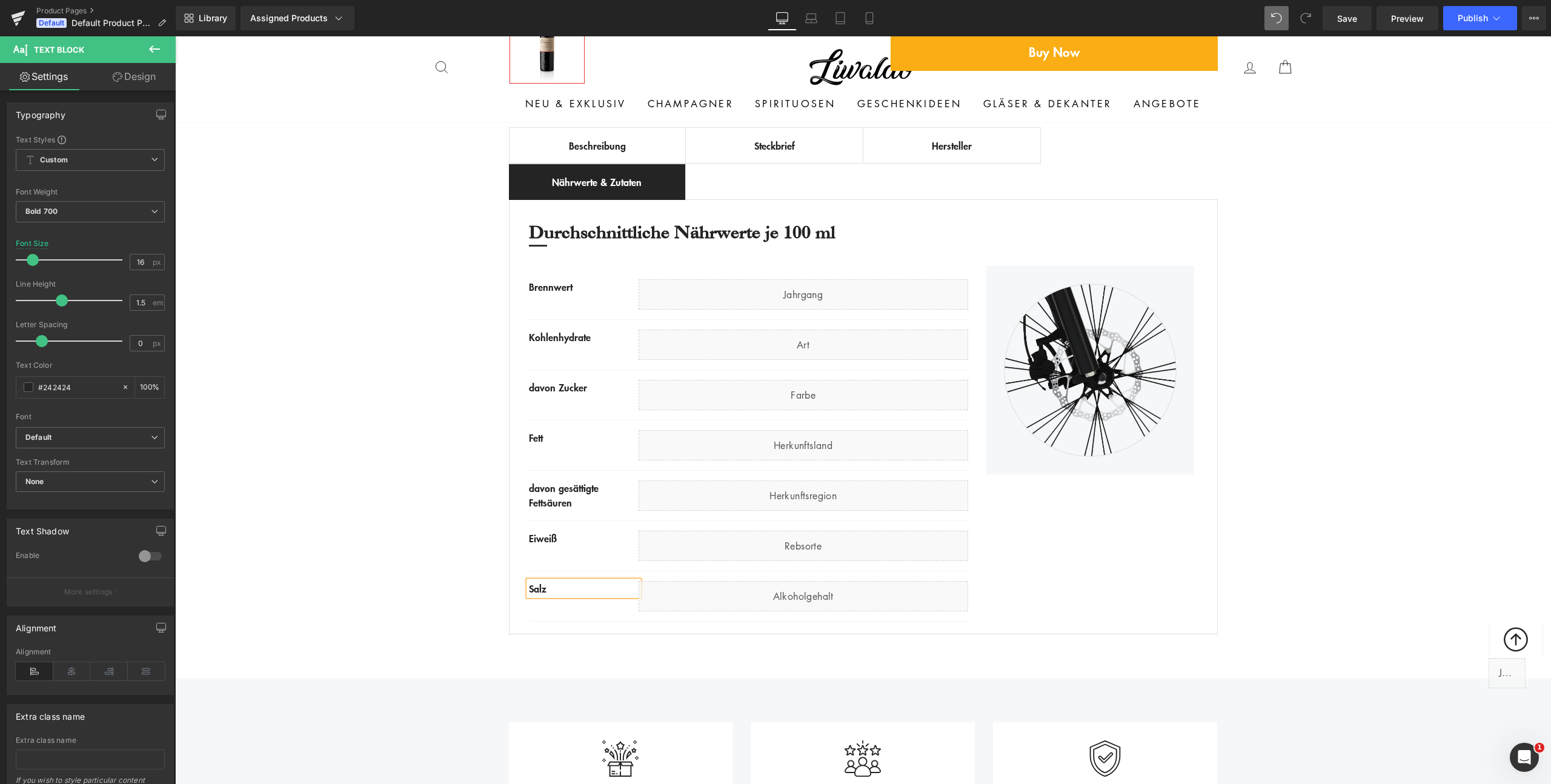
click at [359, 550] on div "Best Seller (P) Image Row ‹ › (P) Image List (P) Title €0 -" at bounding box center [863, 137] width 1376 height 1006
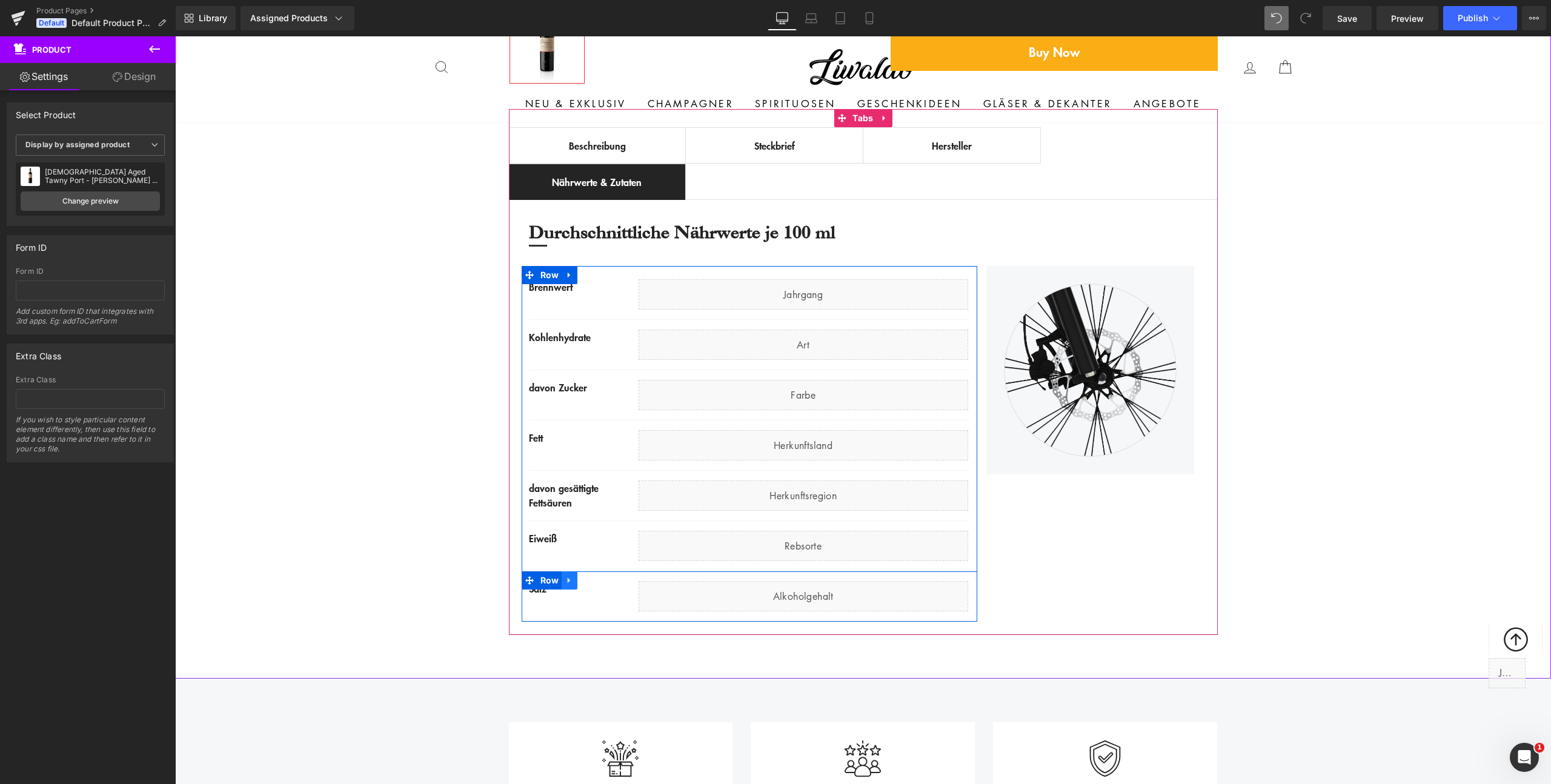
click at [565, 575] on icon at bounding box center [569, 580] width 9 height 9
click at [583, 578] on icon at bounding box center [585, 580] width 9 height 9
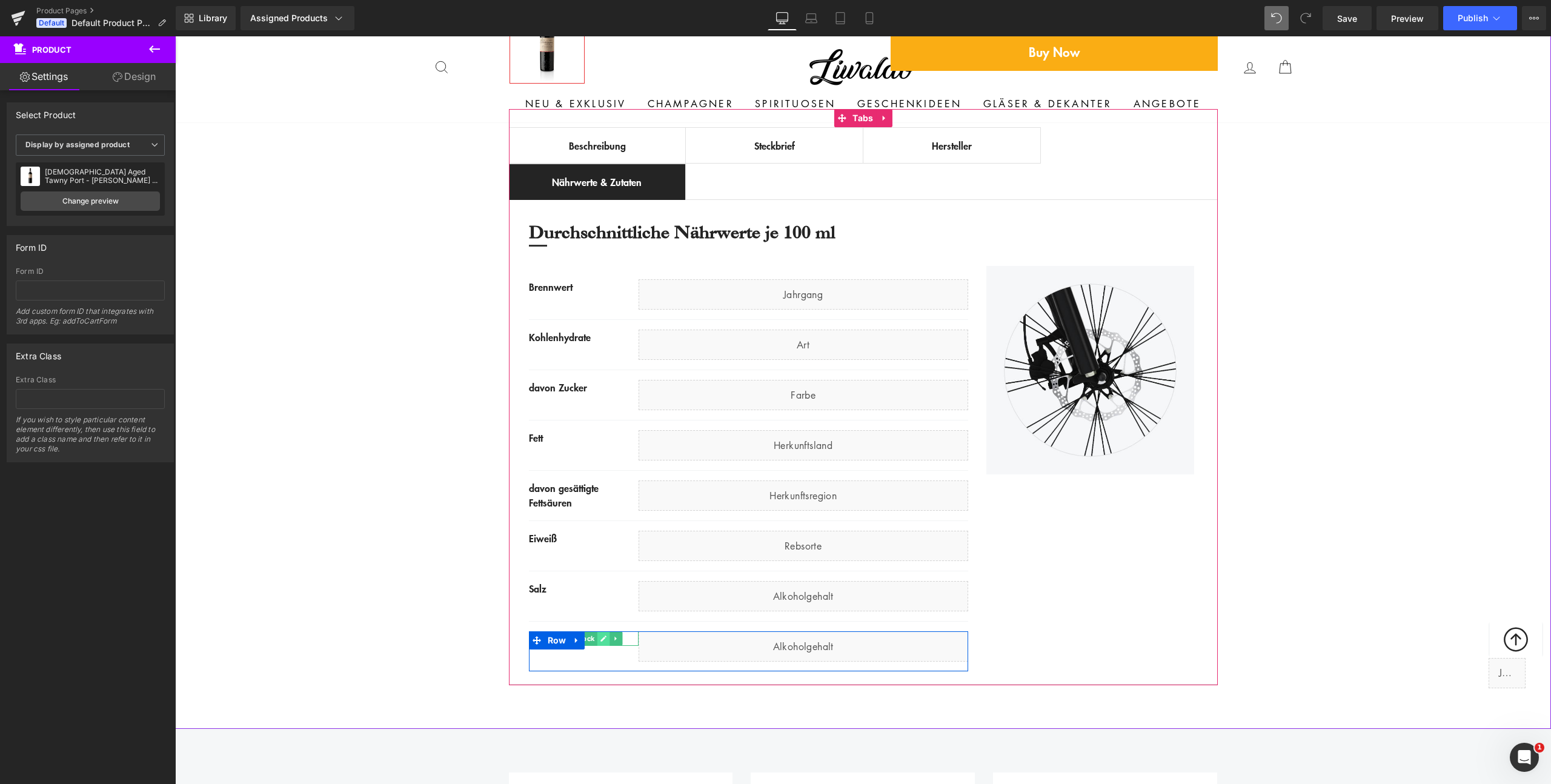
click at [600, 638] on icon at bounding box center [603, 639] width 7 height 7
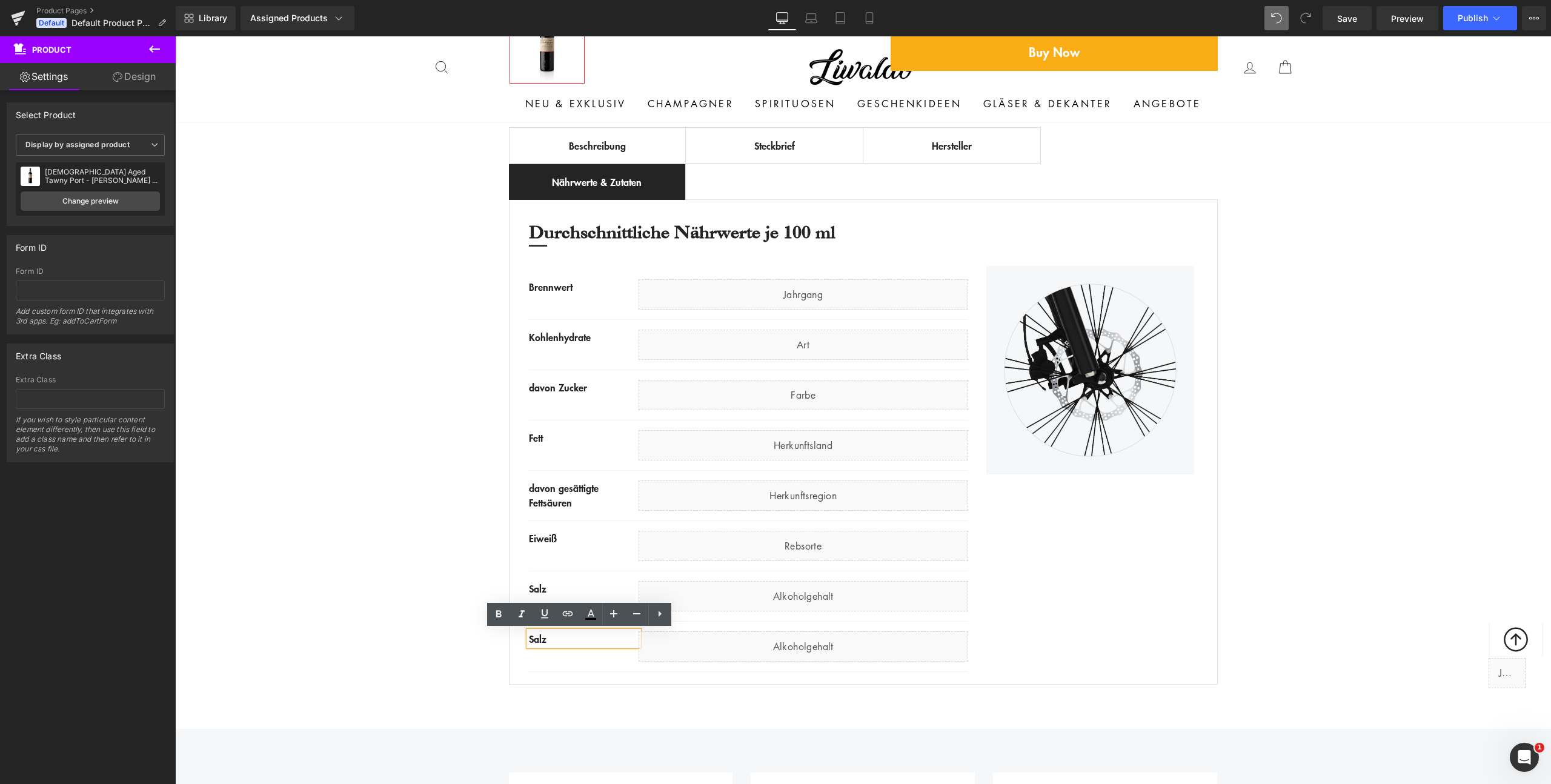
click at [584, 638] on div "Salz" at bounding box center [584, 639] width 110 height 15
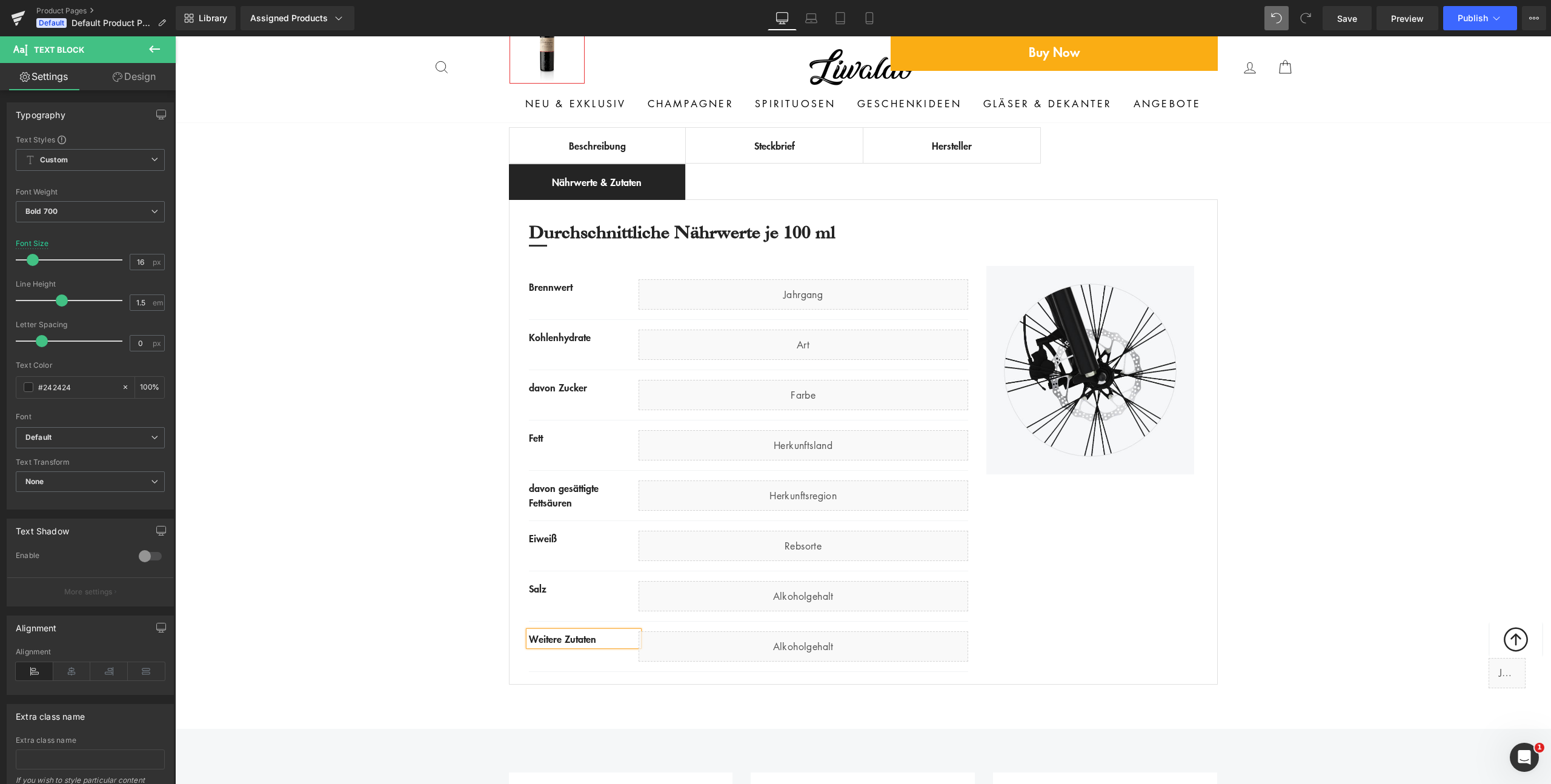
click at [398, 549] on div "Best Seller (P) Image Row ‹ › (P) Image List (P) Title €0 -" at bounding box center [863, 163] width 1376 height 1057
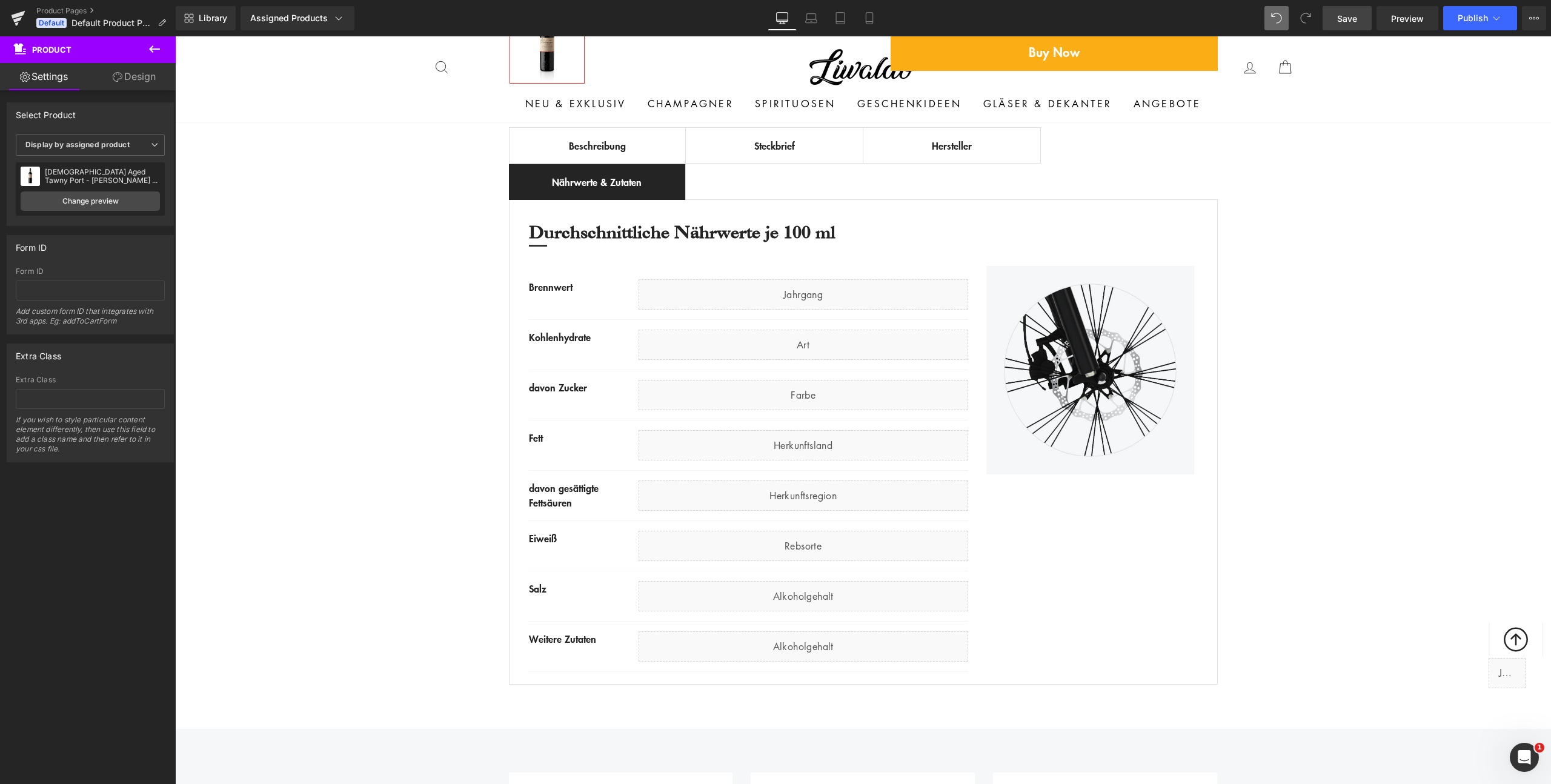
click at [1344, 29] on link "Save" at bounding box center [1347, 18] width 49 height 24
